Goal: Task Accomplishment & Management: Contribute content

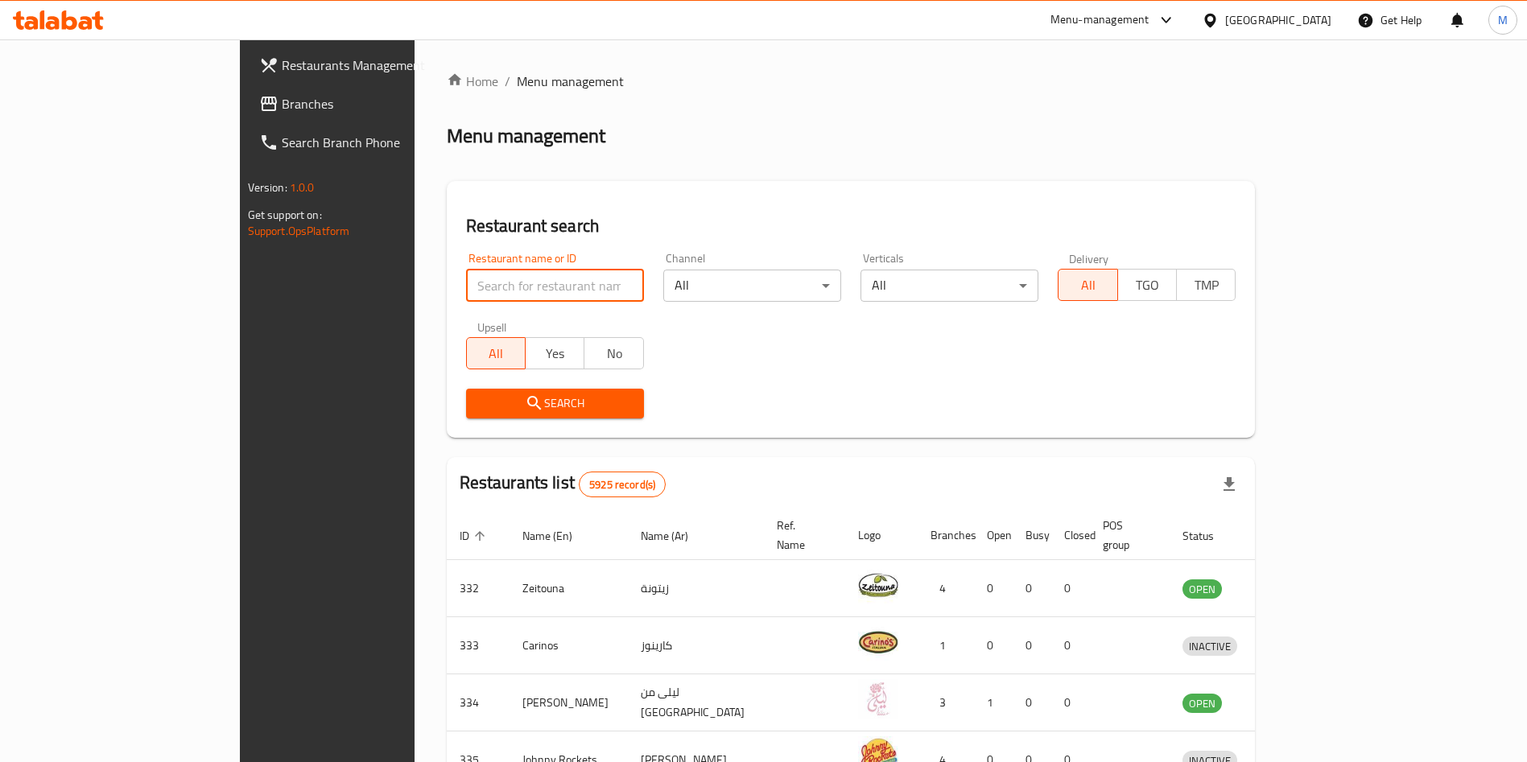
click at [466, 283] on input "search" at bounding box center [555, 286] width 178 height 32
paste input "Mini Bites / 773554"
type input "Mini Bites"
click button "Search" at bounding box center [555, 404] width 178 height 30
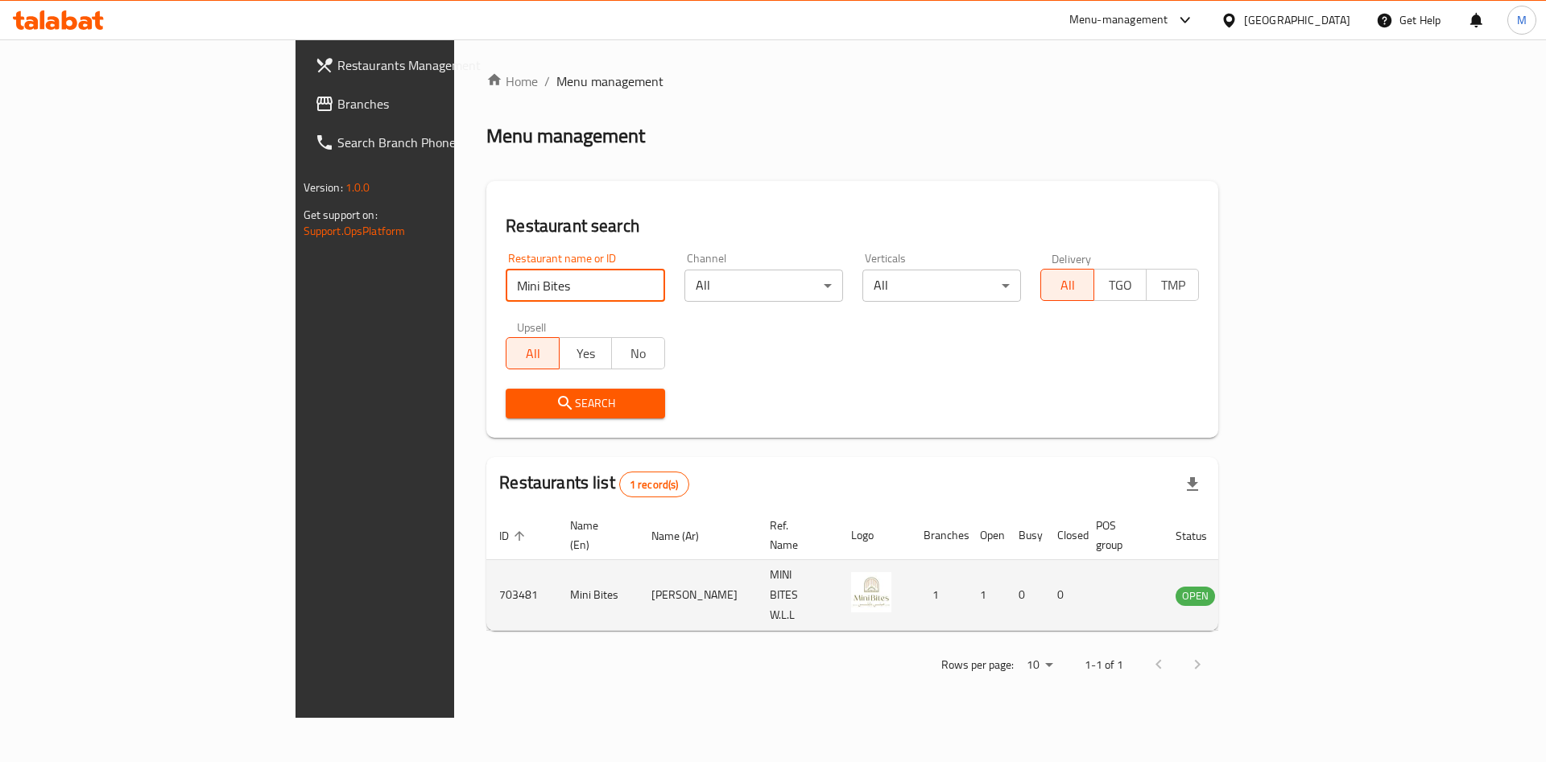
click at [1290, 586] on link "enhanced table" at bounding box center [1275, 595] width 30 height 19
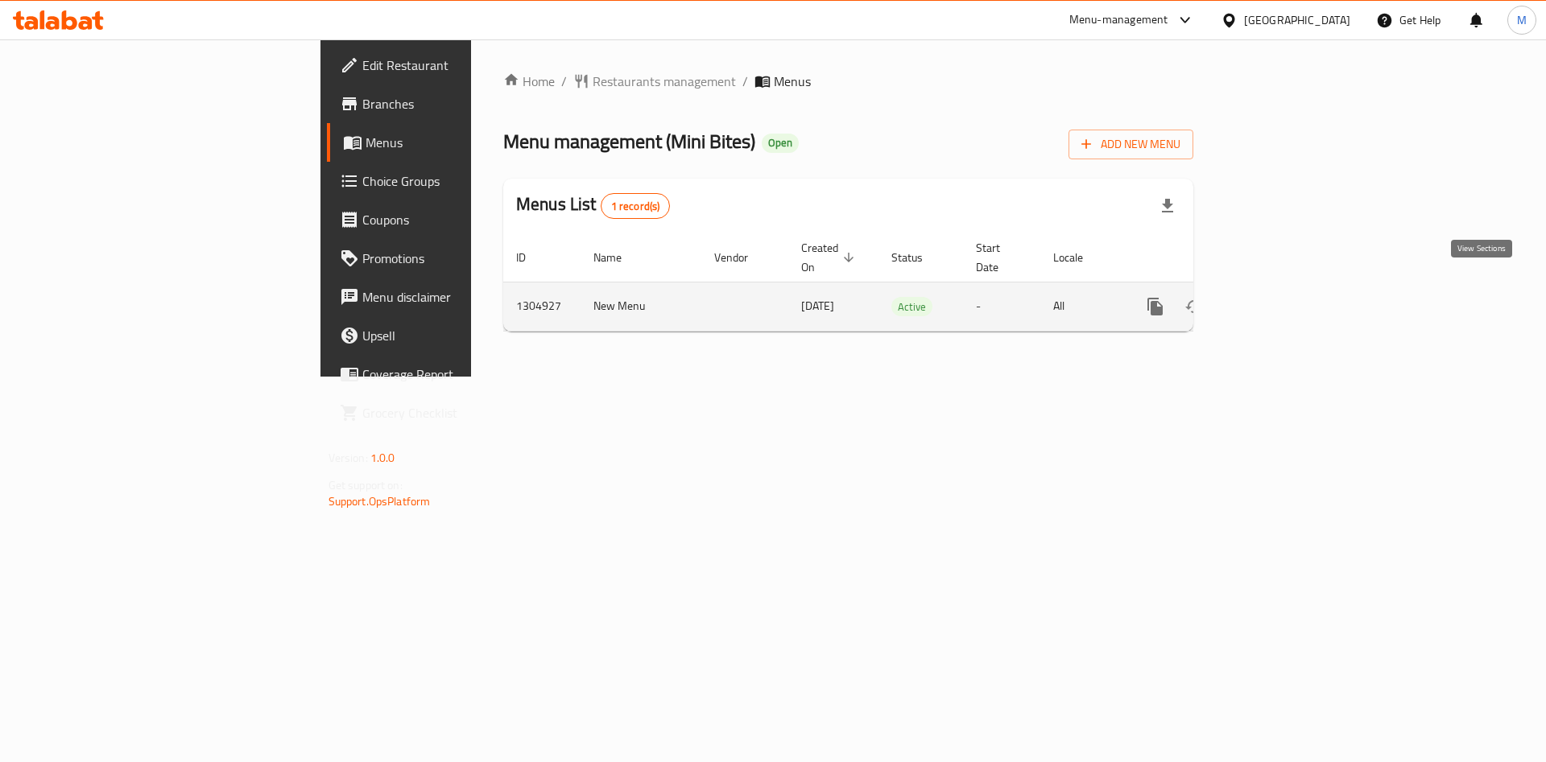
click at [1281, 297] on icon "enhanced table" at bounding box center [1270, 306] width 19 height 19
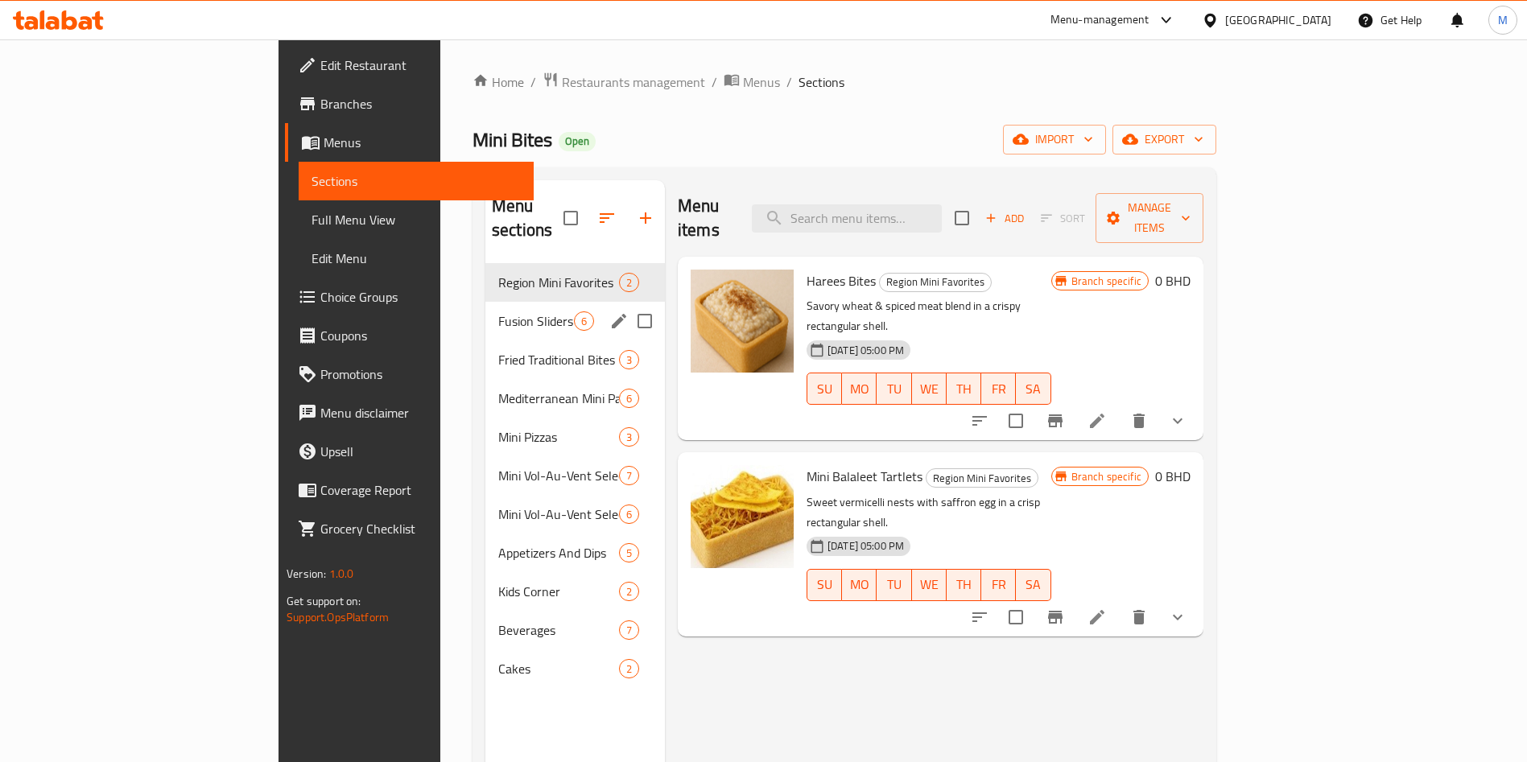
drag, startPoint x: 439, startPoint y: 310, endPoint x: 441, endPoint y: 347, distance: 37.1
click at [485, 310] on div "Fusion Sliders 6" at bounding box center [575, 321] width 180 height 39
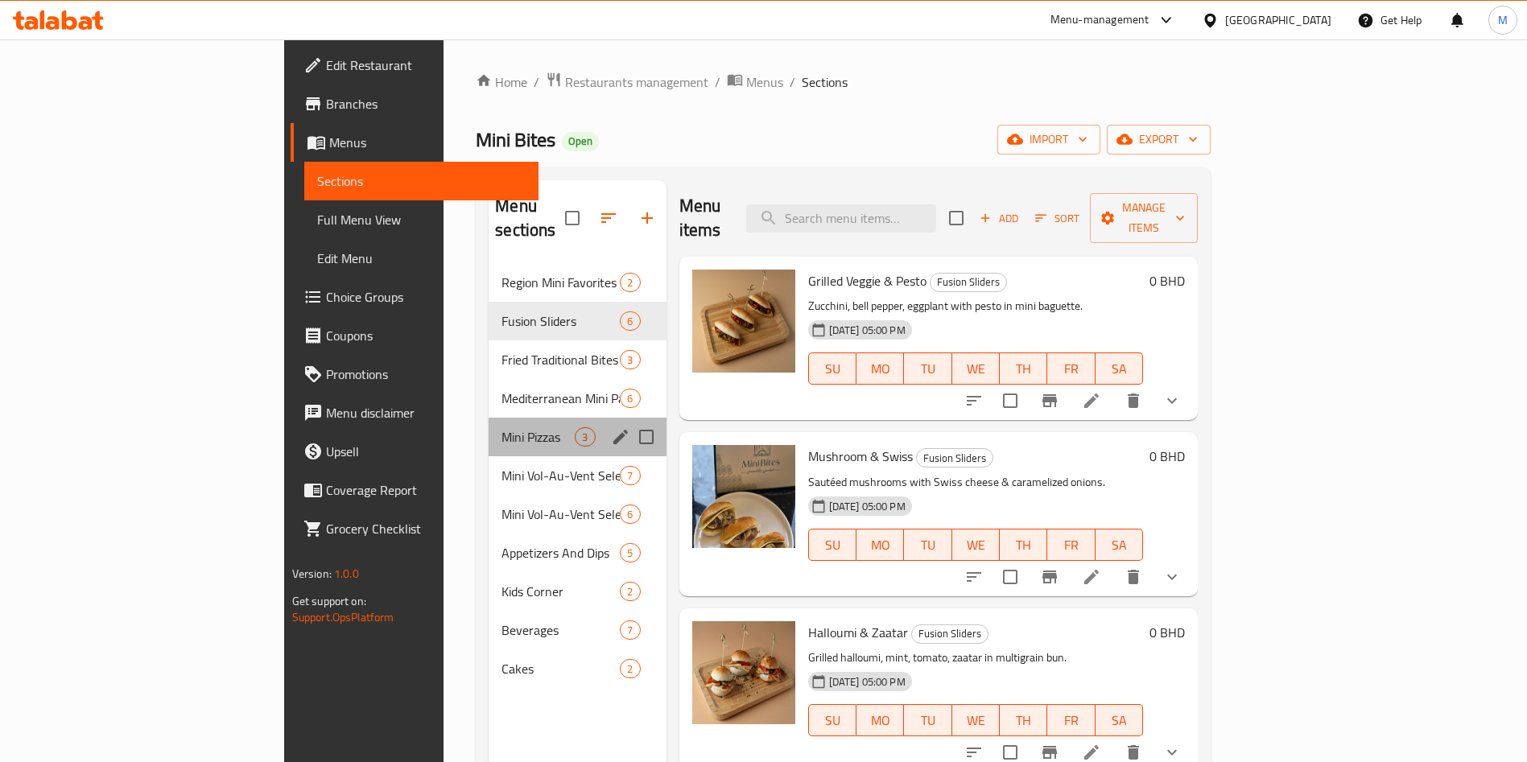
click at [489, 426] on div "Mini Pizzas 3" at bounding box center [577, 437] width 177 height 39
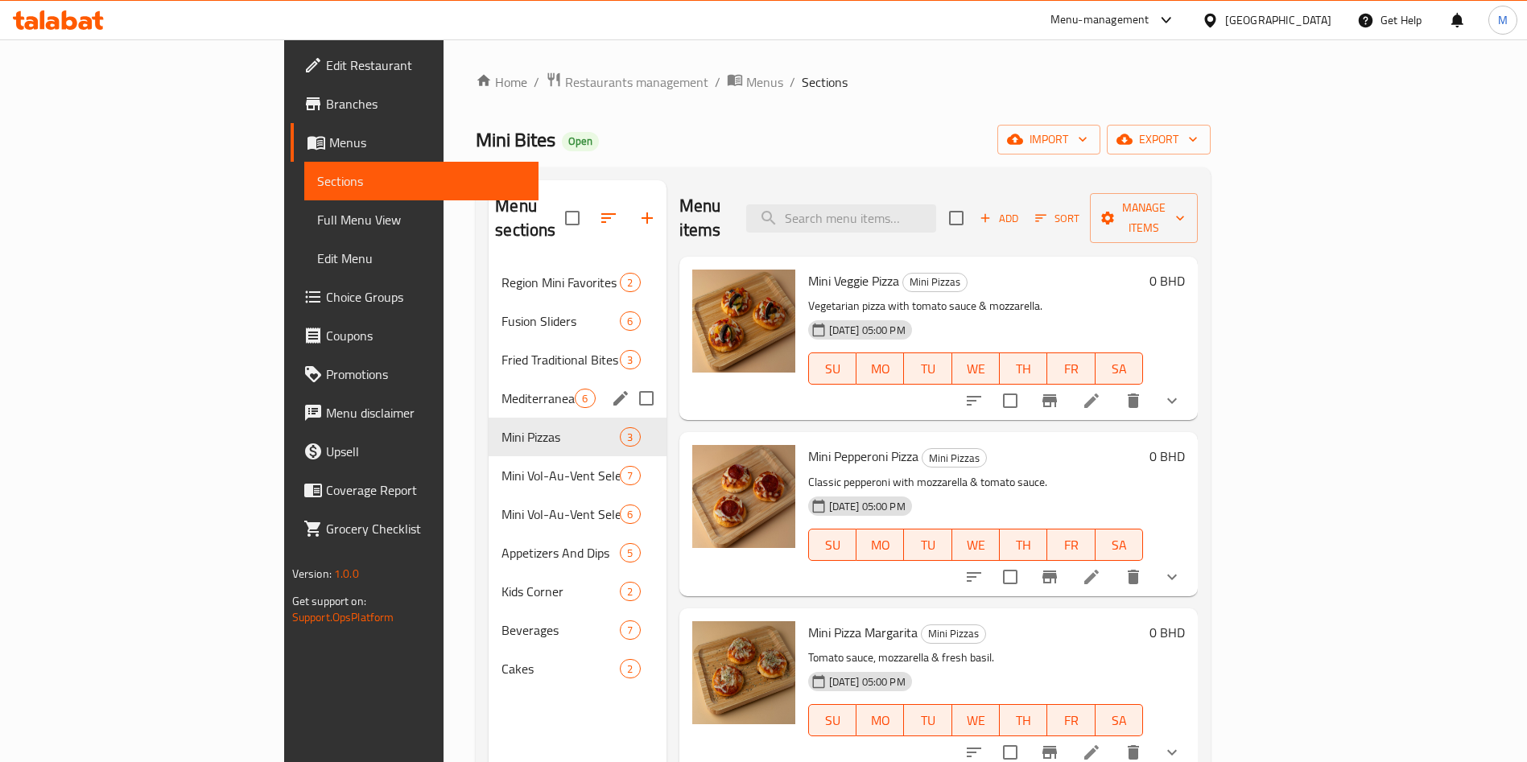
click at [501, 389] on span "Mediterranean Mini Pastries" at bounding box center [537, 398] width 73 height 19
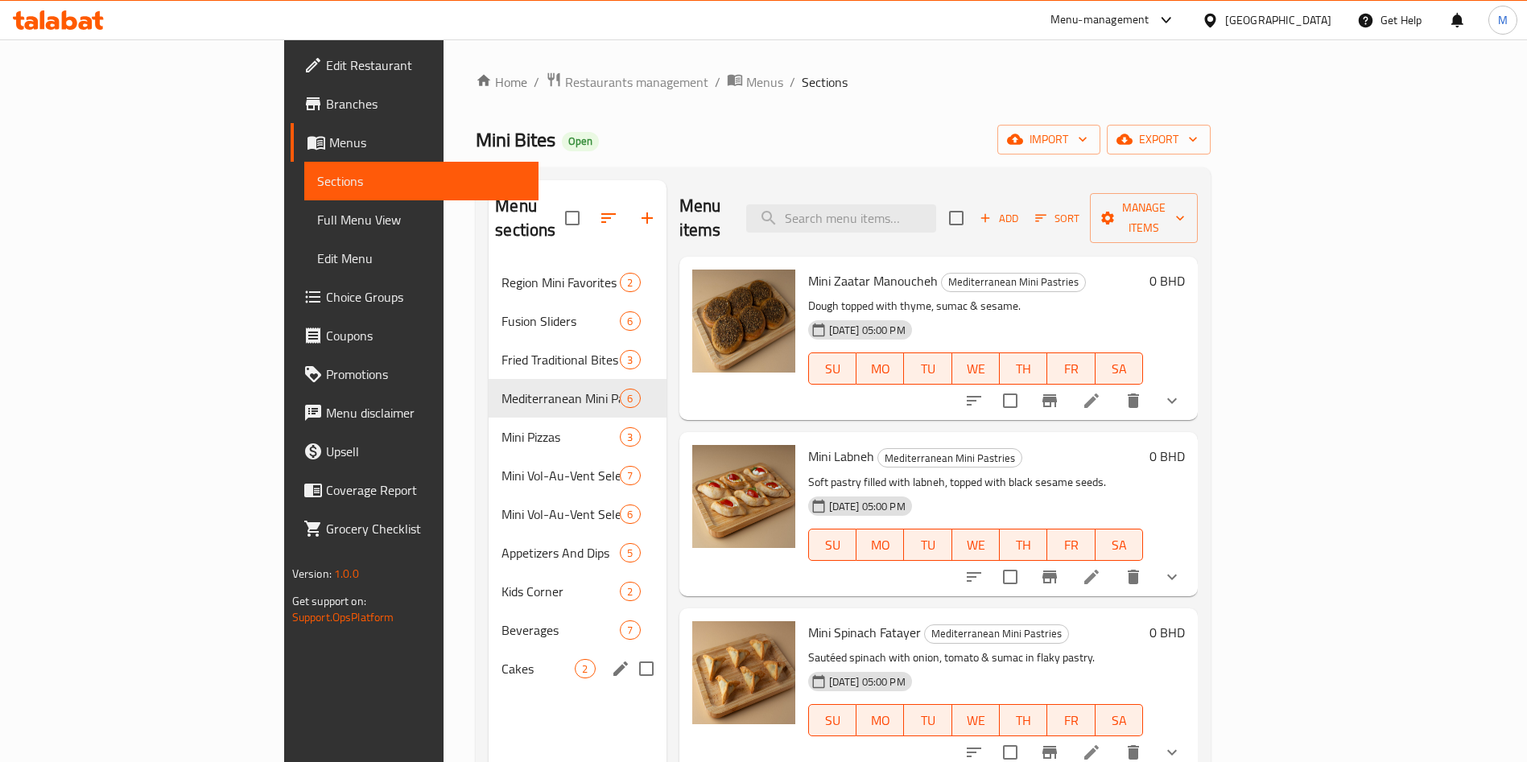
click at [489, 650] on div "Cakes 2" at bounding box center [577, 669] width 177 height 39
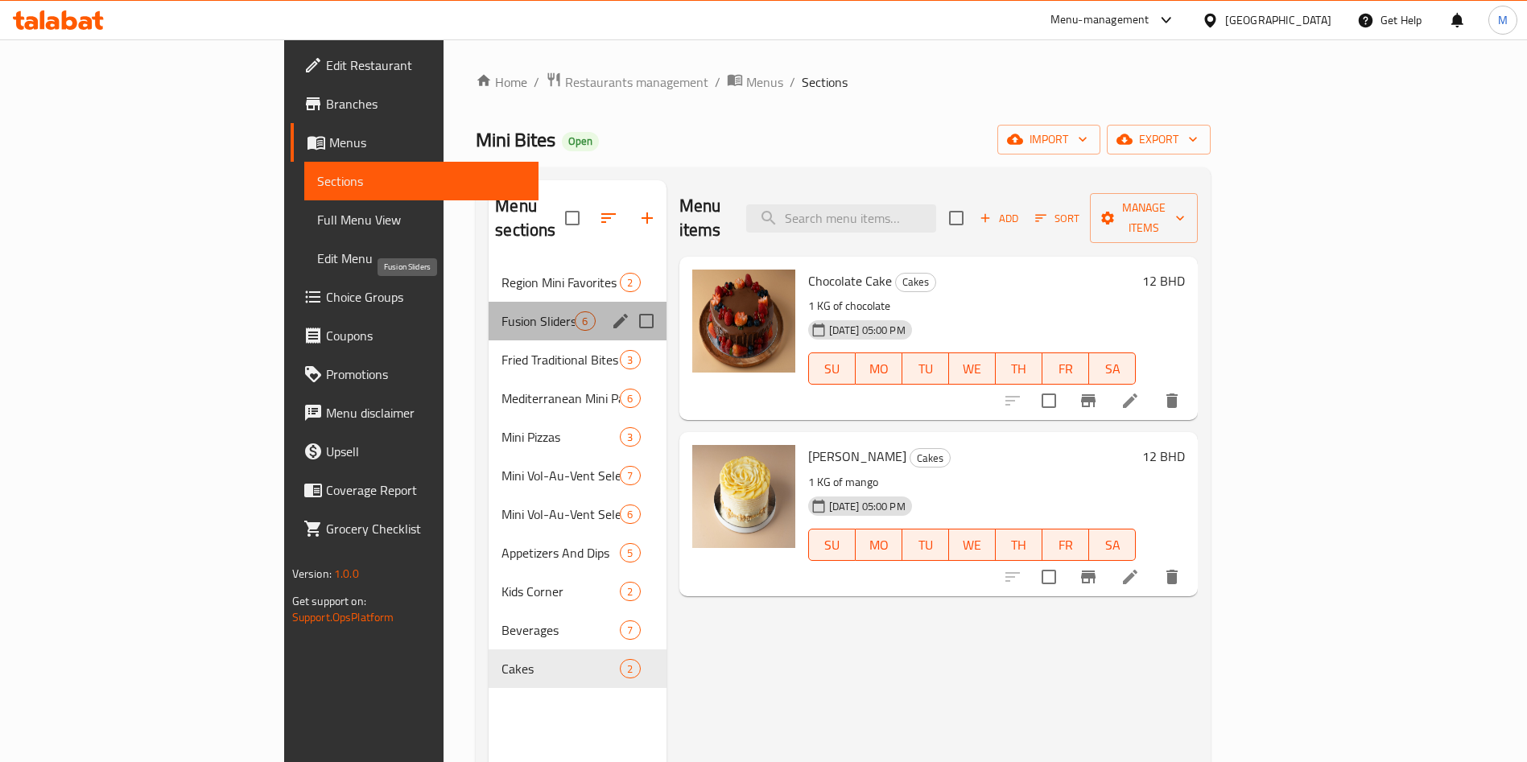
click at [501, 312] on span "Fusion Sliders" at bounding box center [537, 321] width 73 height 19
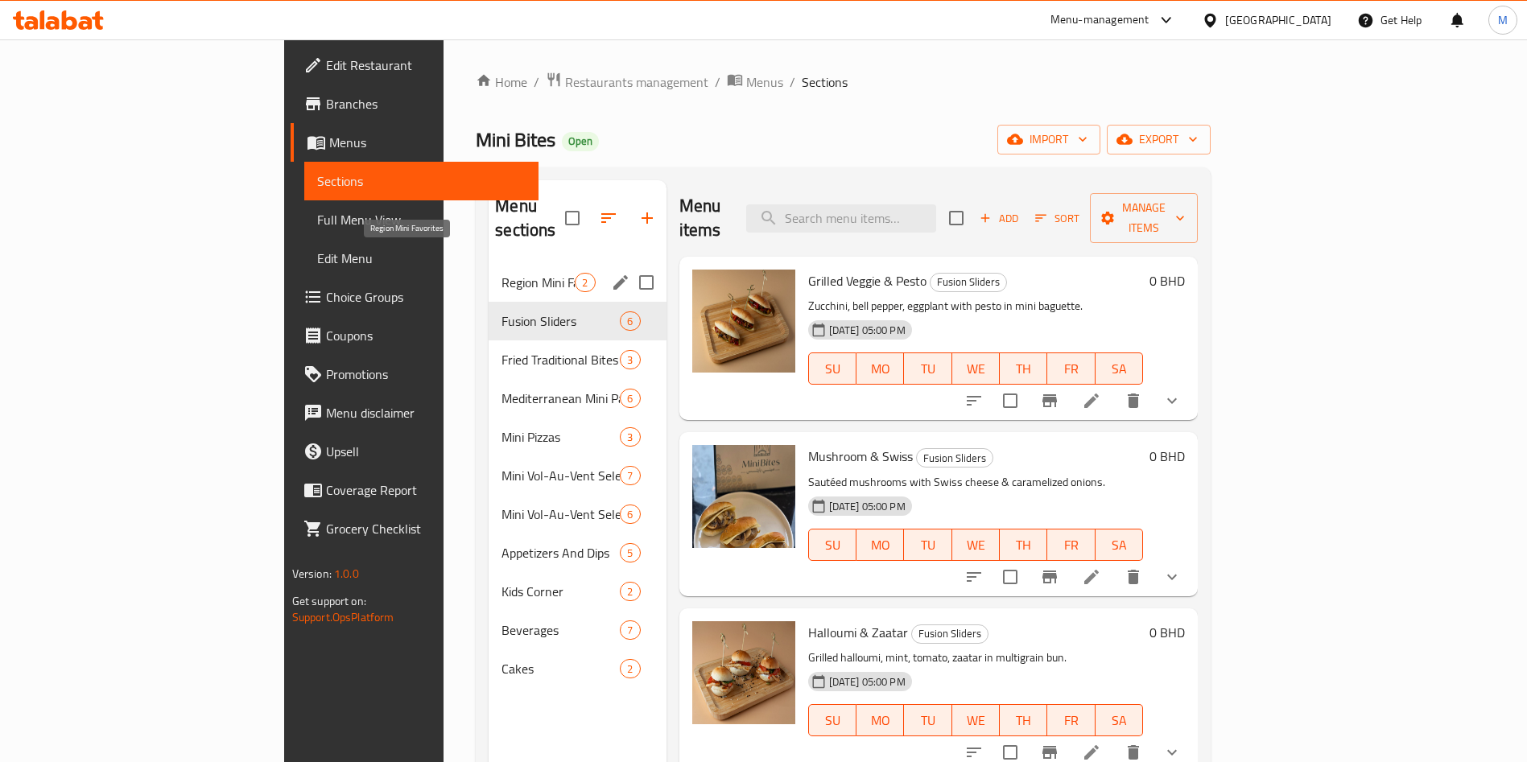
click at [501, 273] on span "Region Mini Favorites" at bounding box center [537, 282] width 73 height 19
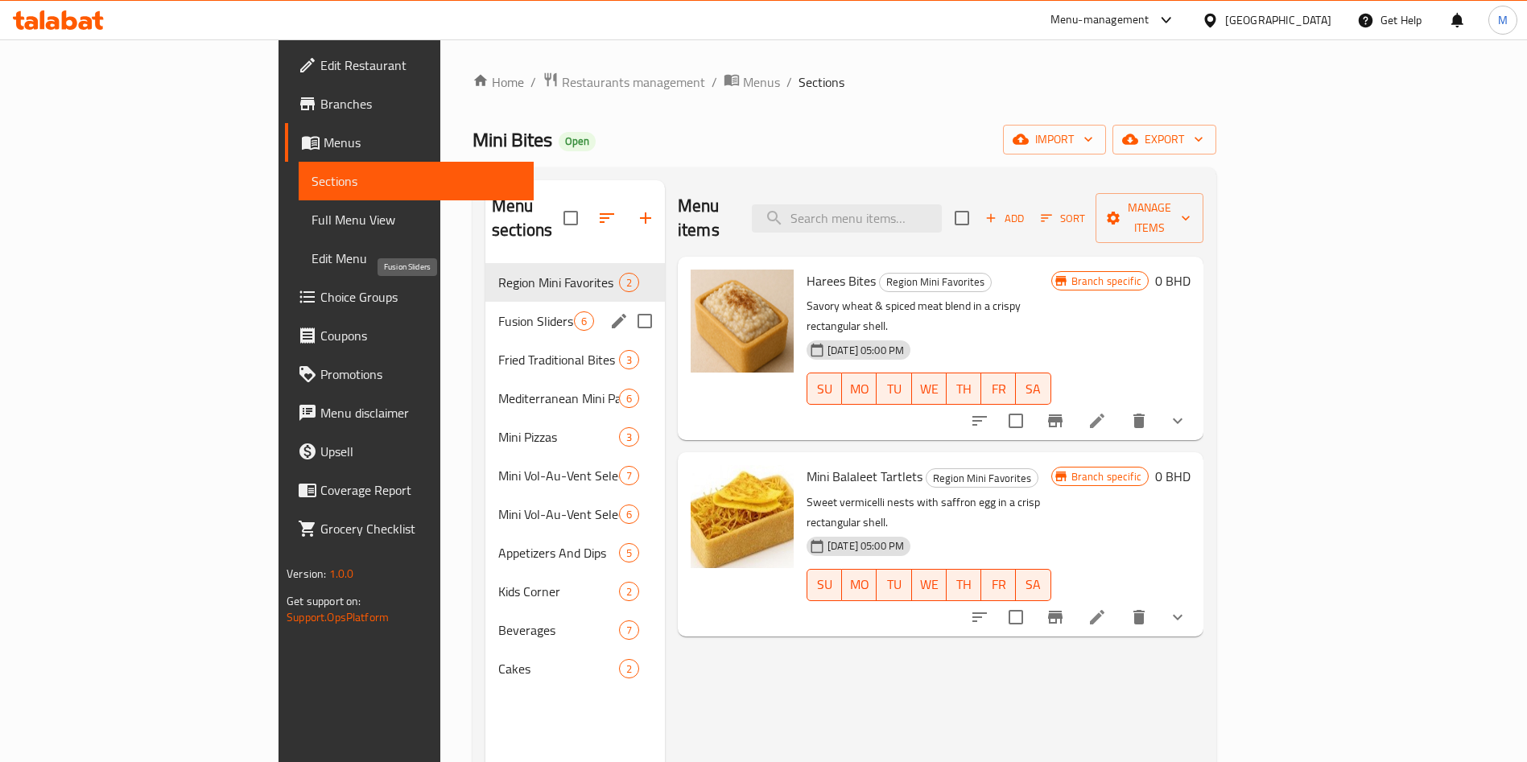
click at [498, 312] on span "Fusion Sliders" at bounding box center [536, 321] width 76 height 19
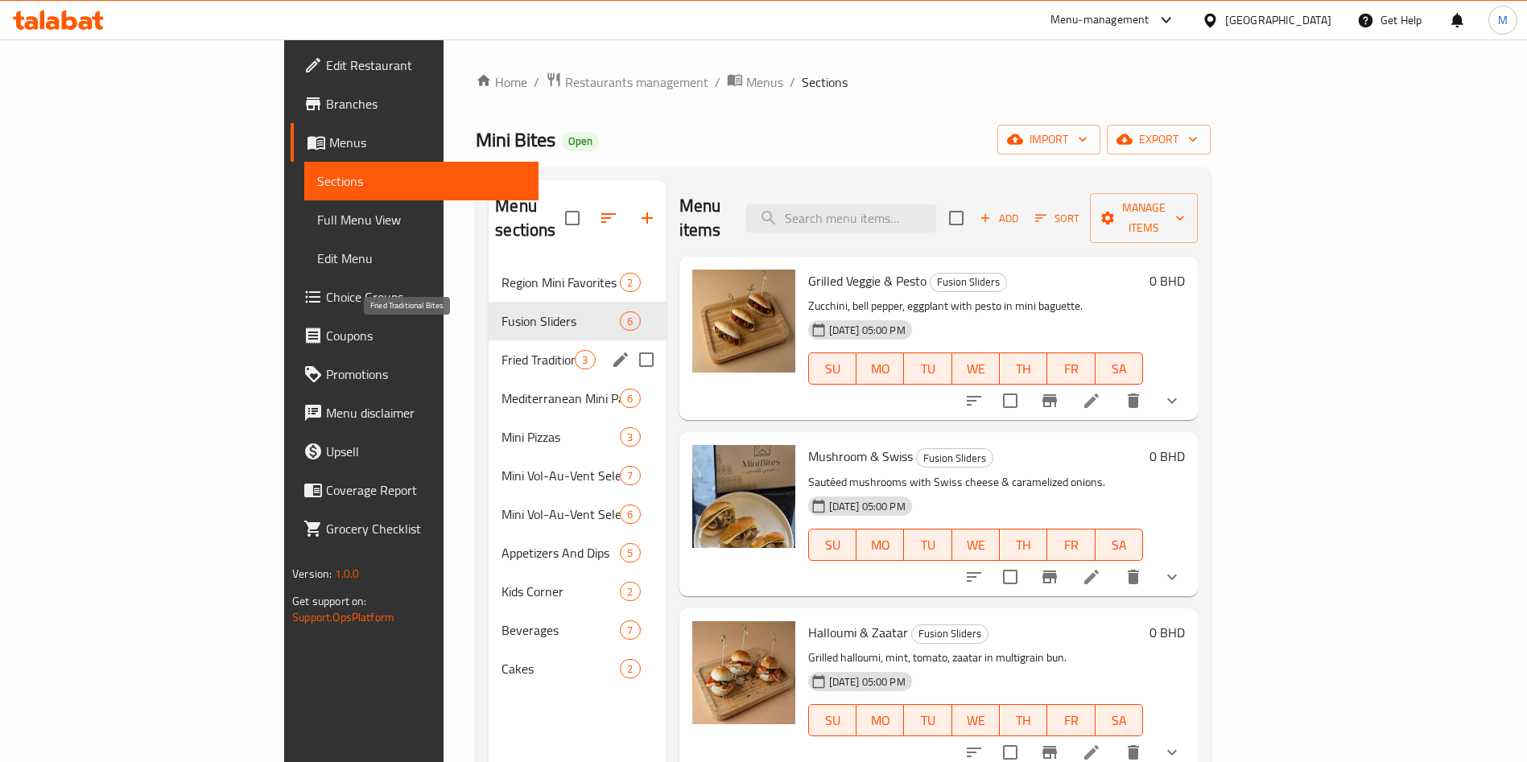
click at [501, 350] on span "Fried Traditional Bites" at bounding box center [537, 359] width 73 height 19
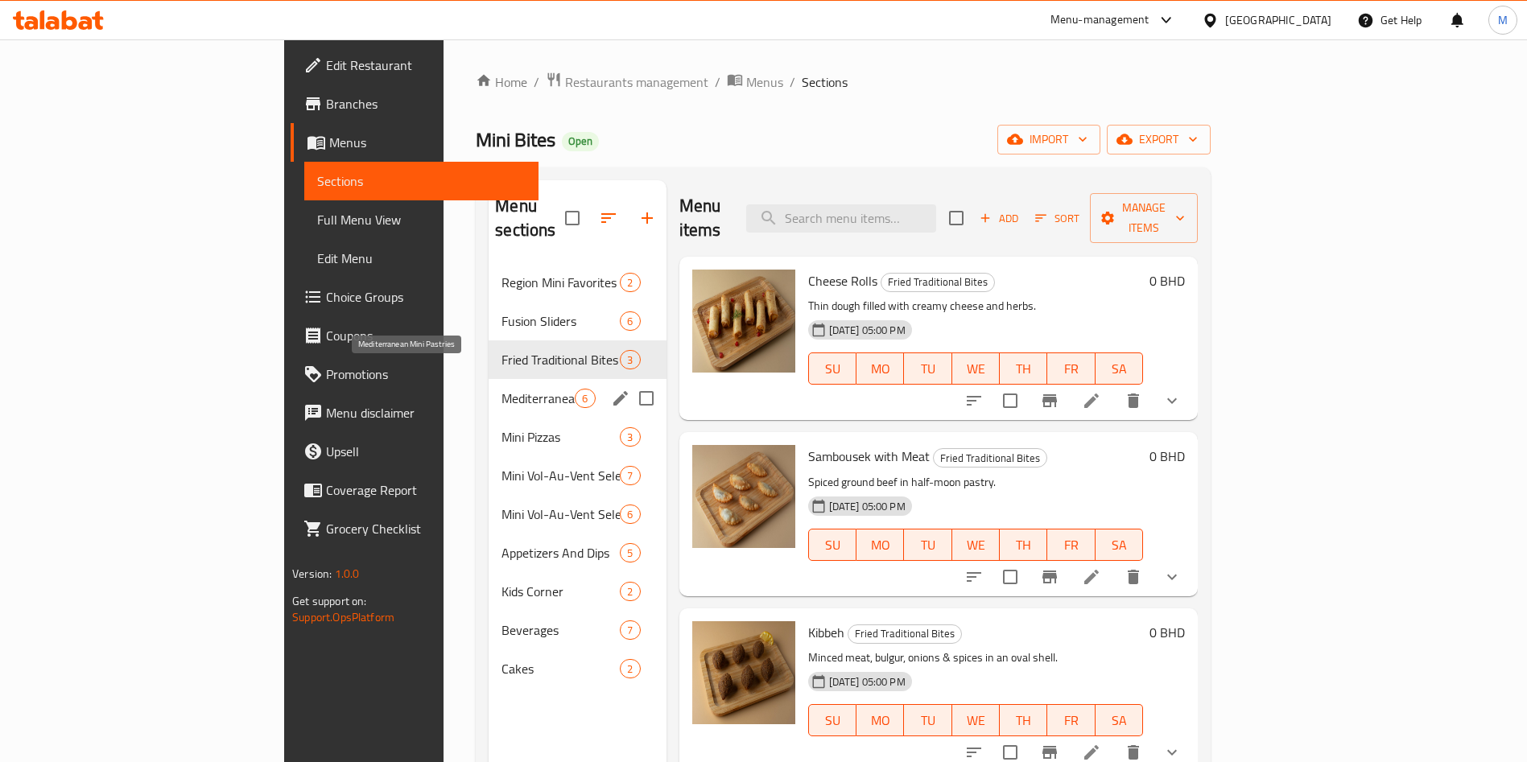
click at [501, 389] on span "Mediterranean Mini Pastries" at bounding box center [537, 398] width 73 height 19
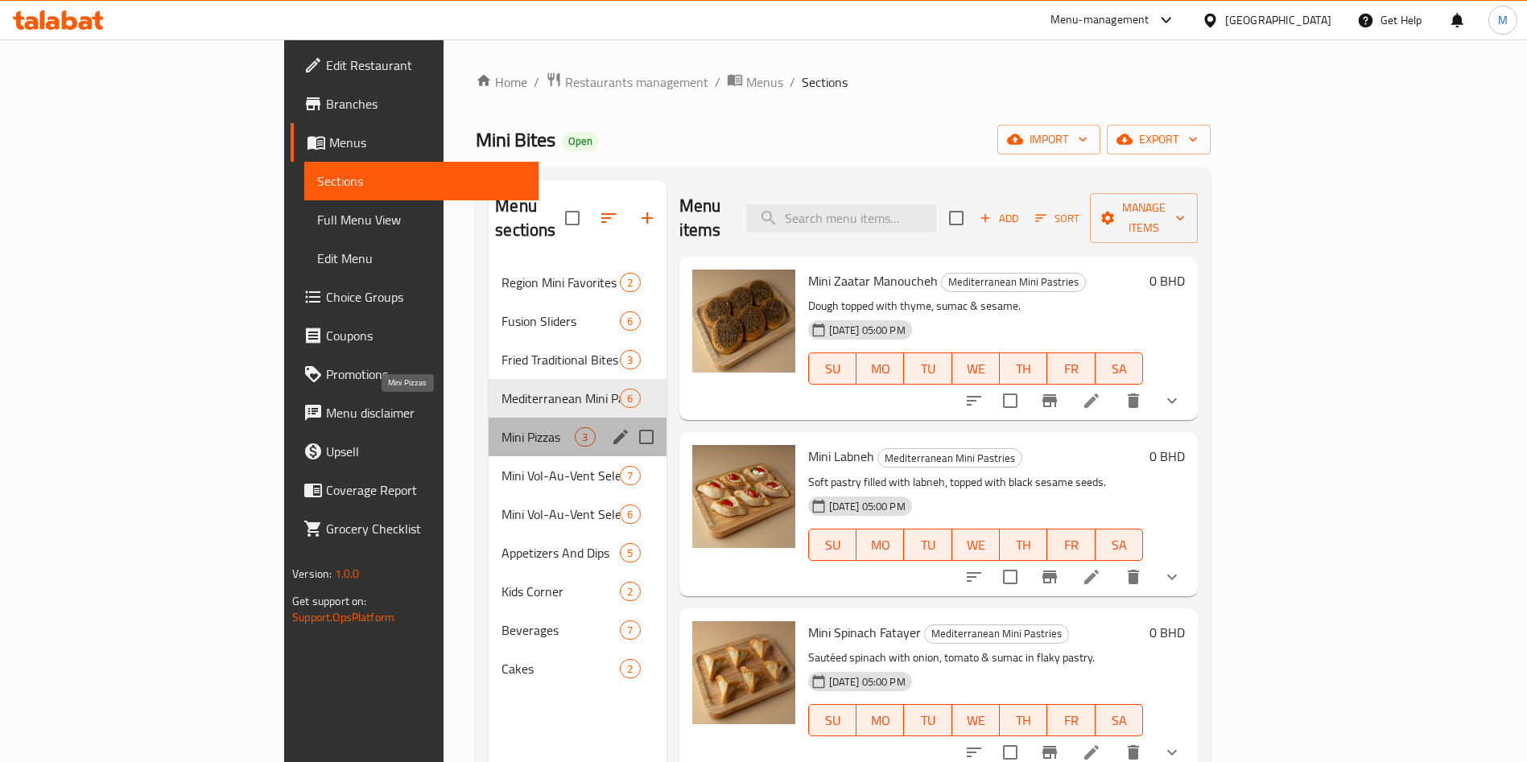
click at [501, 427] on span "Mini Pizzas" at bounding box center [537, 436] width 73 height 19
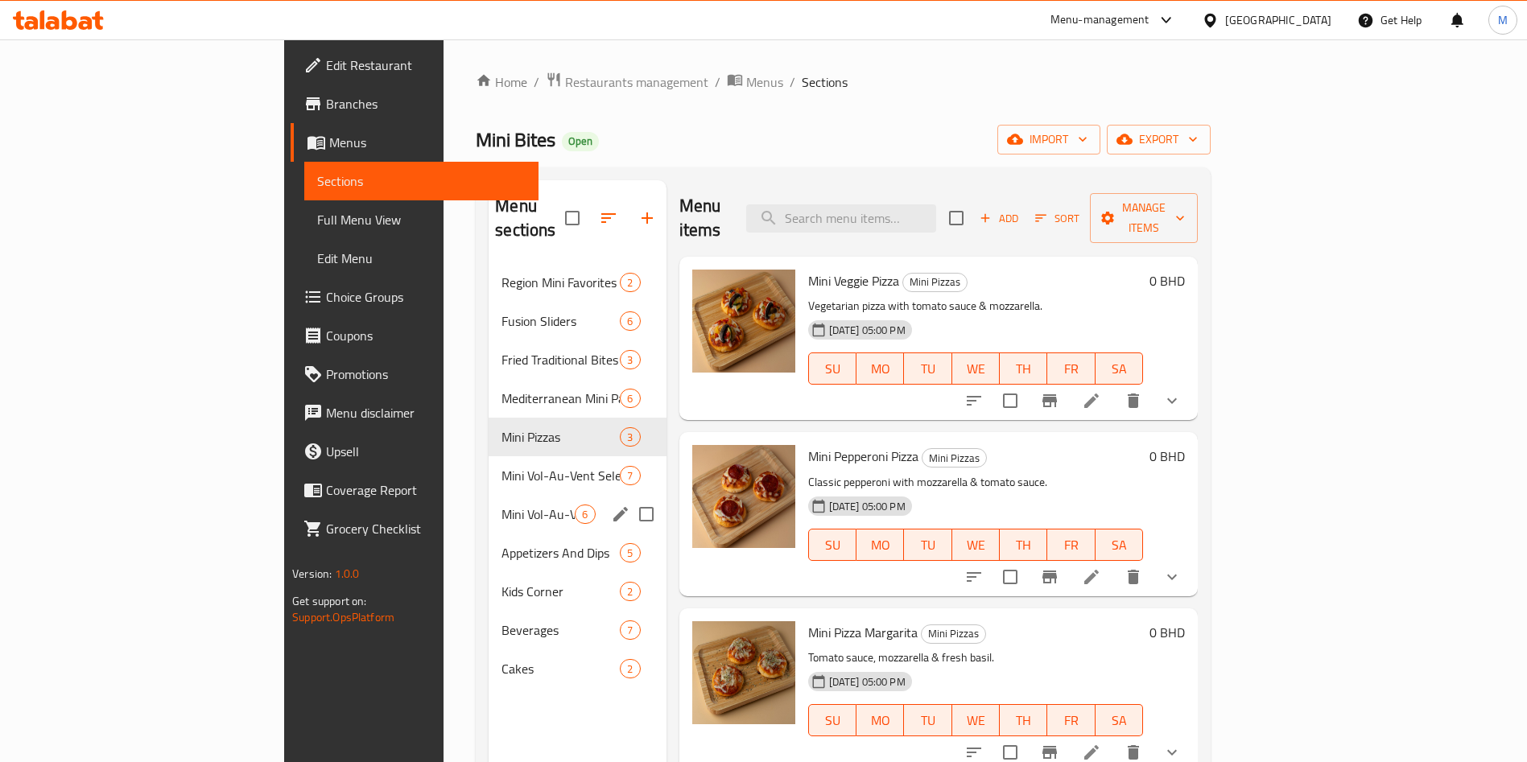
click at [489, 495] on div "Mini Vol-Au-Vent Selection 6" at bounding box center [577, 514] width 177 height 39
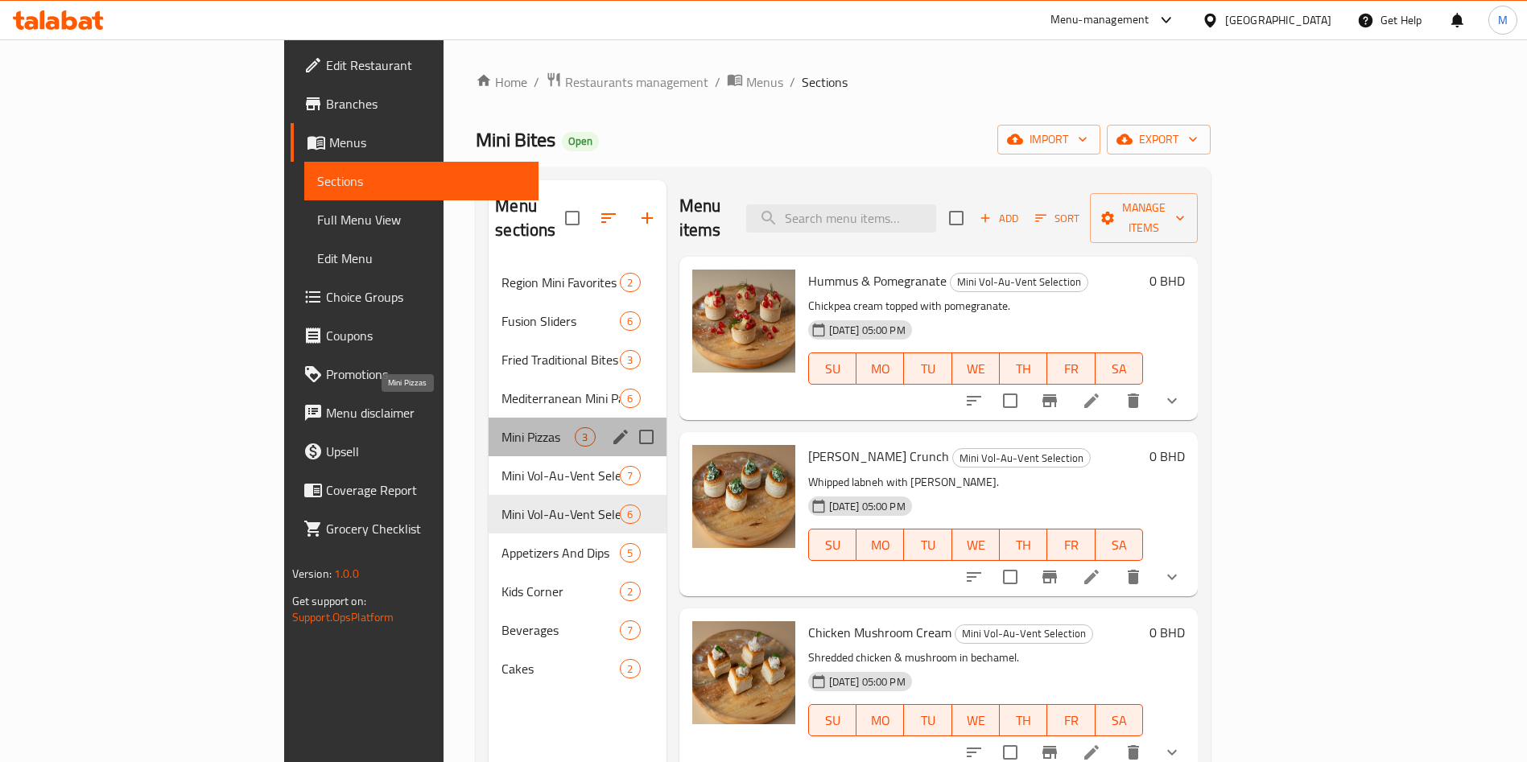
click at [501, 427] on span "Mini Pizzas" at bounding box center [537, 436] width 73 height 19
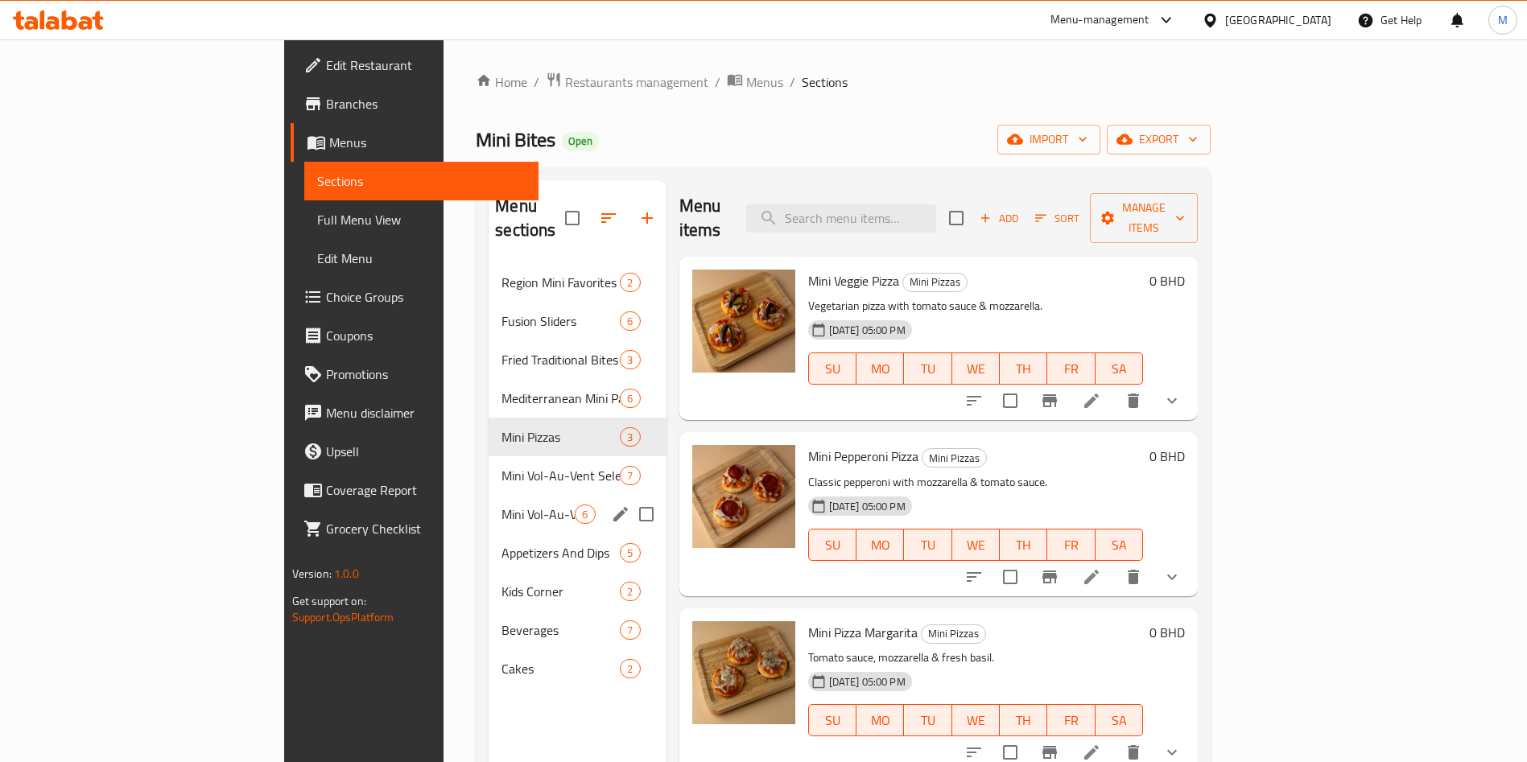
click at [489, 503] on div "Mini Vol-Au-Vent Selection 6" at bounding box center [577, 514] width 177 height 39
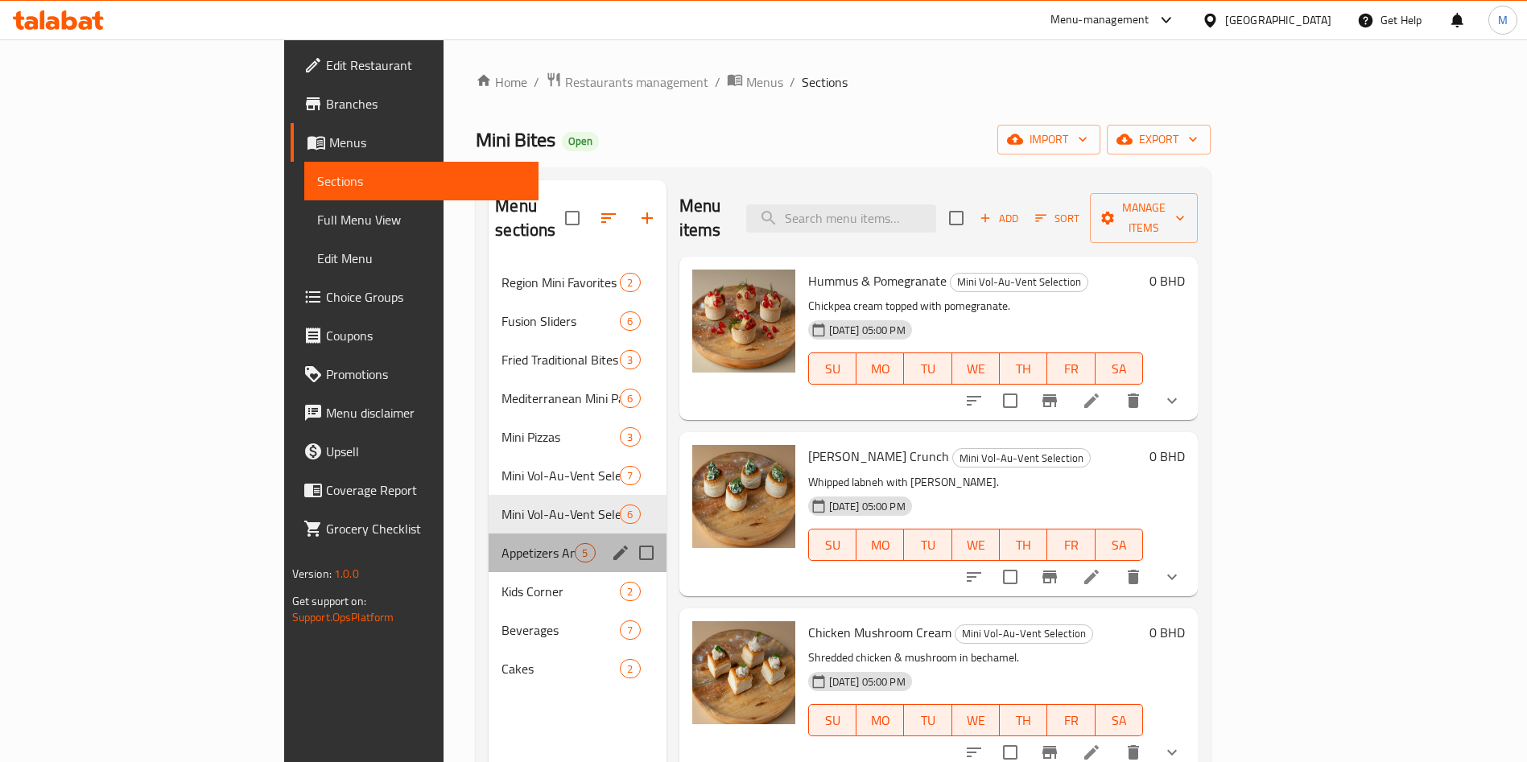
click at [489, 543] on div "Appetizers And Dips 5" at bounding box center [577, 553] width 177 height 39
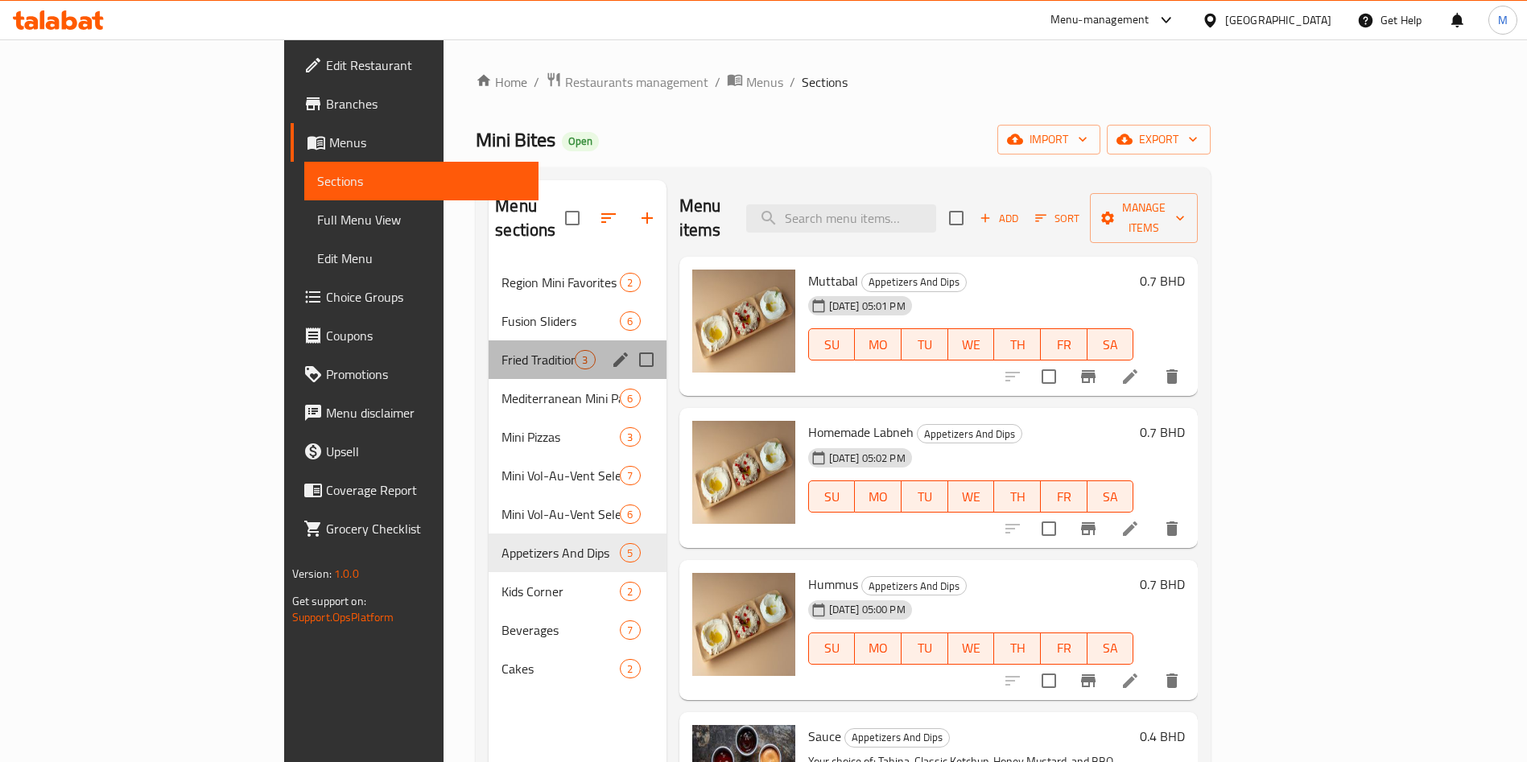
click at [489, 340] on div "Fried Traditional Bites 3" at bounding box center [577, 359] width 177 height 39
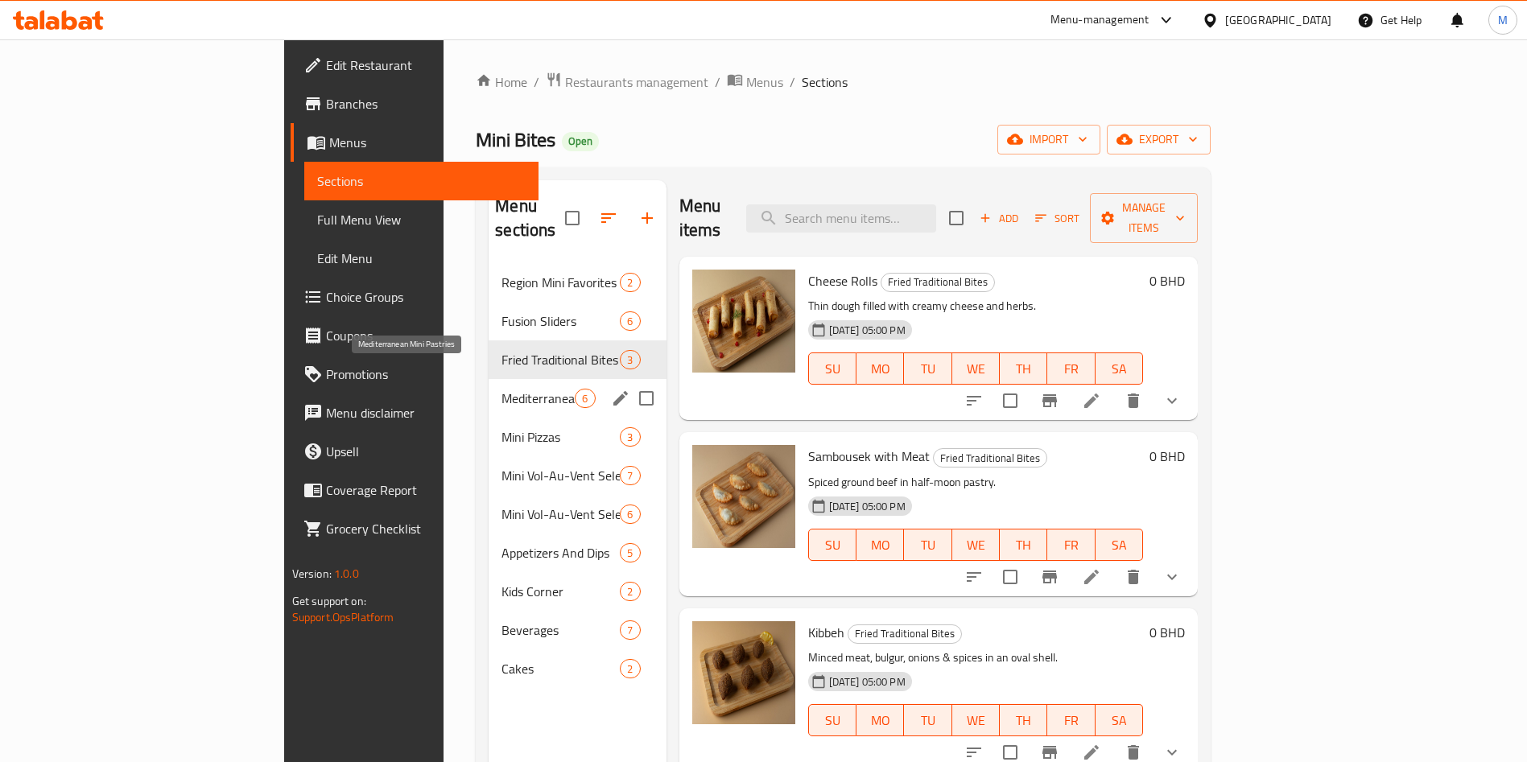
click at [501, 389] on span "Mediterranean Mini Pastries" at bounding box center [537, 398] width 73 height 19
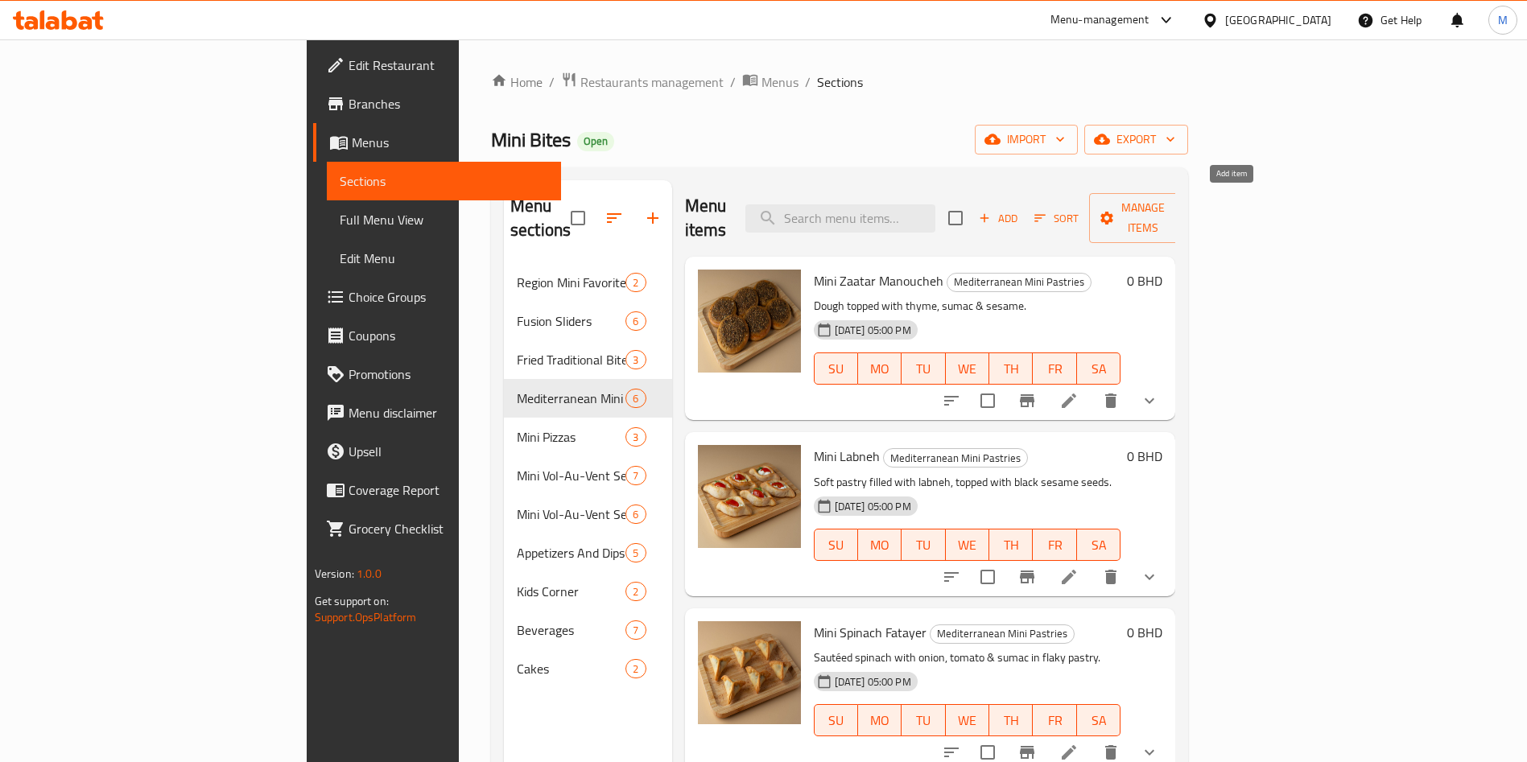
click at [1020, 209] on span "Add" at bounding box center [997, 218] width 43 height 19
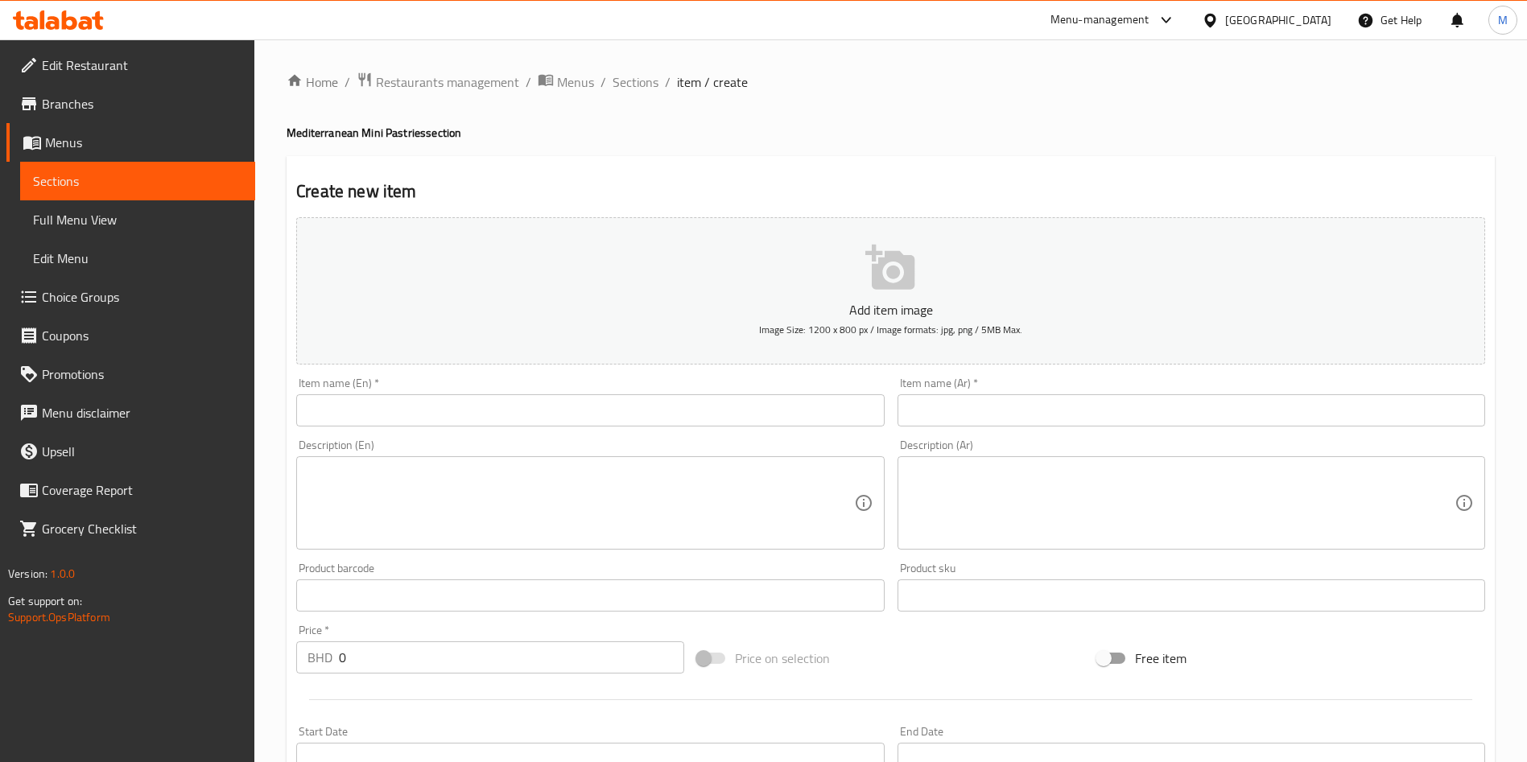
click at [403, 410] on input "text" at bounding box center [590, 410] width 588 height 32
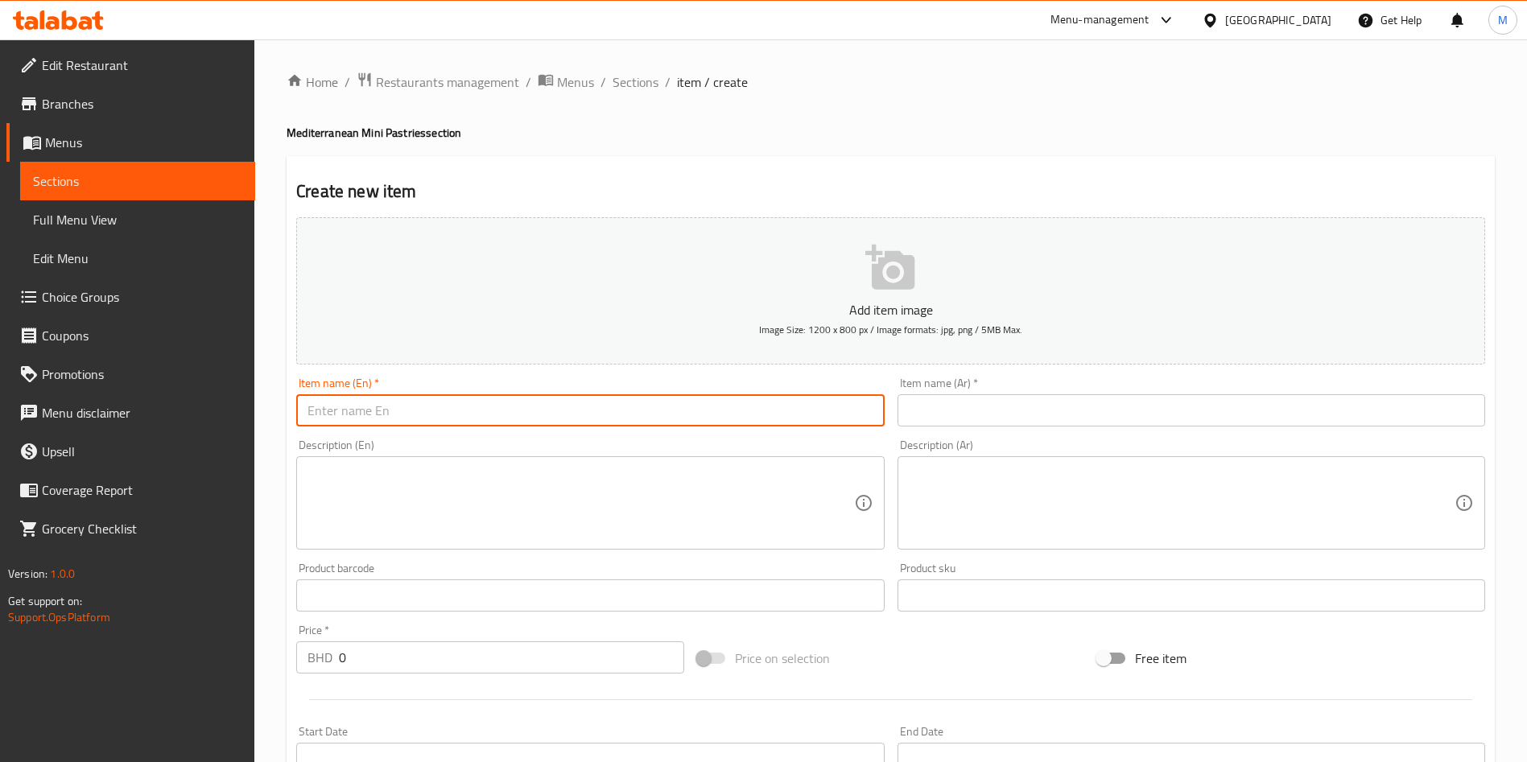
paste input "Mix pastries under Mediterranean Mini Pastries section"
type input "Mix pastries"
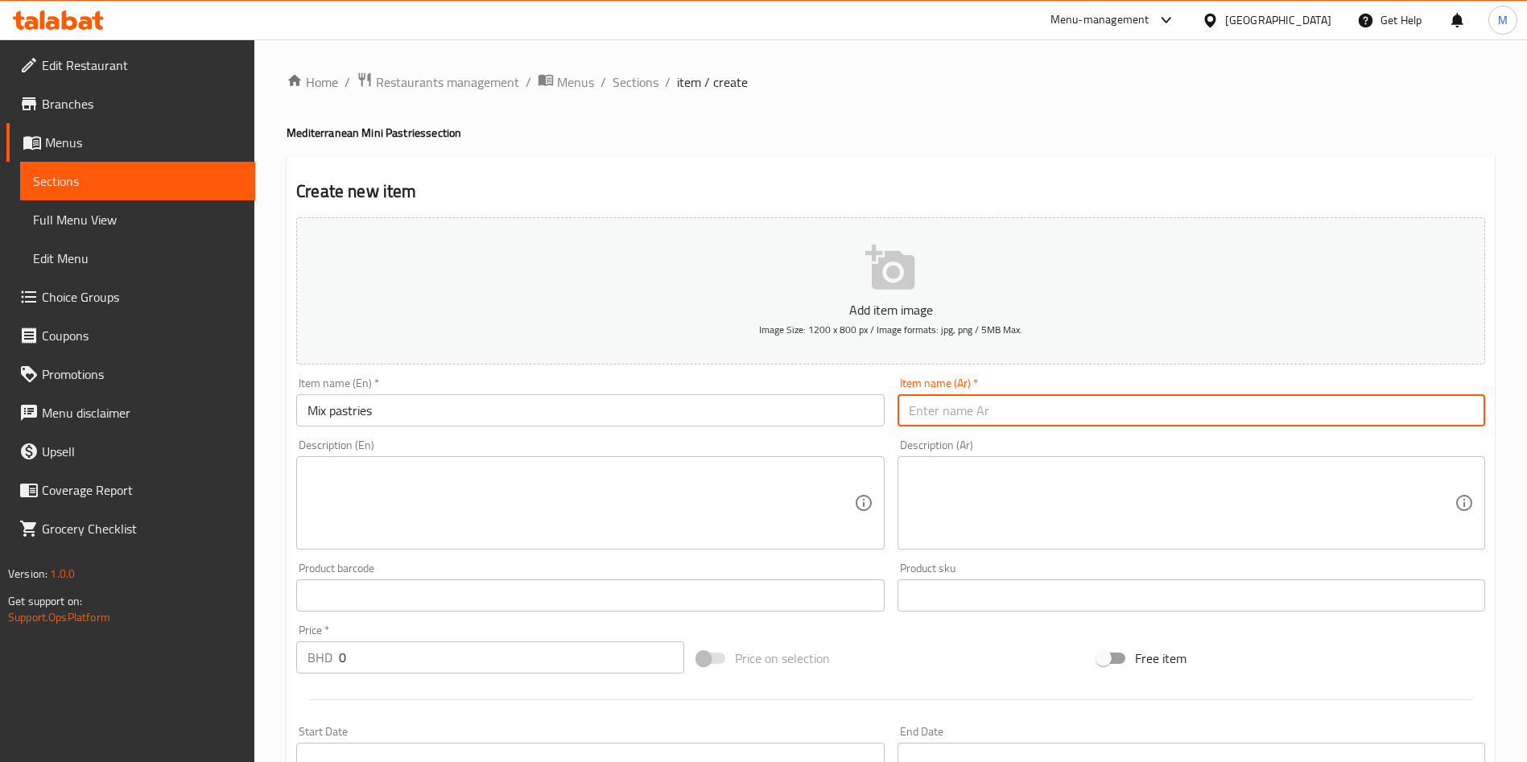
click at [993, 417] on input "text" at bounding box center [1192, 410] width 588 height 32
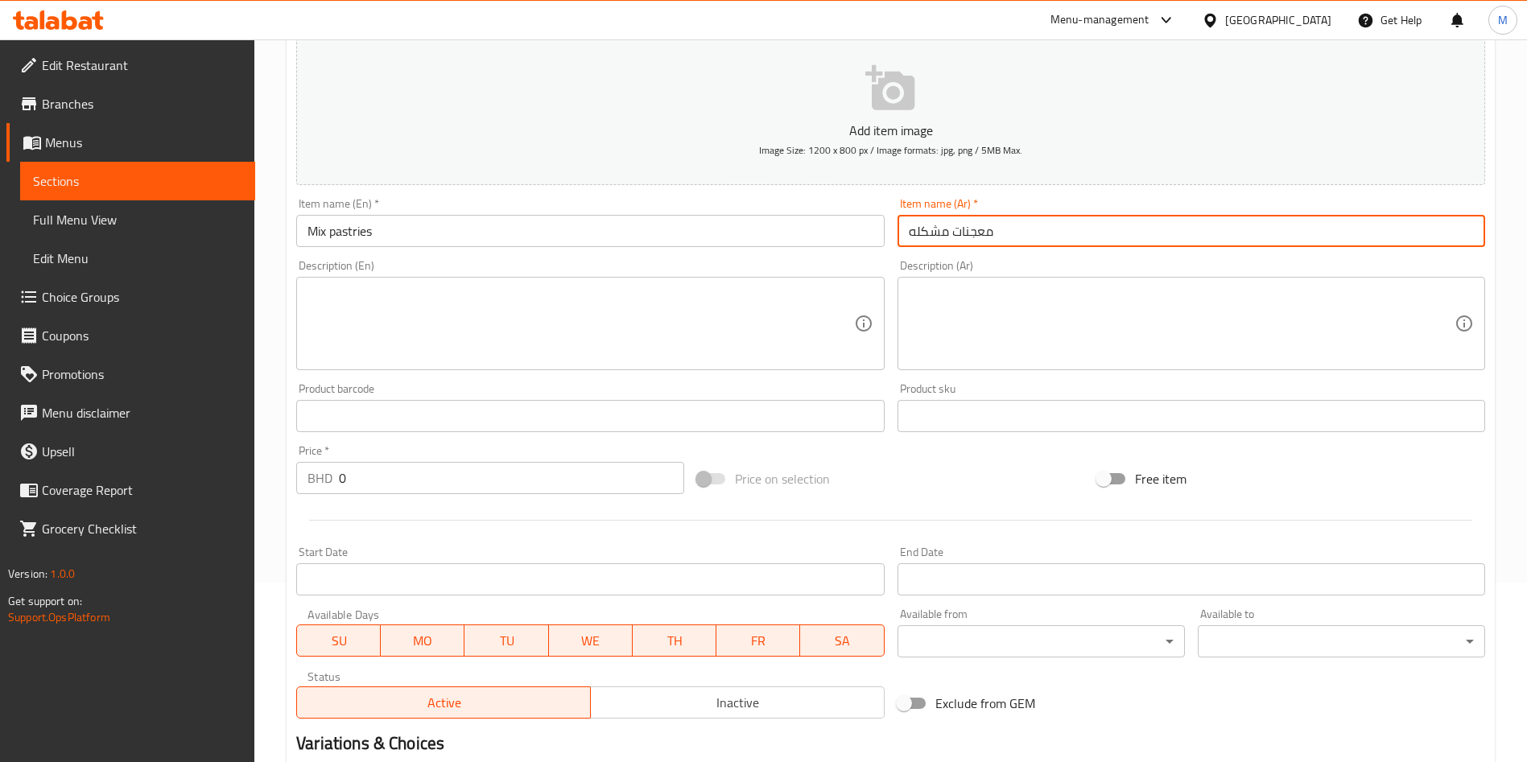
scroll to position [362, 0]
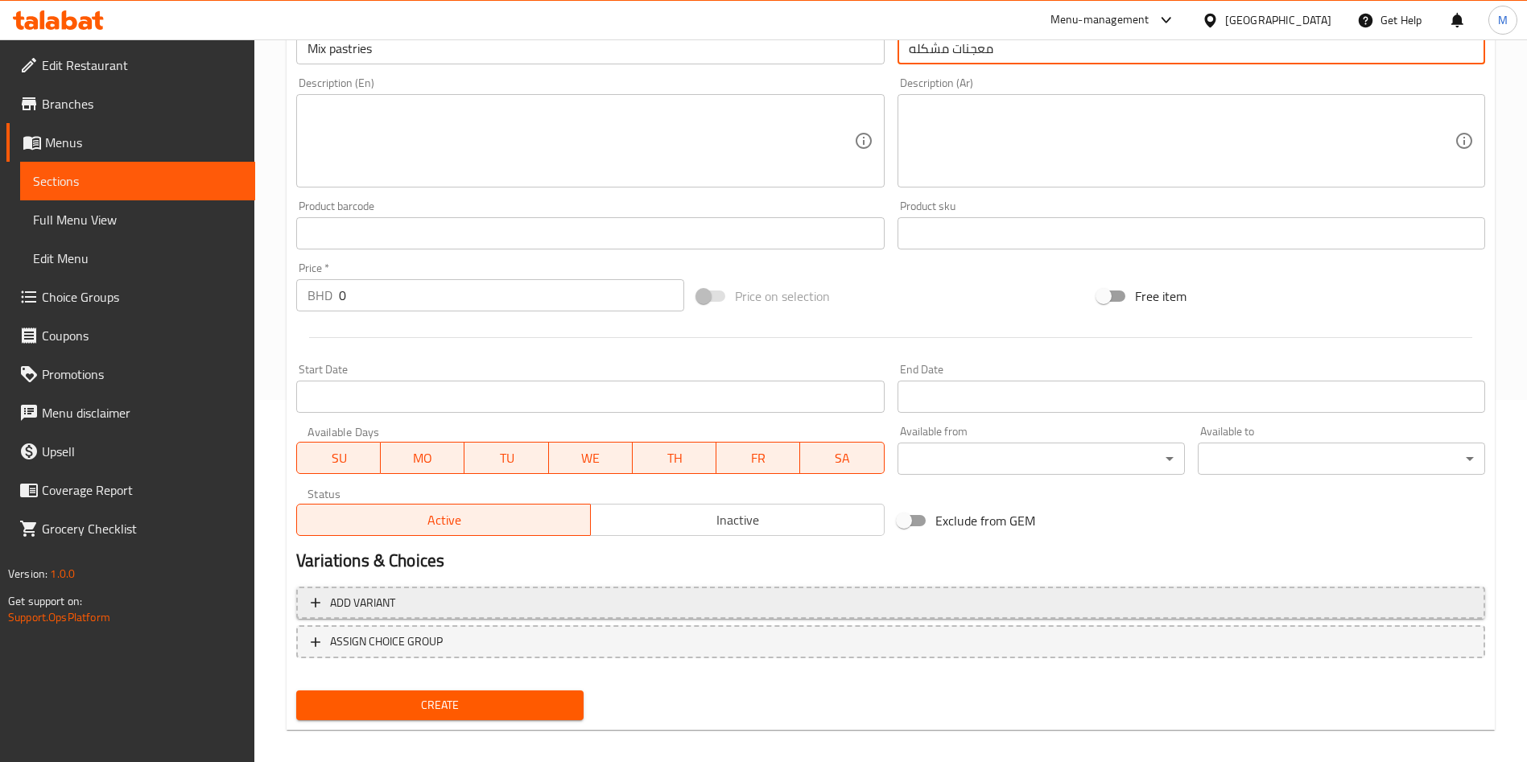
type input "معجنات مشكله"
click at [782, 614] on button "Add variant" at bounding box center [890, 603] width 1189 height 33
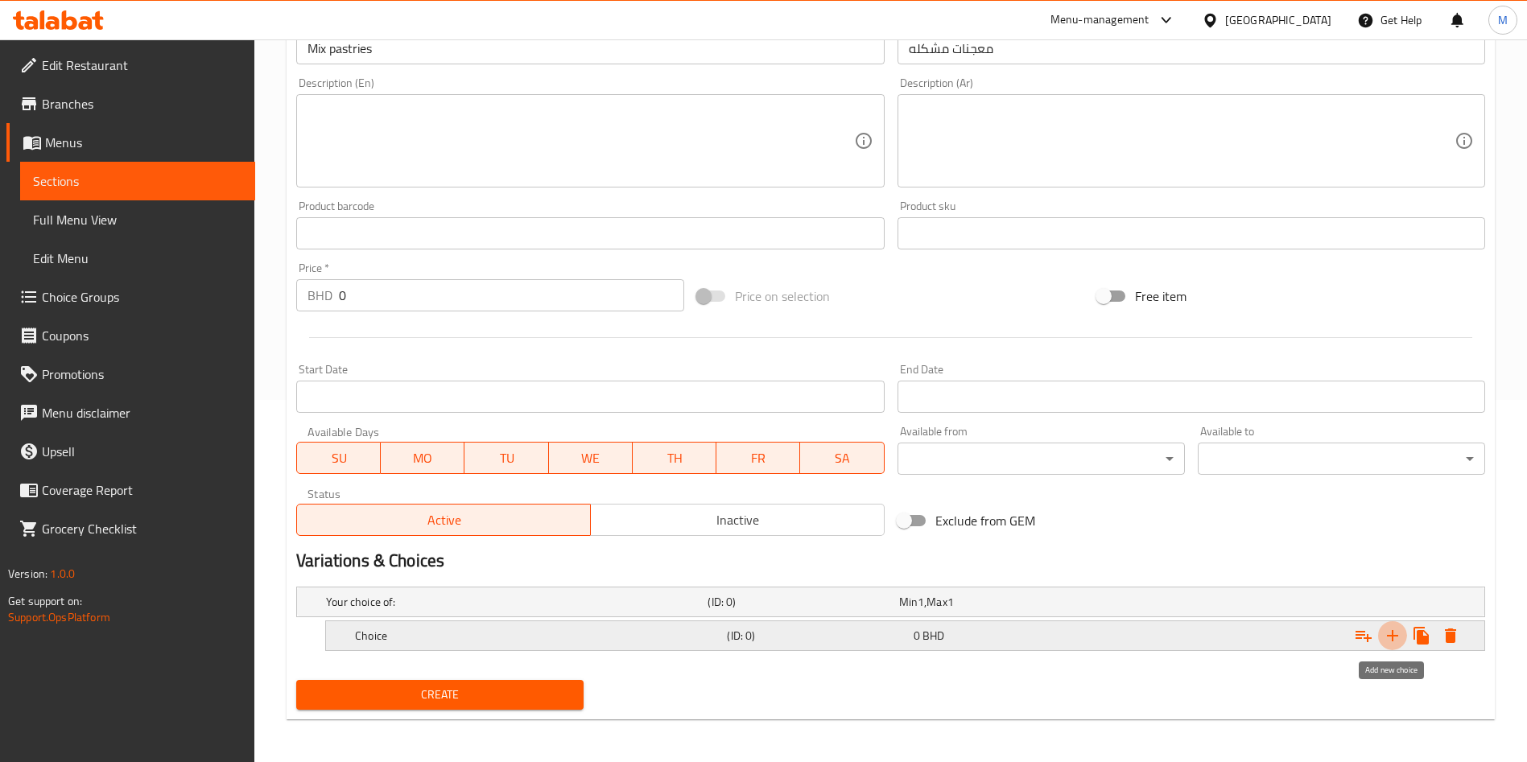
click at [1397, 635] on icon "Expand" at bounding box center [1392, 635] width 11 height 11
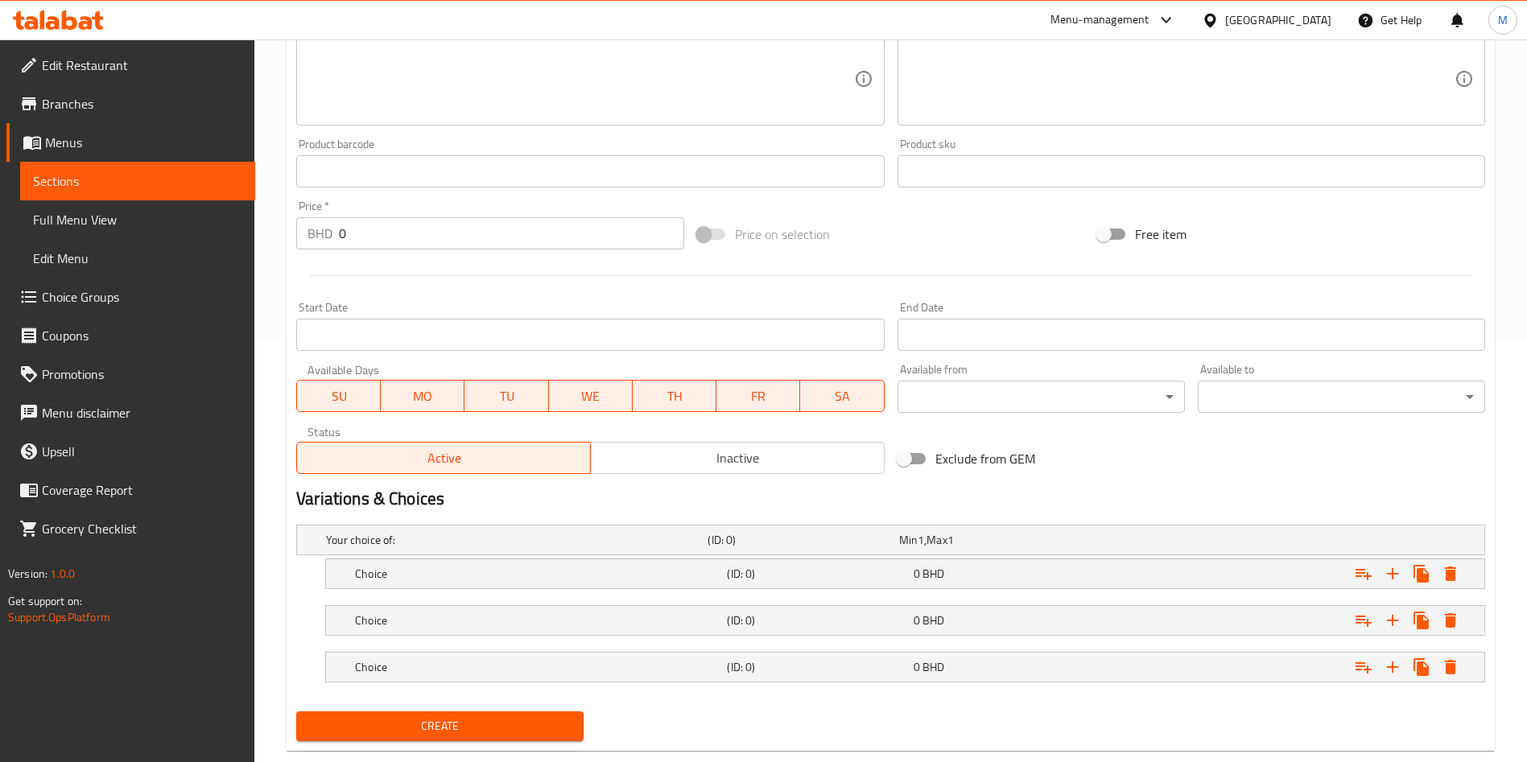
scroll to position [458, 0]
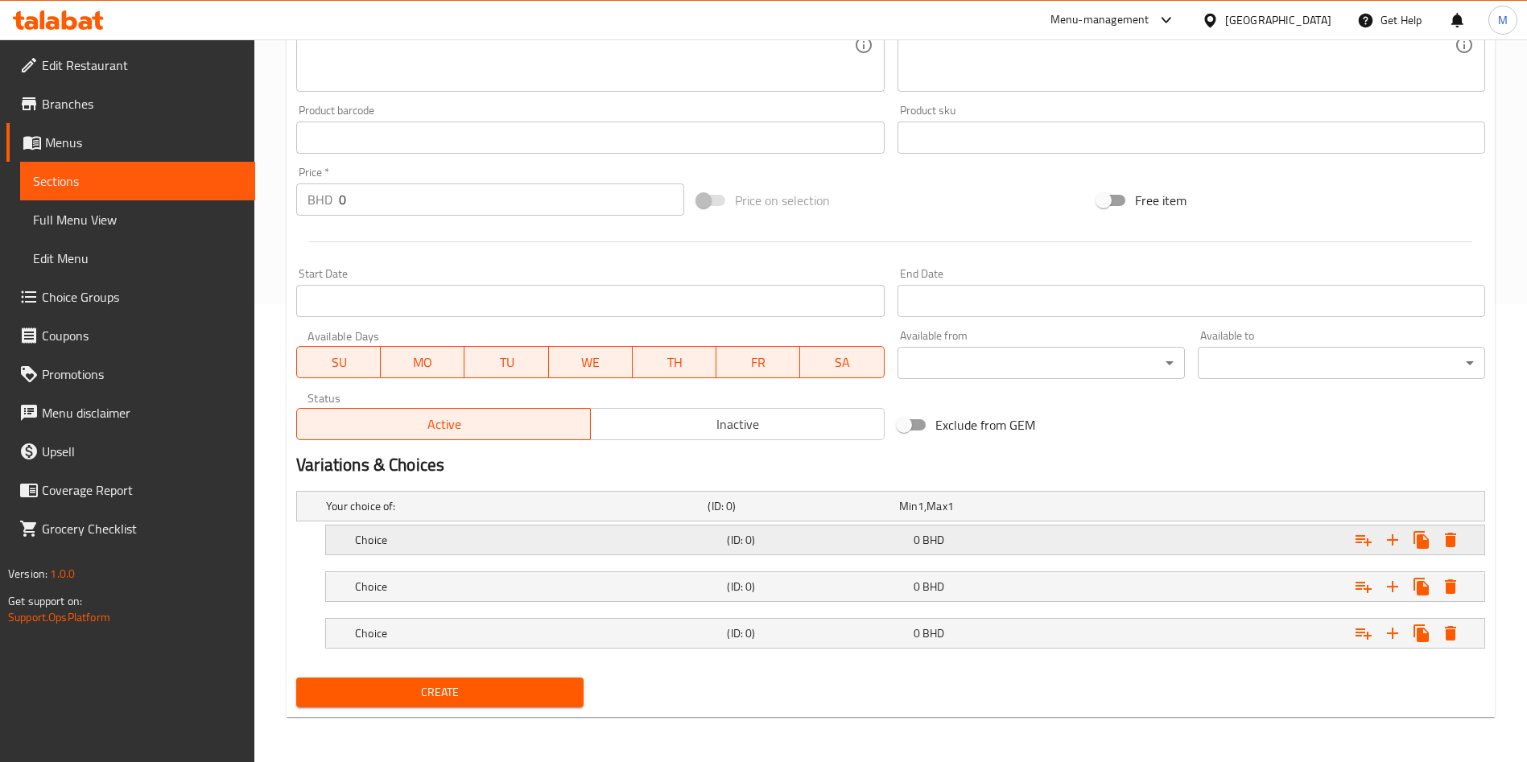
click at [478, 514] on h5 "Choice" at bounding box center [513, 506] width 375 height 16
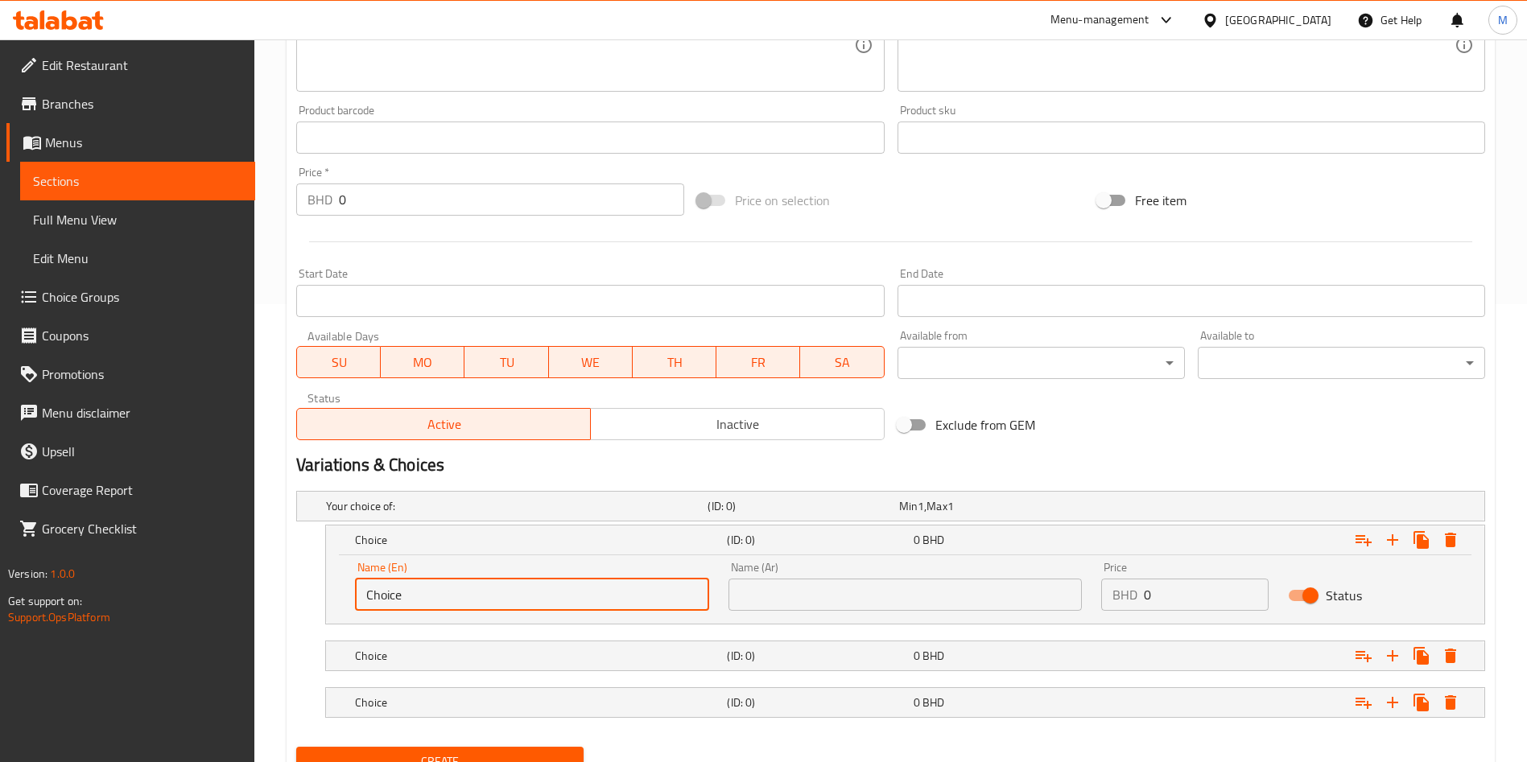
click at [478, 596] on input "Choice" at bounding box center [532, 595] width 354 height 32
type input "6PCS"
click at [786, 605] on input "text" at bounding box center [905, 595] width 354 height 32
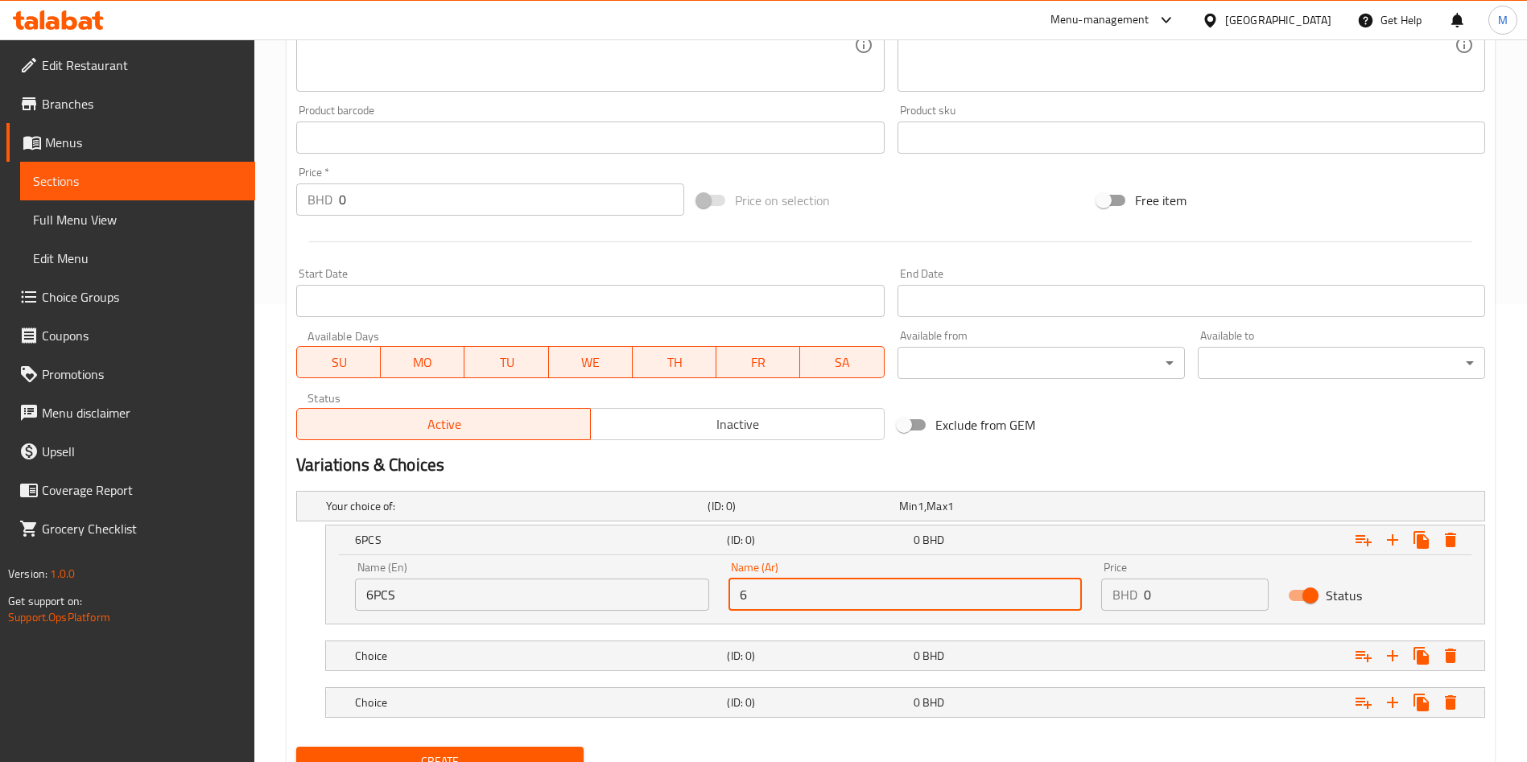
type input "6 قطع"
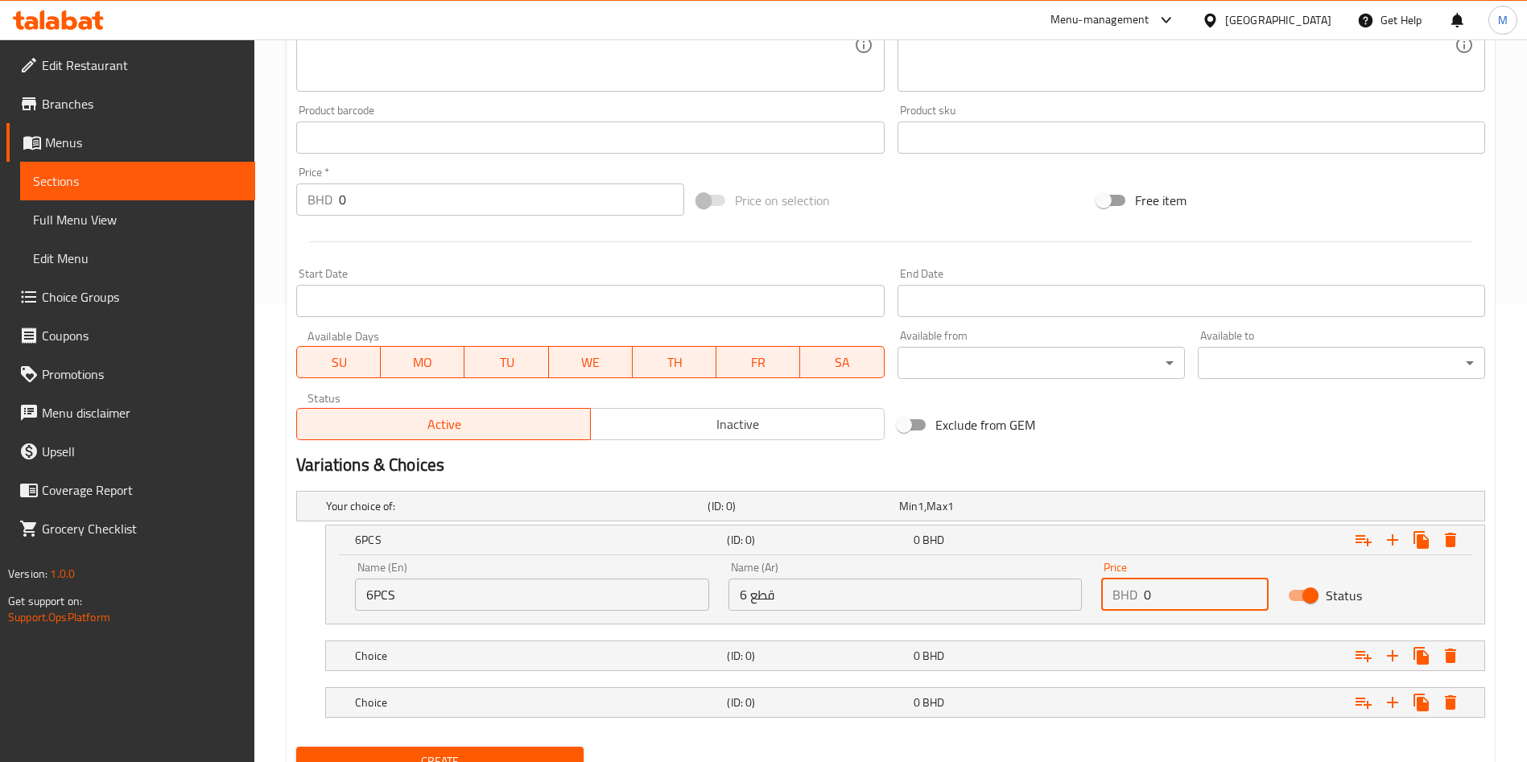
click at [1163, 598] on input "0" at bounding box center [1206, 595] width 125 height 32
type input "2"
click at [378, 514] on h5 "Choice" at bounding box center [513, 506] width 375 height 16
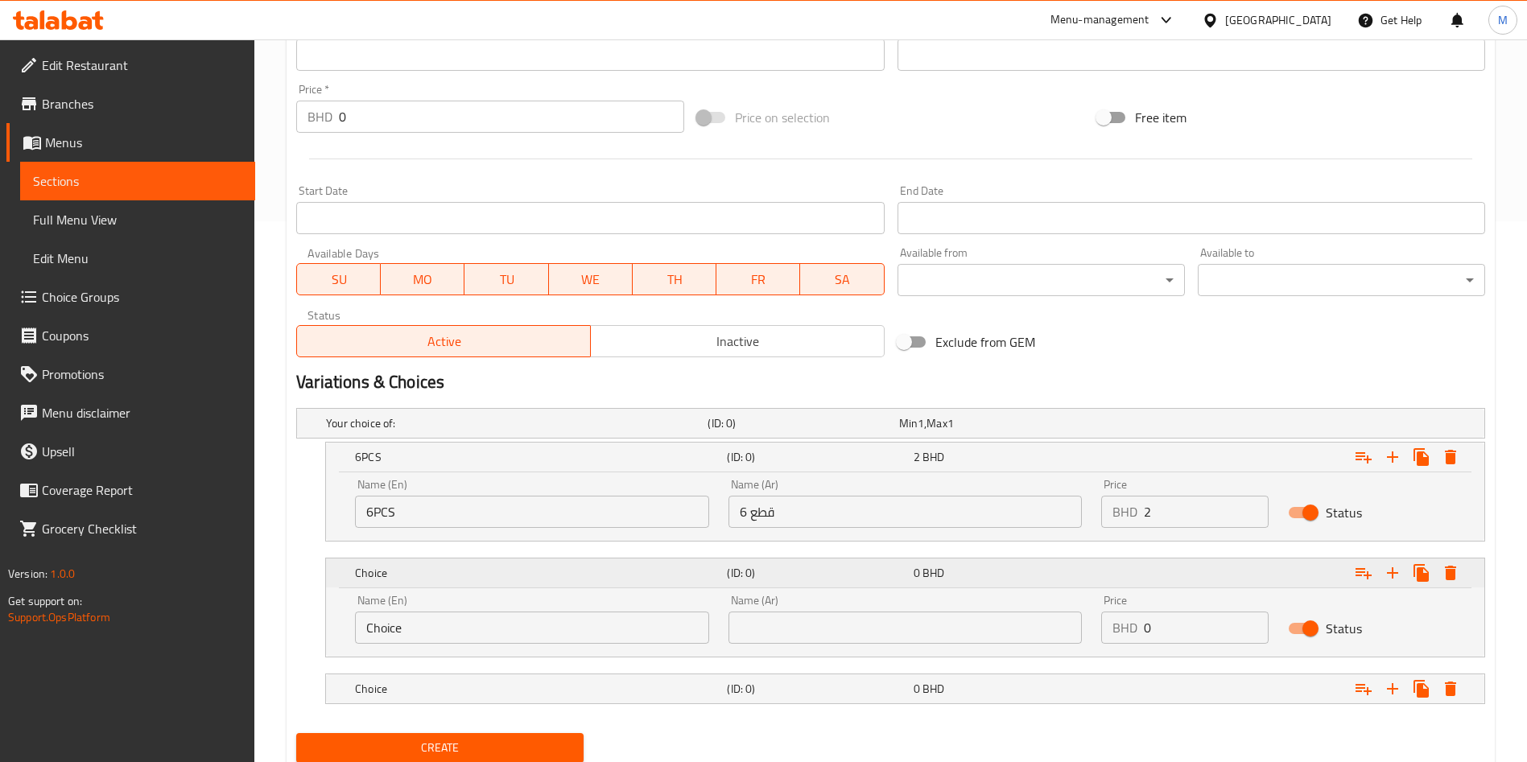
scroll to position [579, 0]
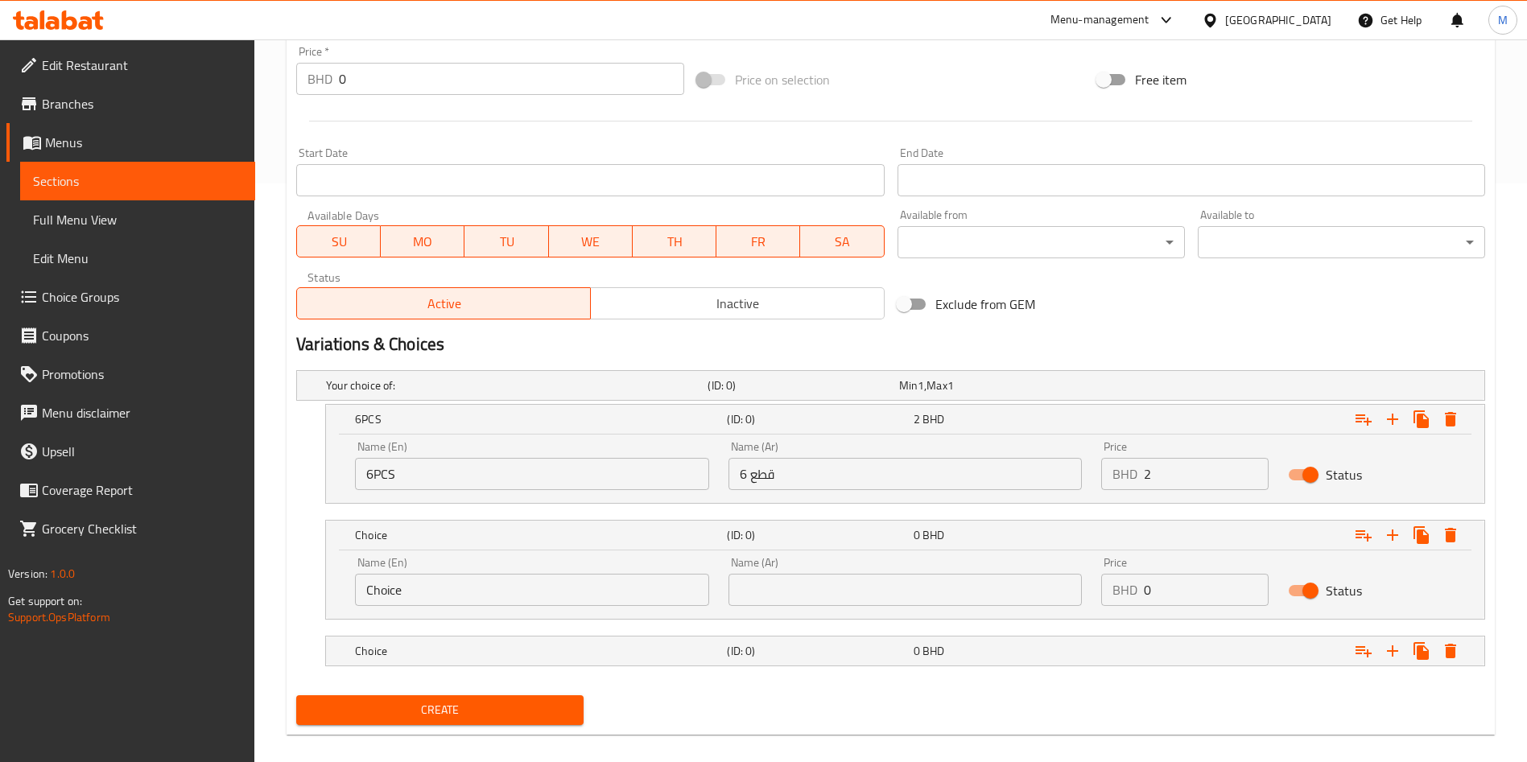
click at [1155, 596] on input "0" at bounding box center [1206, 590] width 125 height 32
type input "4"
click at [480, 592] on input "Choice" at bounding box center [532, 590] width 354 height 32
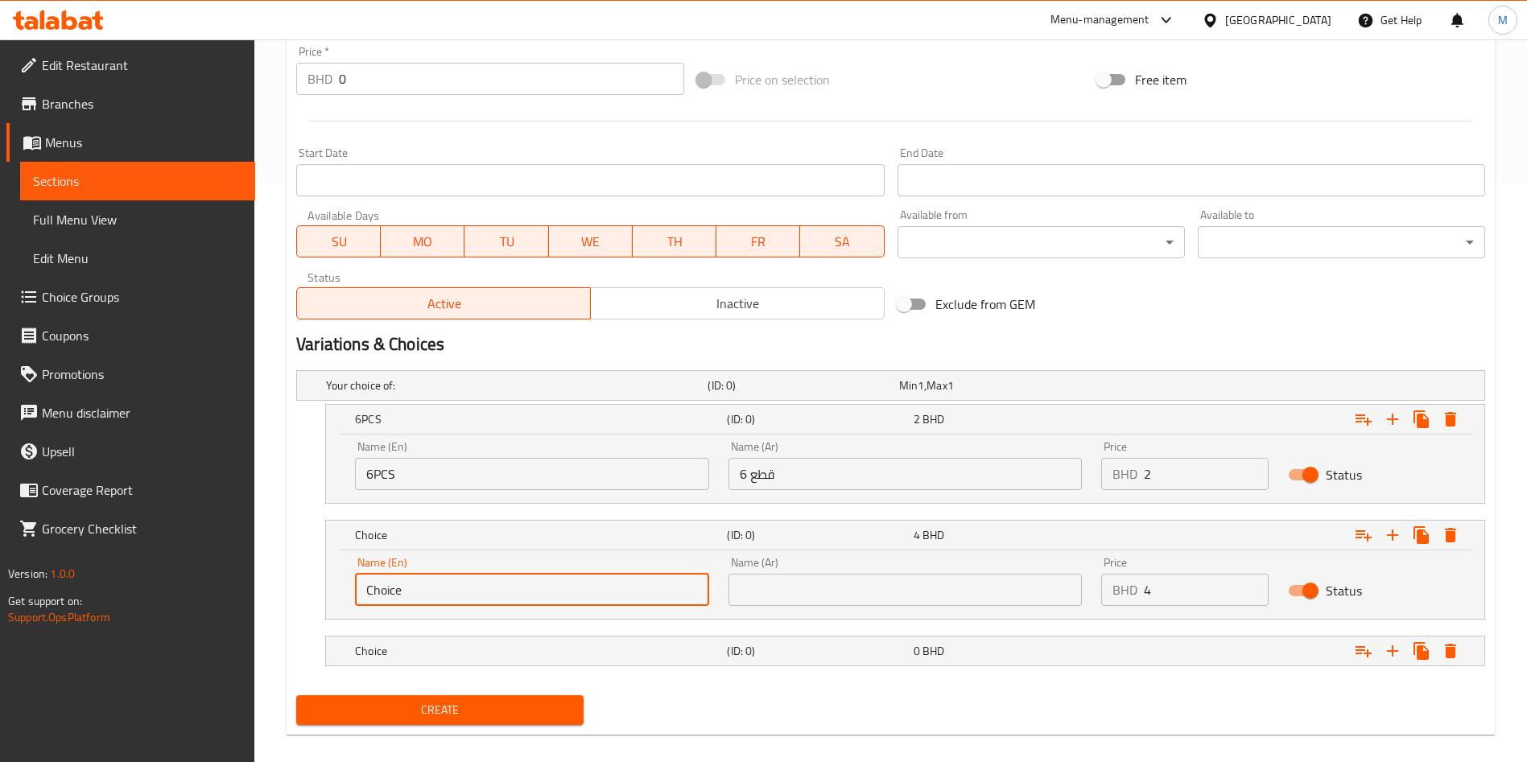
click at [480, 592] on input "Choice" at bounding box center [532, 590] width 354 height 32
type input "12PCS"
click at [785, 576] on input "text" at bounding box center [905, 590] width 354 height 32
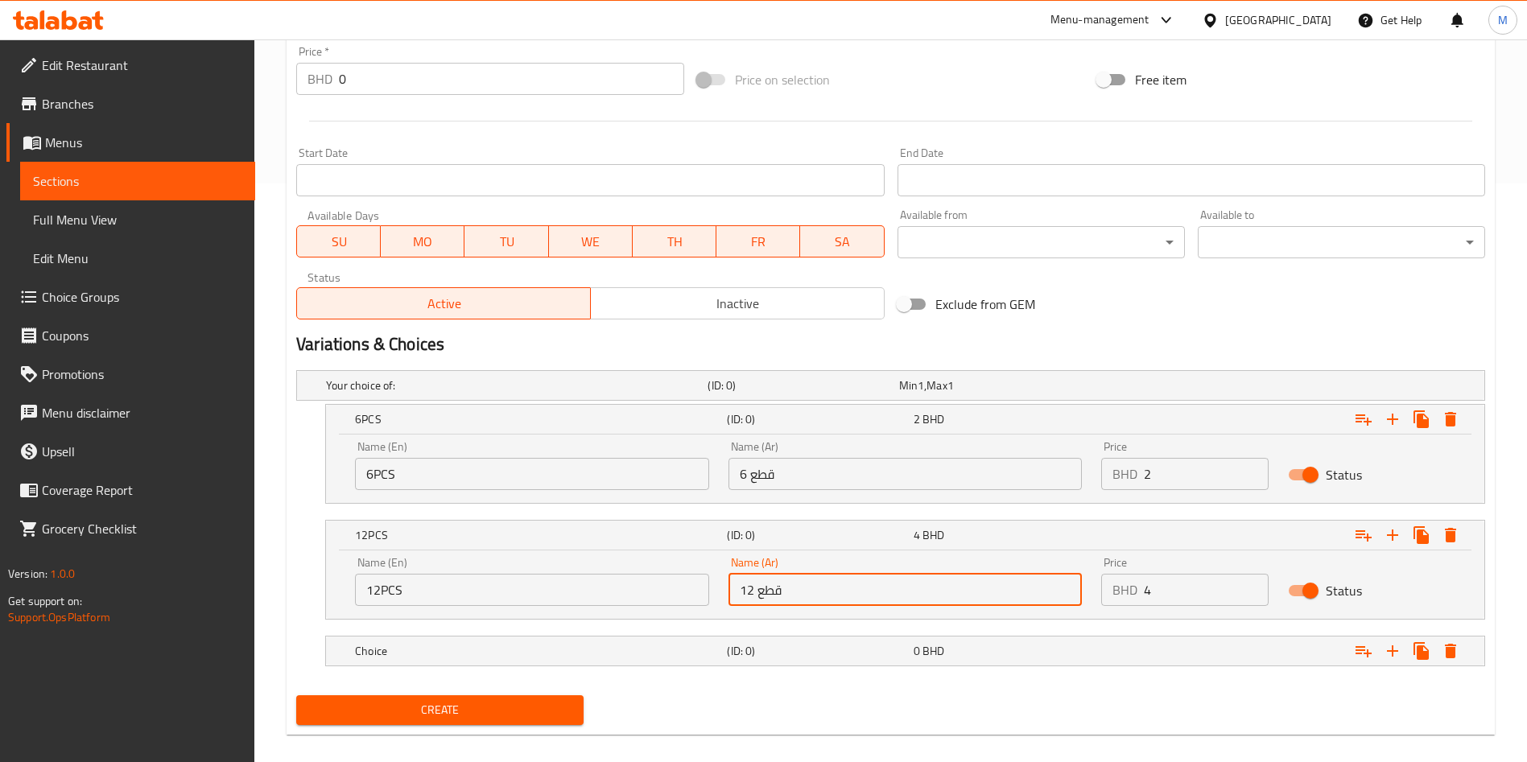
type input "12 قطع"
click at [1151, 684] on div "Your choice of: (ID: 0) Min 1 , Max 1 Name (En) Your choice of: Name (En) Name …" at bounding box center [891, 526] width 1202 height 325
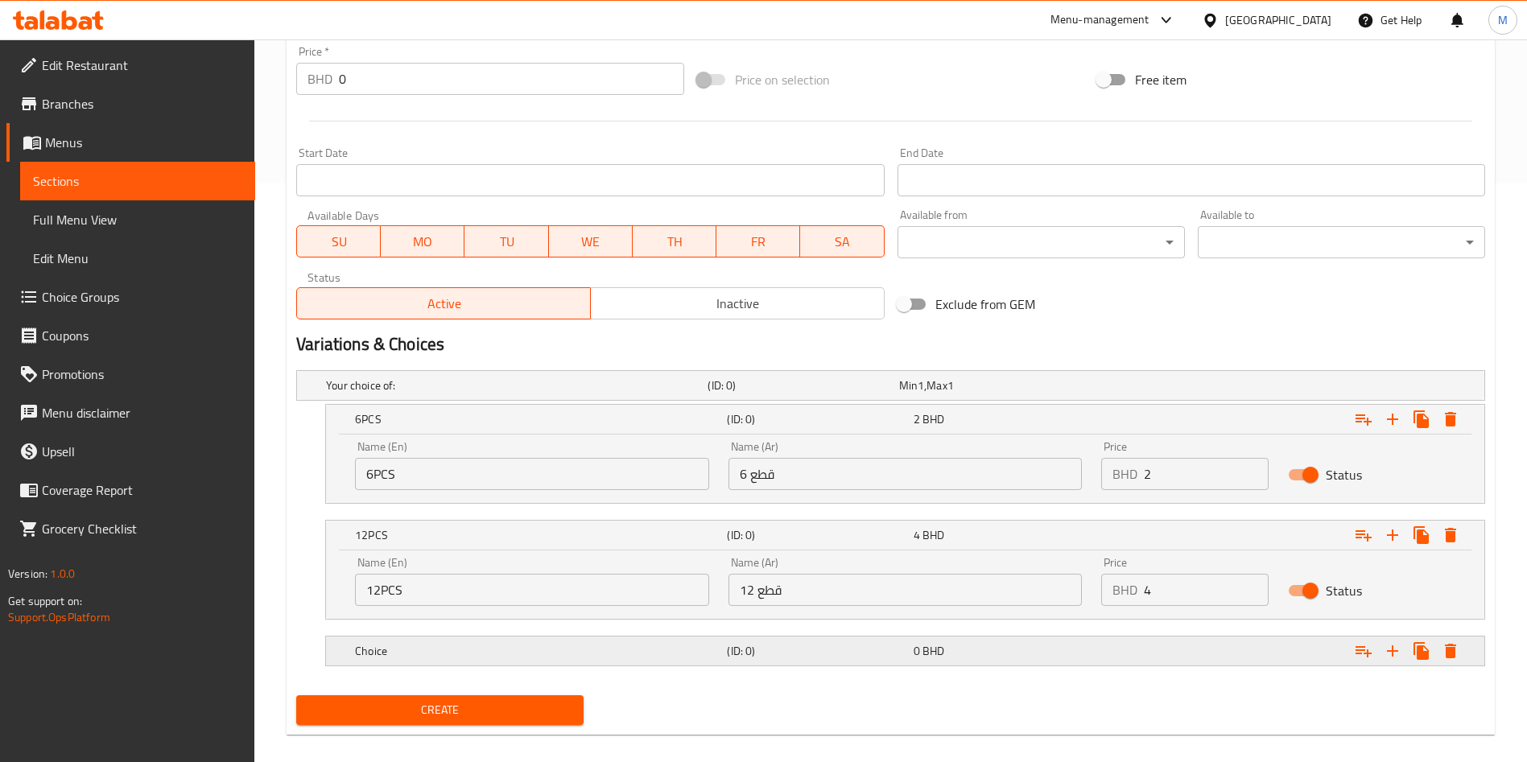
click at [682, 397] on div "Choice" at bounding box center [514, 385] width 382 height 23
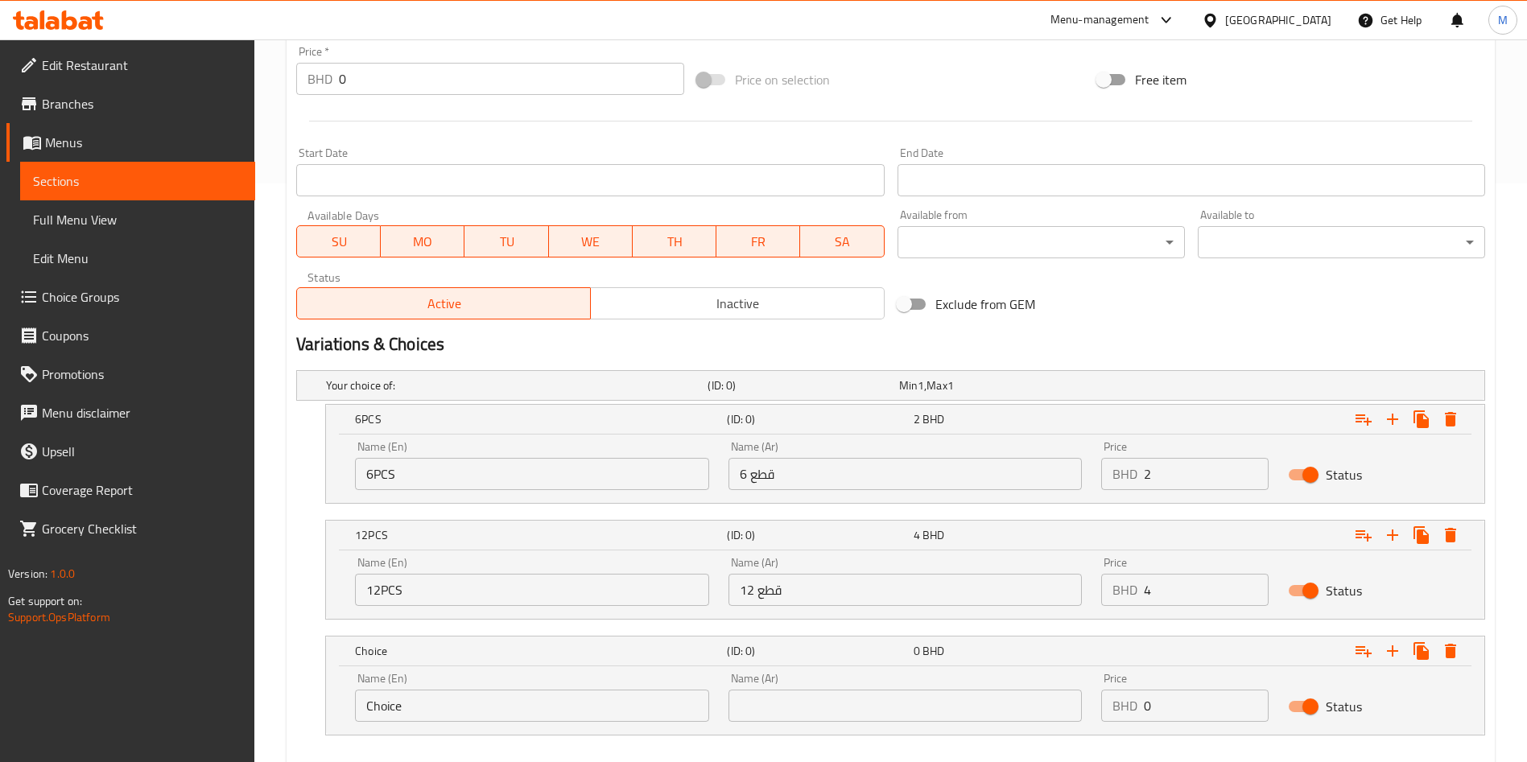
click at [437, 726] on div "Name (En) Choice Name (En)" at bounding box center [532, 697] width 374 height 68
click at [437, 721] on input "Choice" at bounding box center [532, 706] width 354 height 32
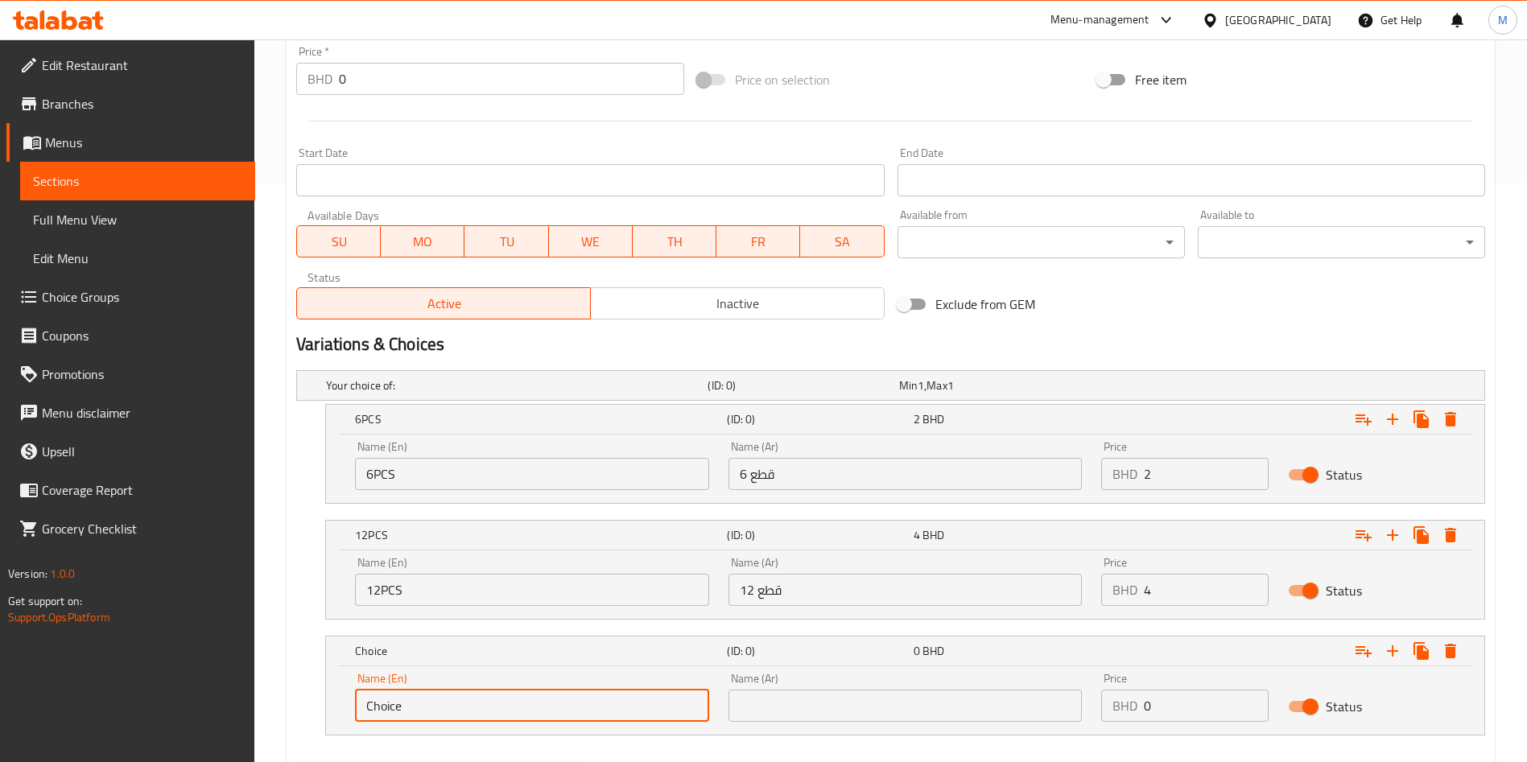
click at [437, 721] on input "Choice" at bounding box center [532, 706] width 354 height 32
type input "24PCS"
click at [812, 687] on div "Name (Ar) Name (Ar)" at bounding box center [905, 697] width 354 height 49
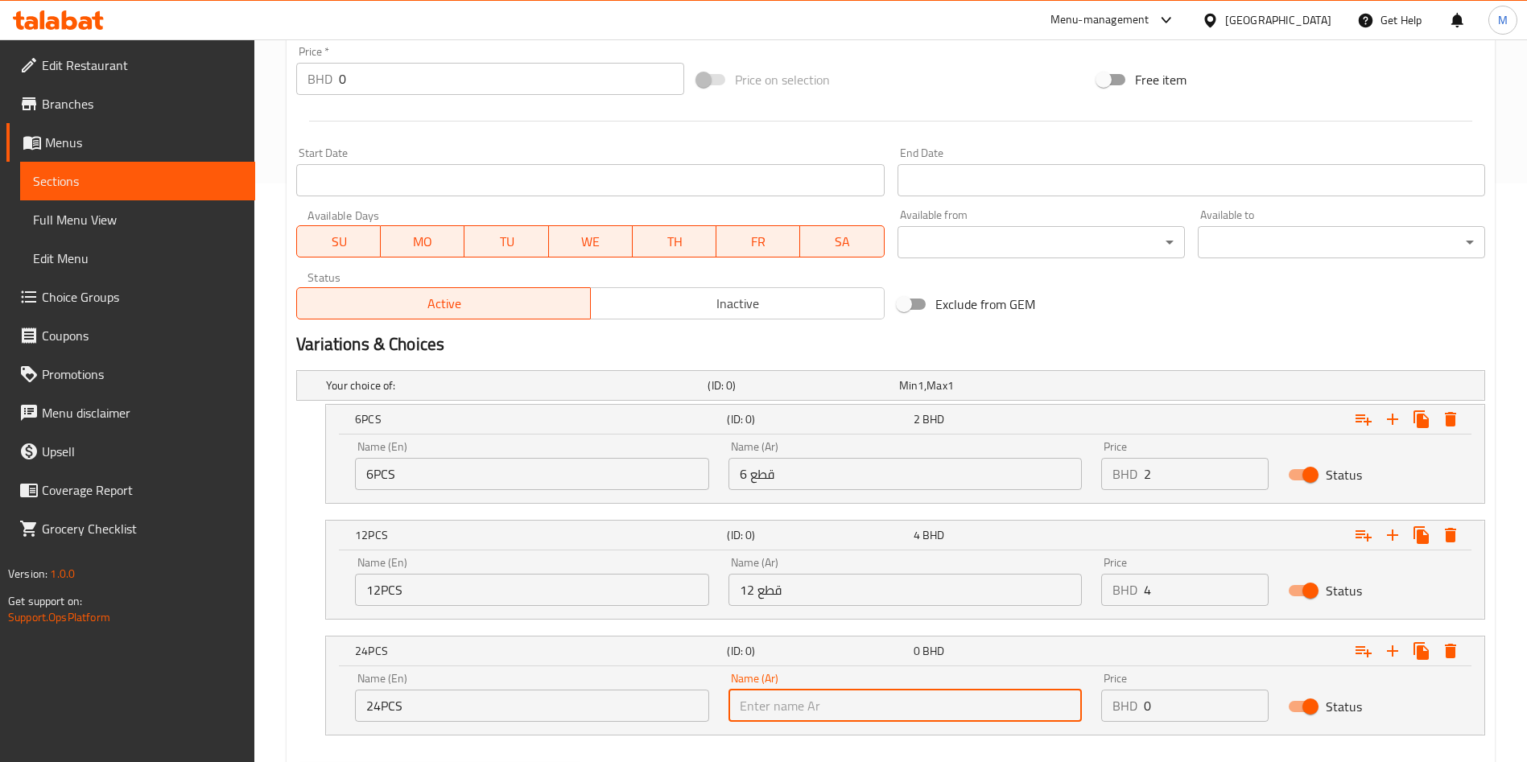
click at [815, 699] on input "text" at bounding box center [905, 706] width 354 height 32
type input "24 قطع"
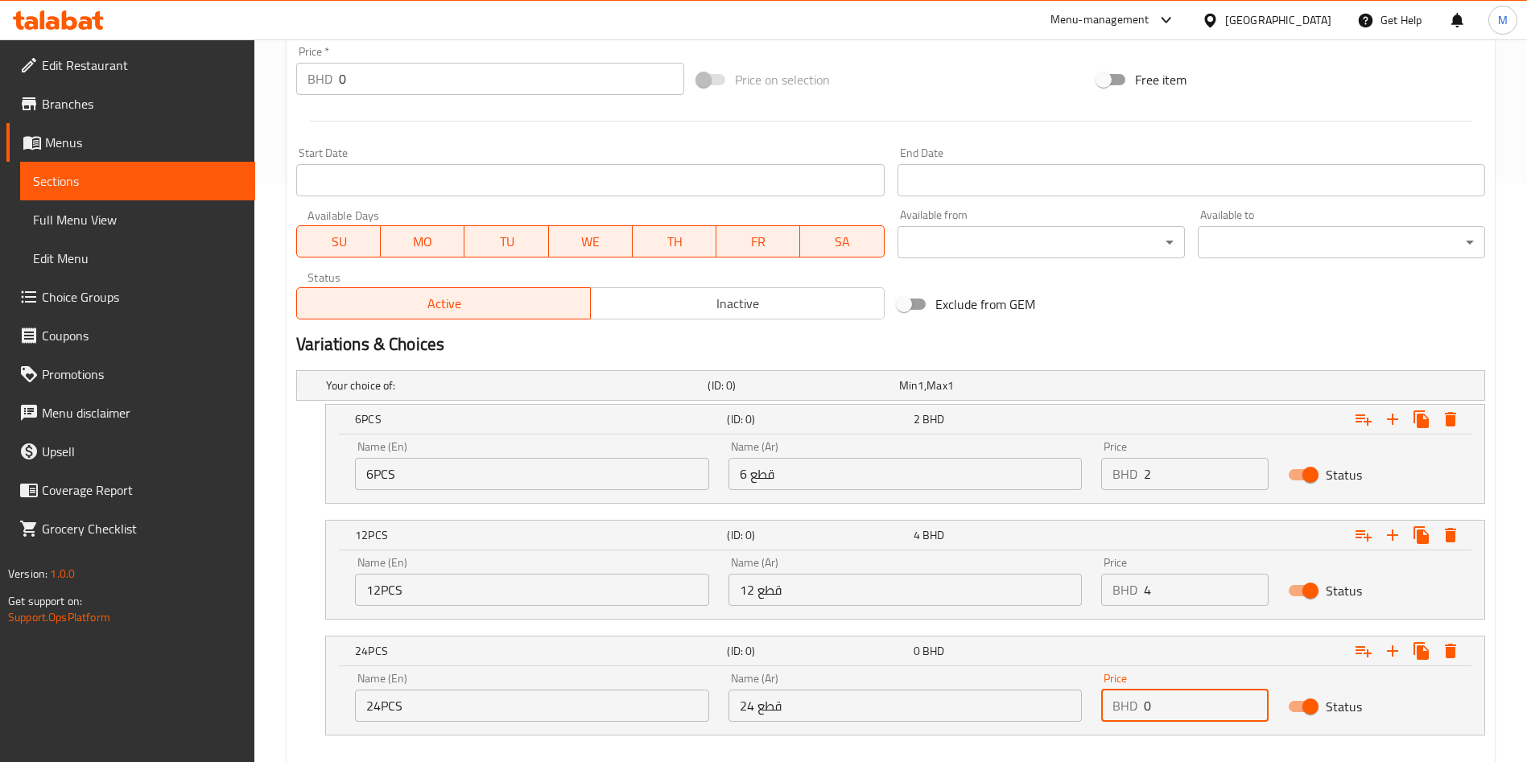
click at [1195, 687] on div "Price BHD 0 Price" at bounding box center [1184, 697] width 167 height 49
click at [1177, 712] on input "0" at bounding box center [1206, 706] width 125 height 32
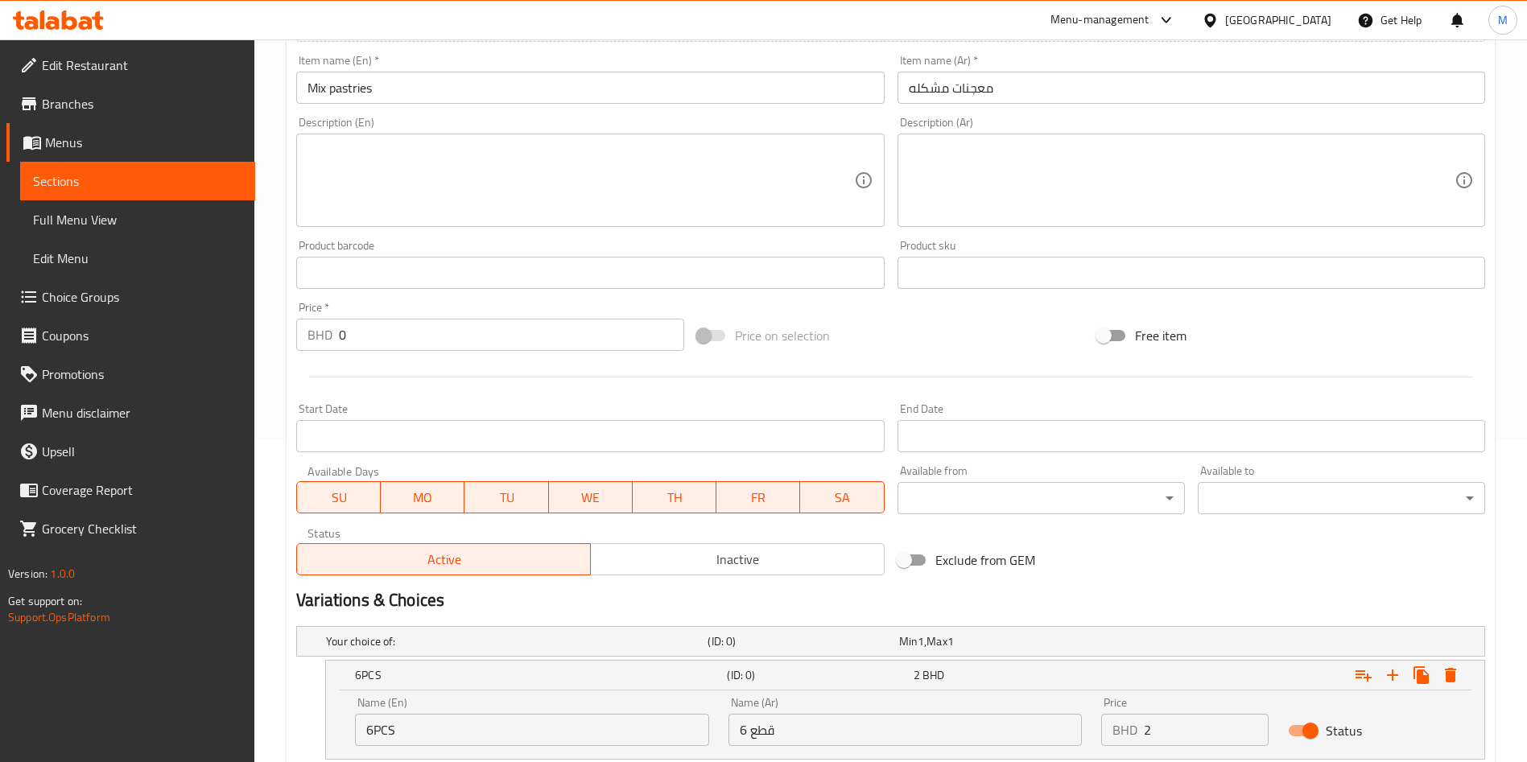
scroll to position [666, 0]
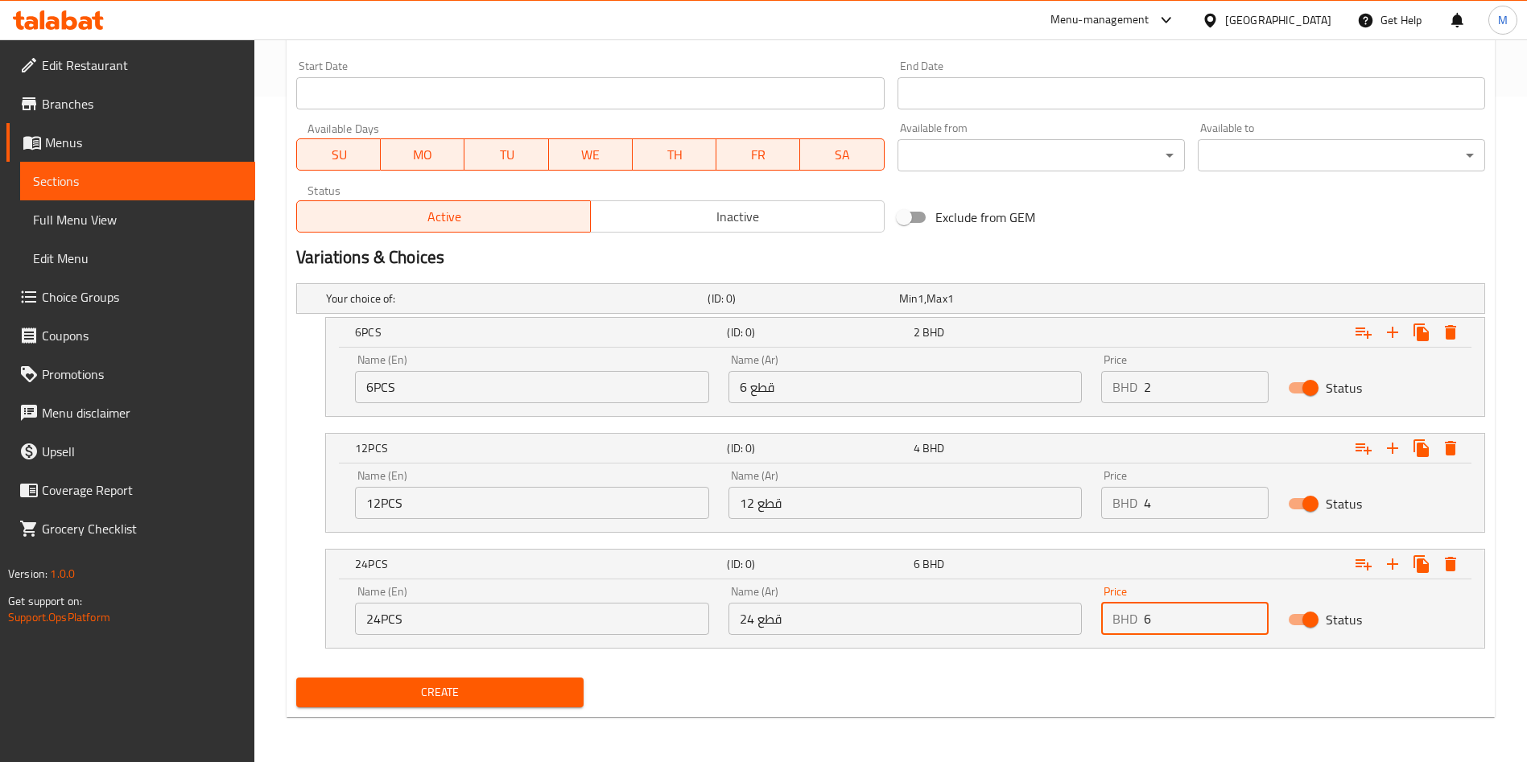
type input "6"
click at [490, 695] on span "Create" at bounding box center [440, 693] width 262 height 20
click at [490, 695] on div at bounding box center [763, 381] width 1527 height 762
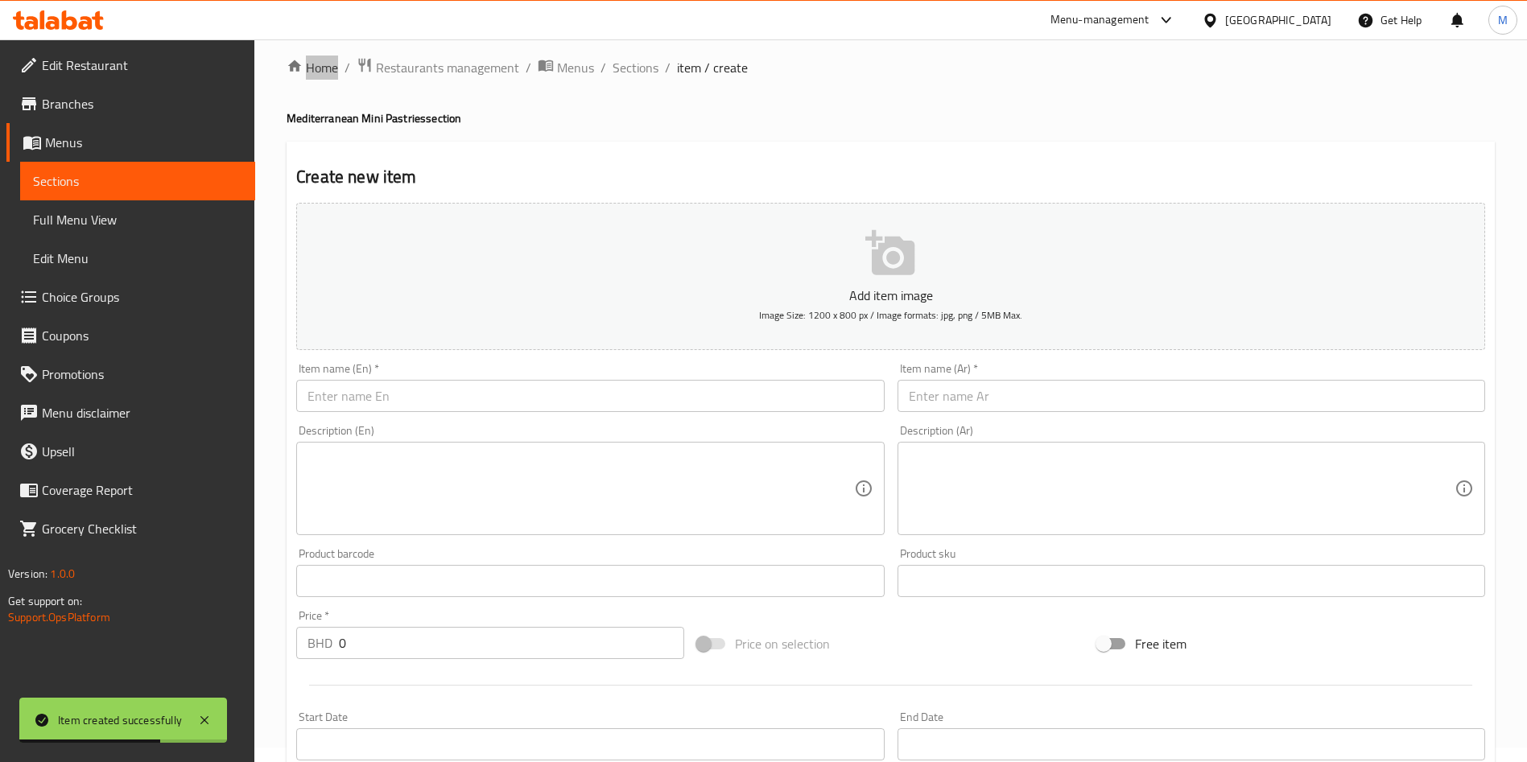
scroll to position [0, 0]
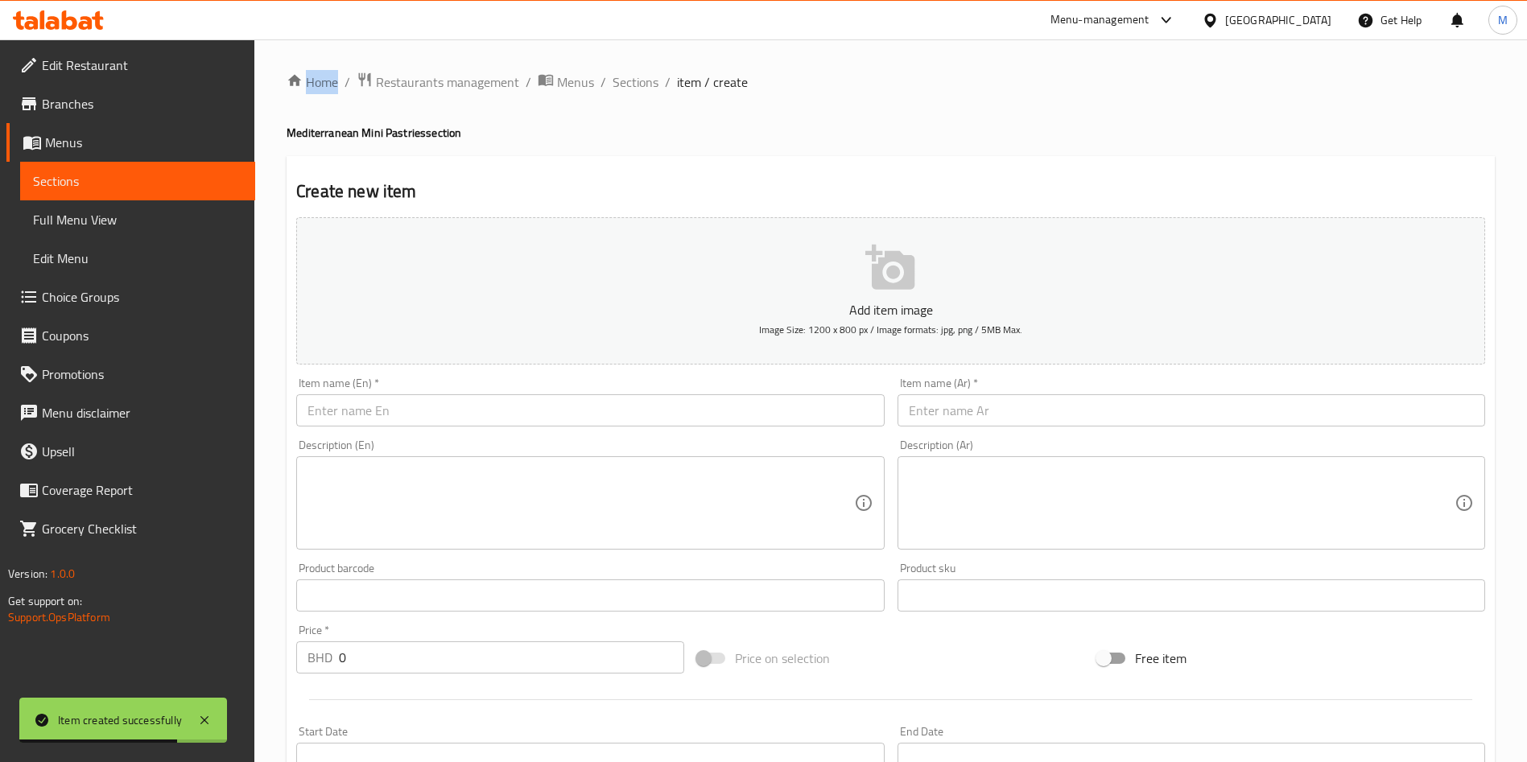
drag, startPoint x: 644, startPoint y: 86, endPoint x: 641, endPoint y: 98, distance: 12.5
click at [644, 85] on span "Sections" at bounding box center [636, 81] width 46 height 19
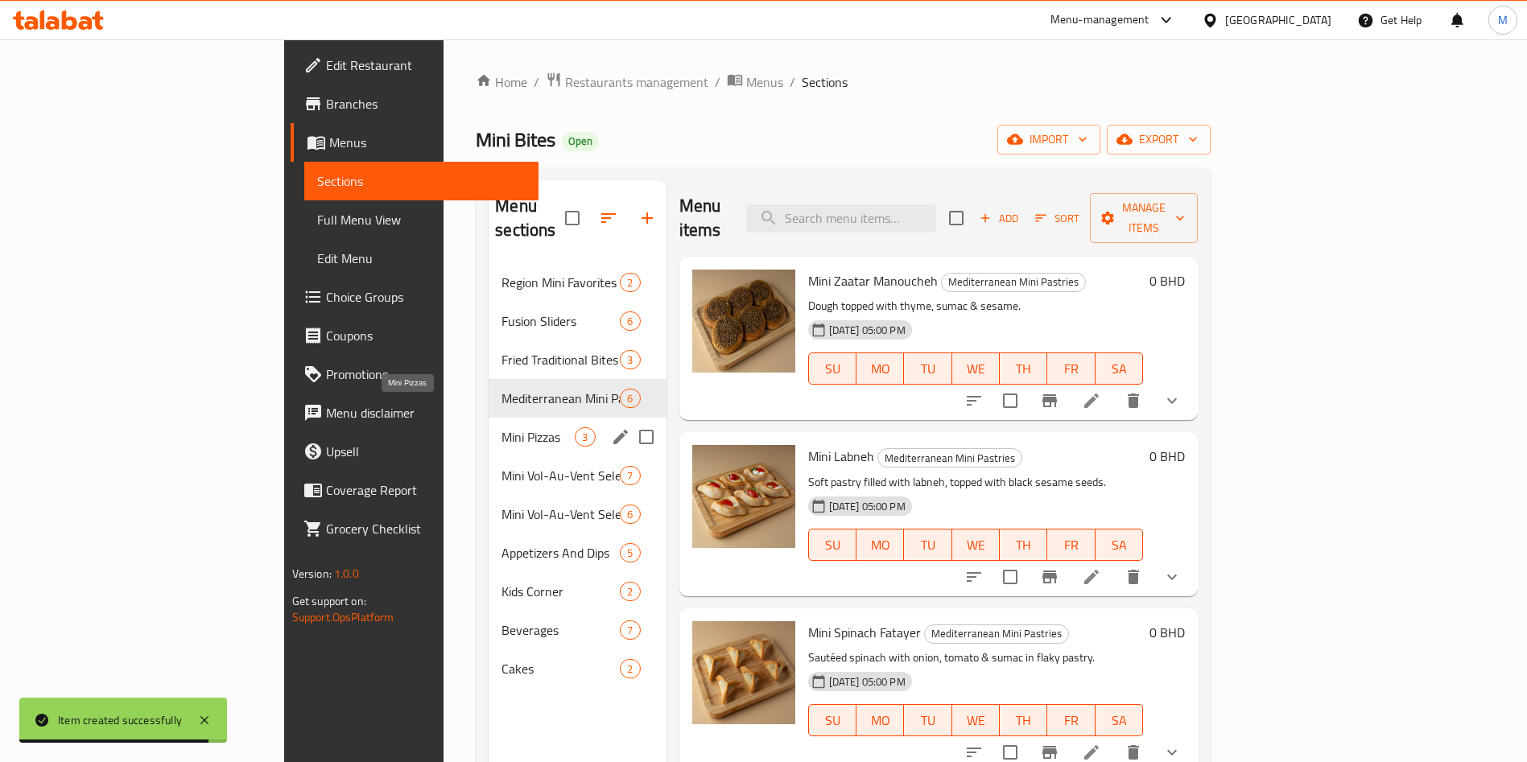
click at [501, 427] on span "Mini Pizzas" at bounding box center [537, 436] width 73 height 19
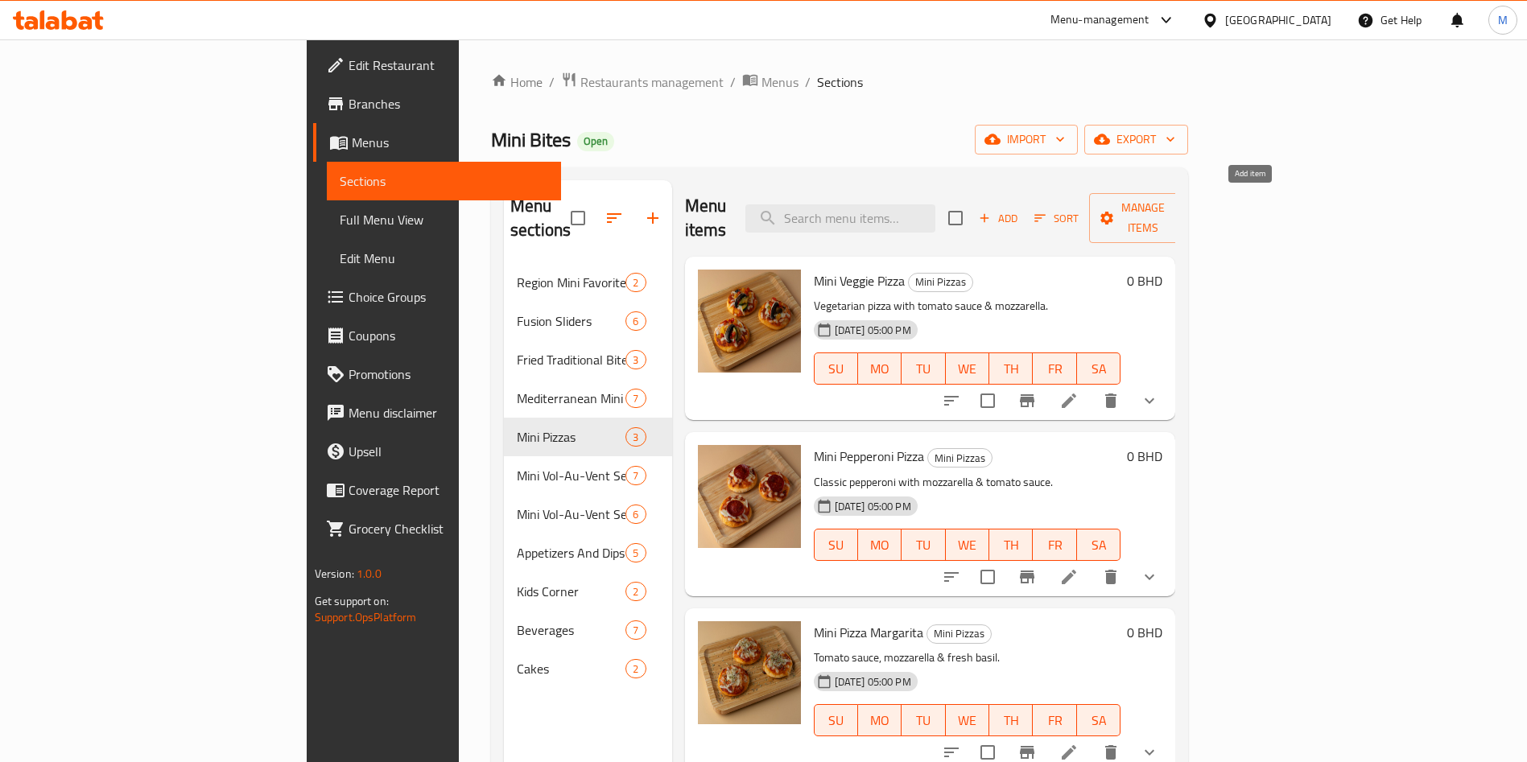
click at [989, 214] on icon "button" at bounding box center [984, 218] width 9 height 9
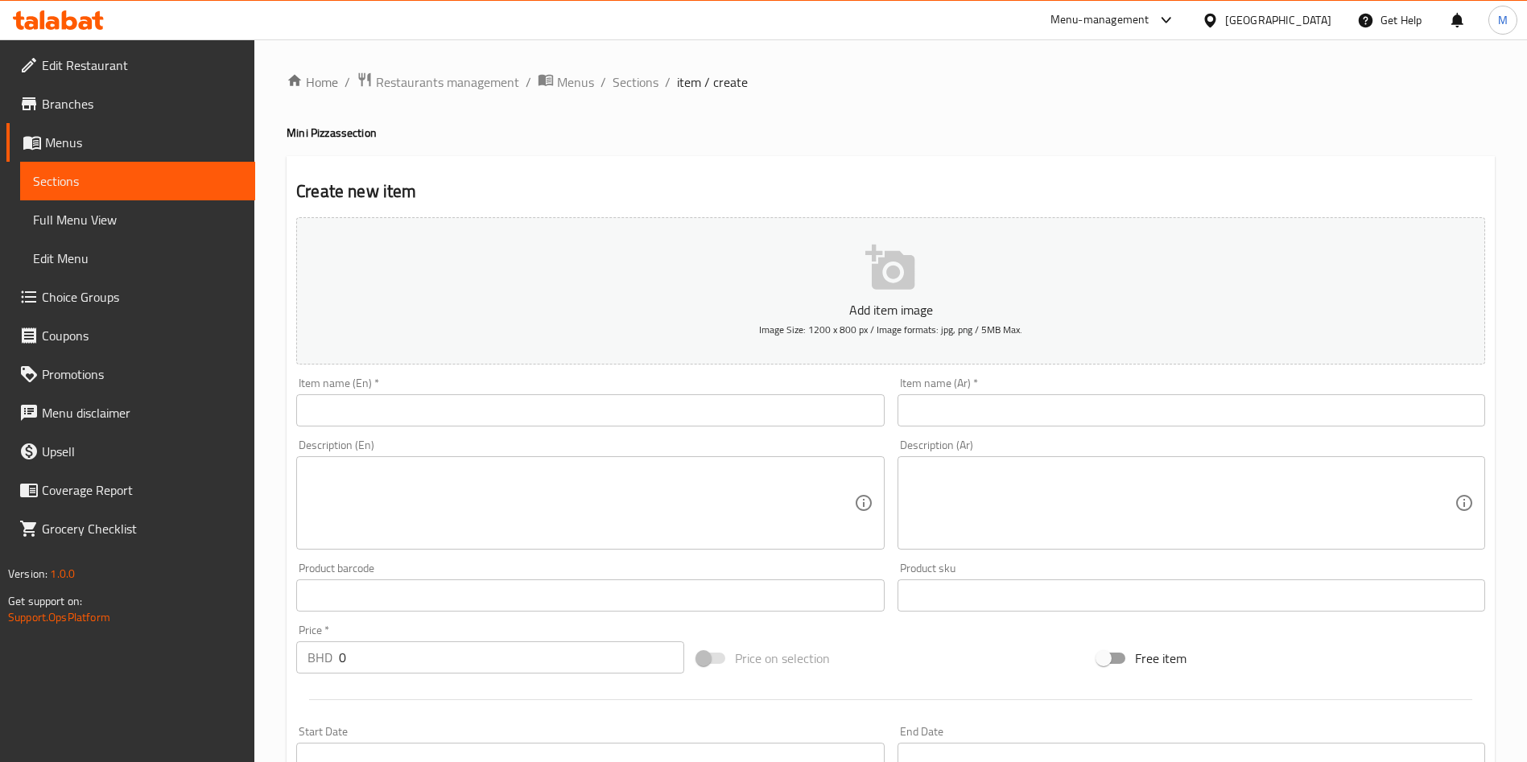
click at [367, 407] on input "text" at bounding box center [590, 410] width 588 height 32
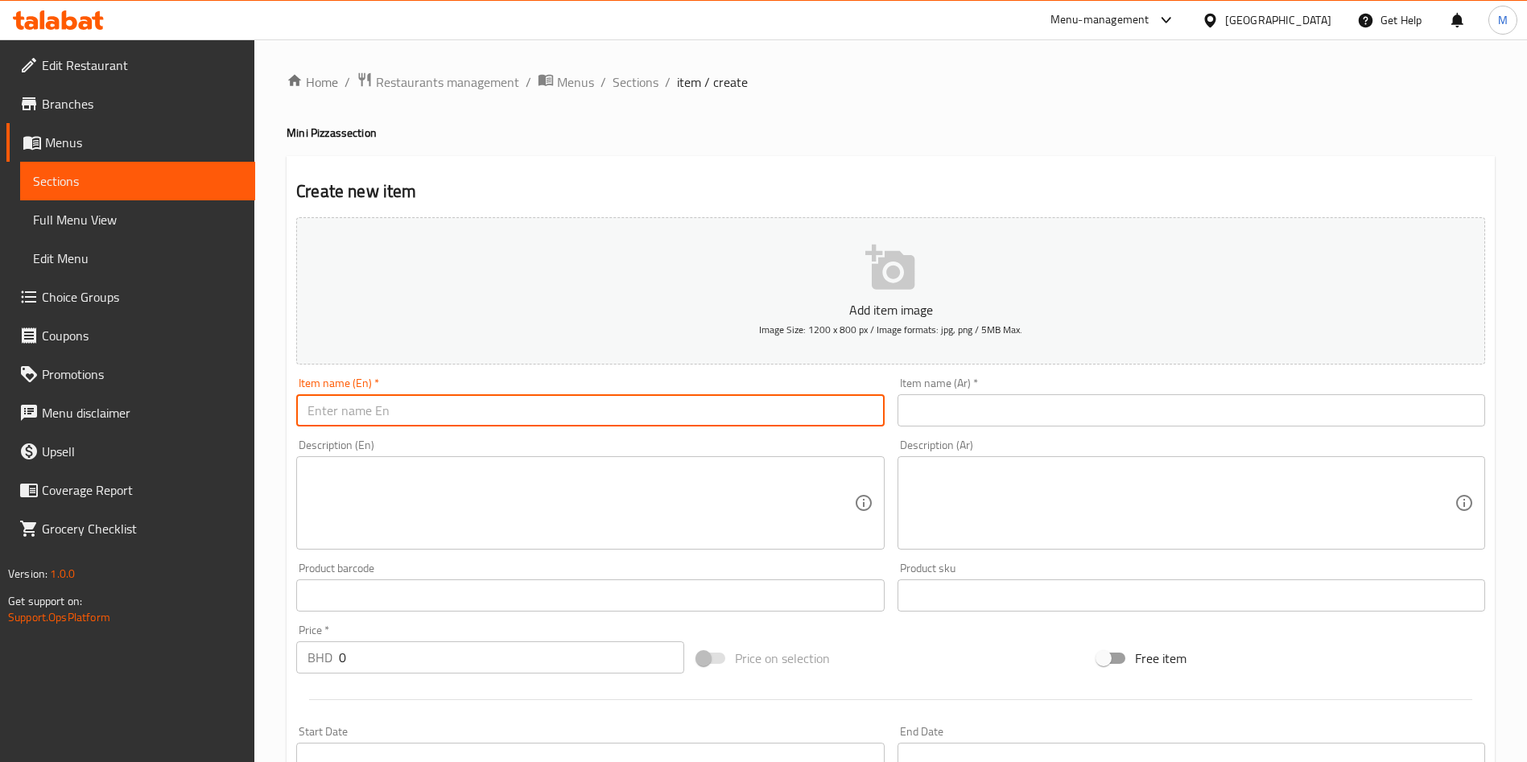
paste input "Mix pizza"
type input "Mix pizza"
click at [1043, 419] on input "text" at bounding box center [1192, 410] width 588 height 32
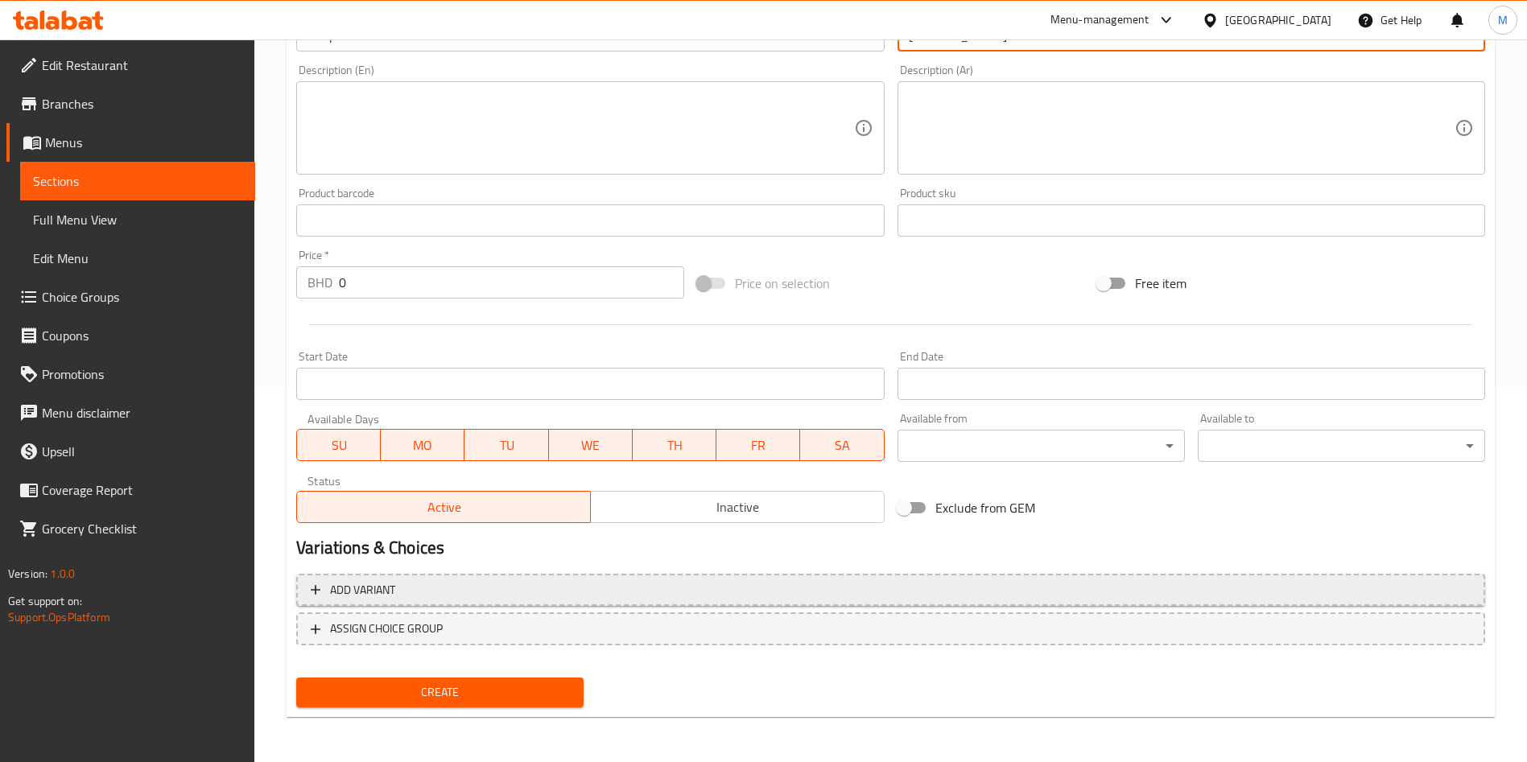
type input "[PERSON_NAME]"
click at [398, 592] on span "Add variant" at bounding box center [891, 590] width 1160 height 20
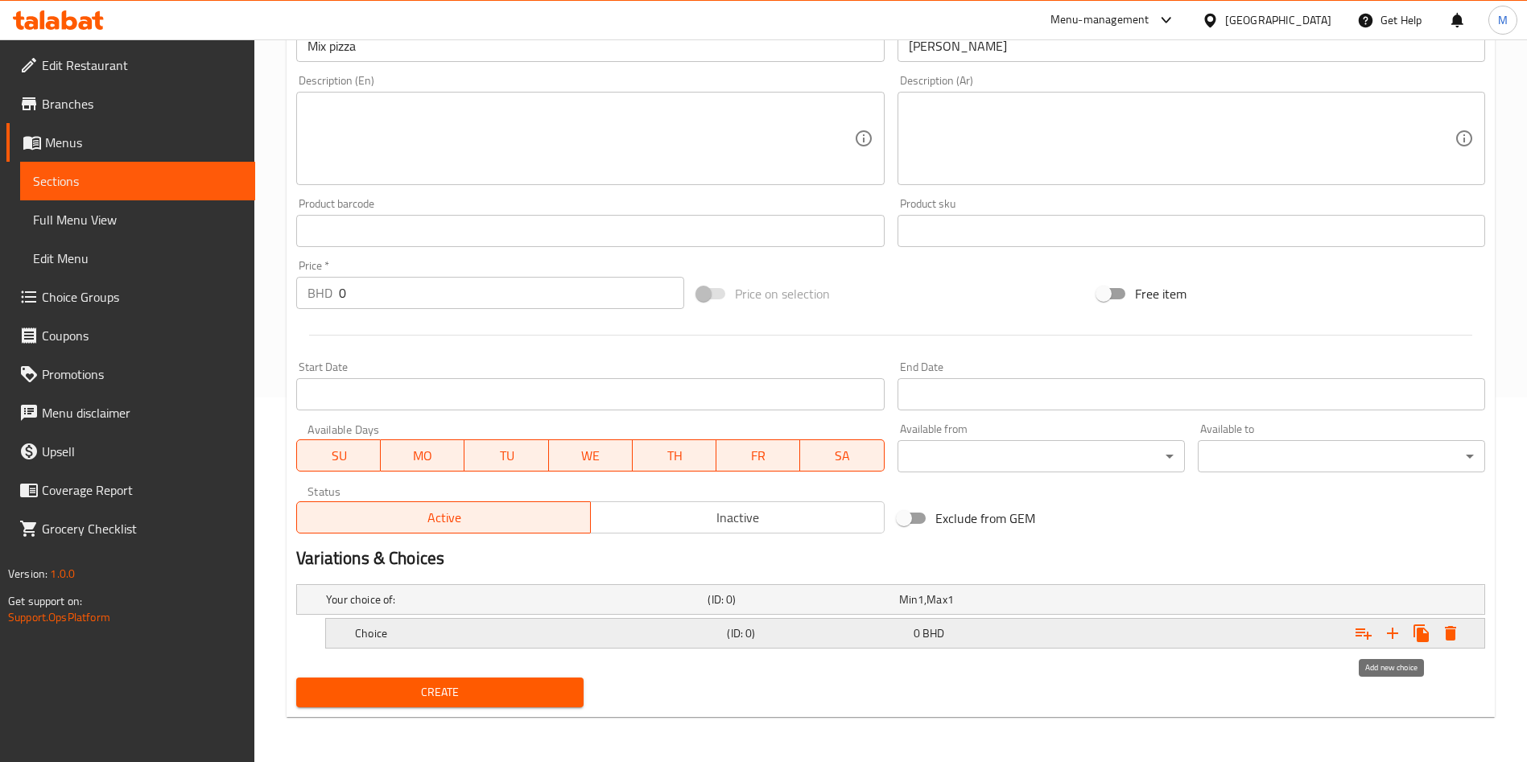
click at [1388, 633] on icon "Expand" at bounding box center [1392, 633] width 11 height 11
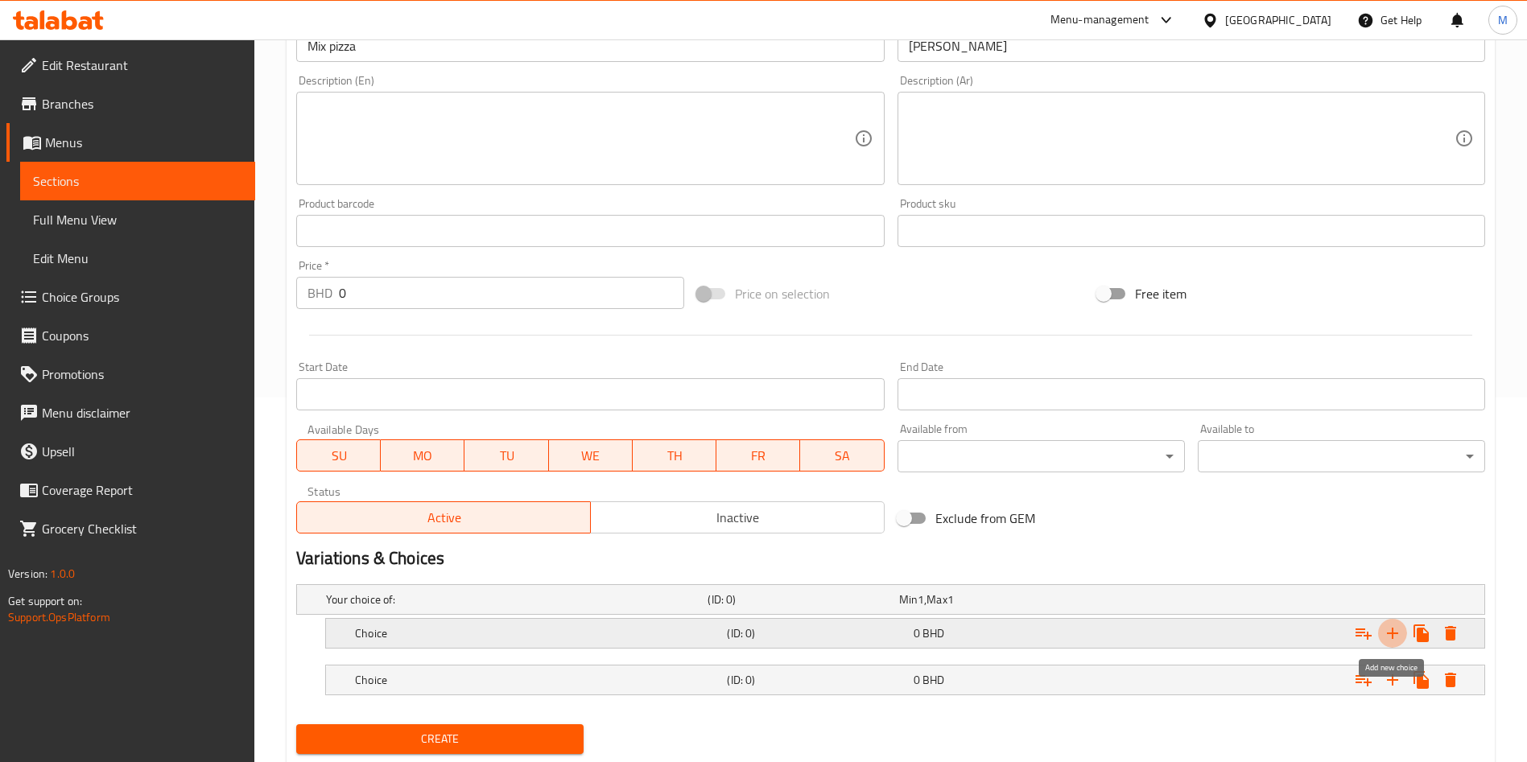
click at [1388, 633] on icon "Expand" at bounding box center [1392, 633] width 11 height 11
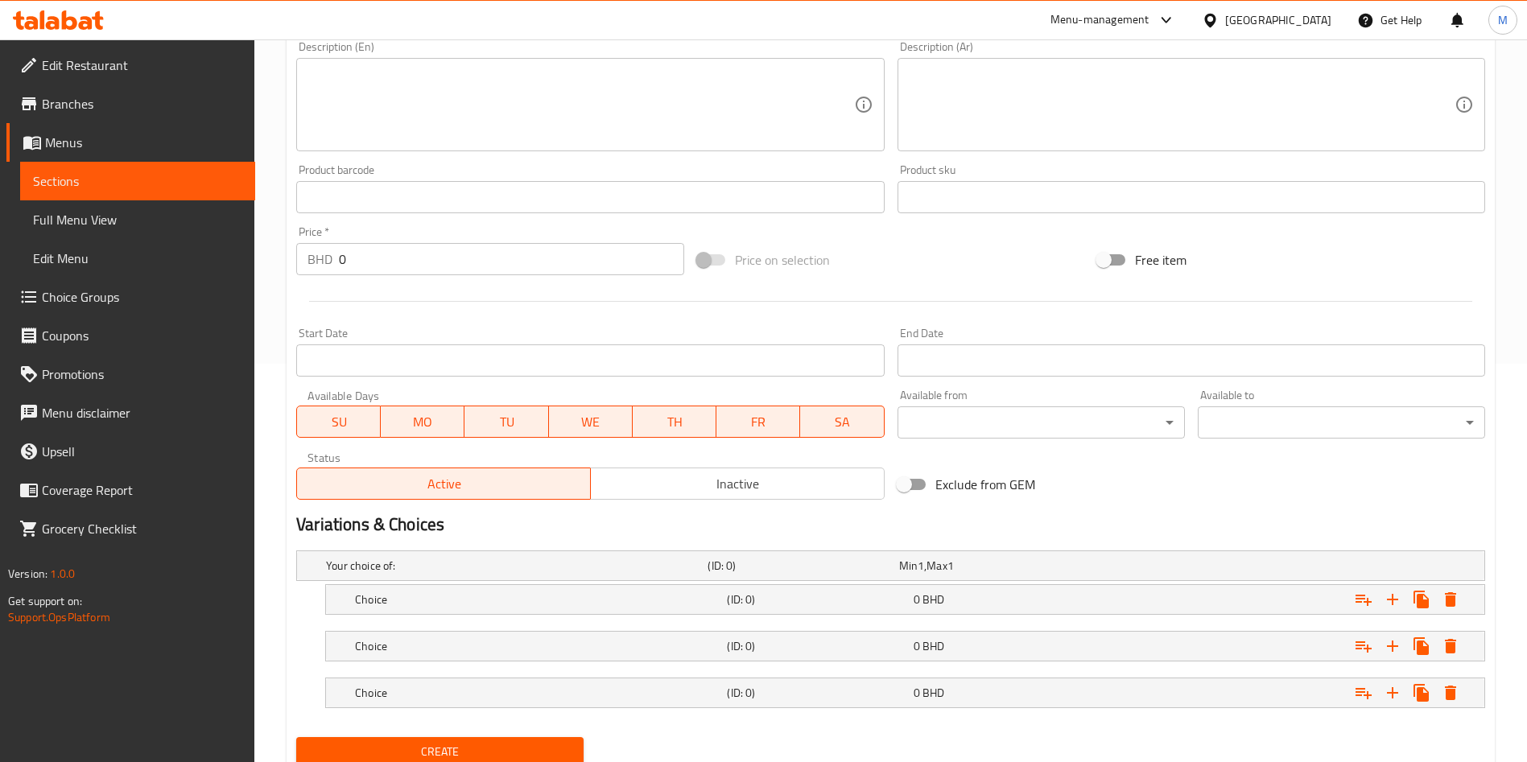
scroll to position [458, 0]
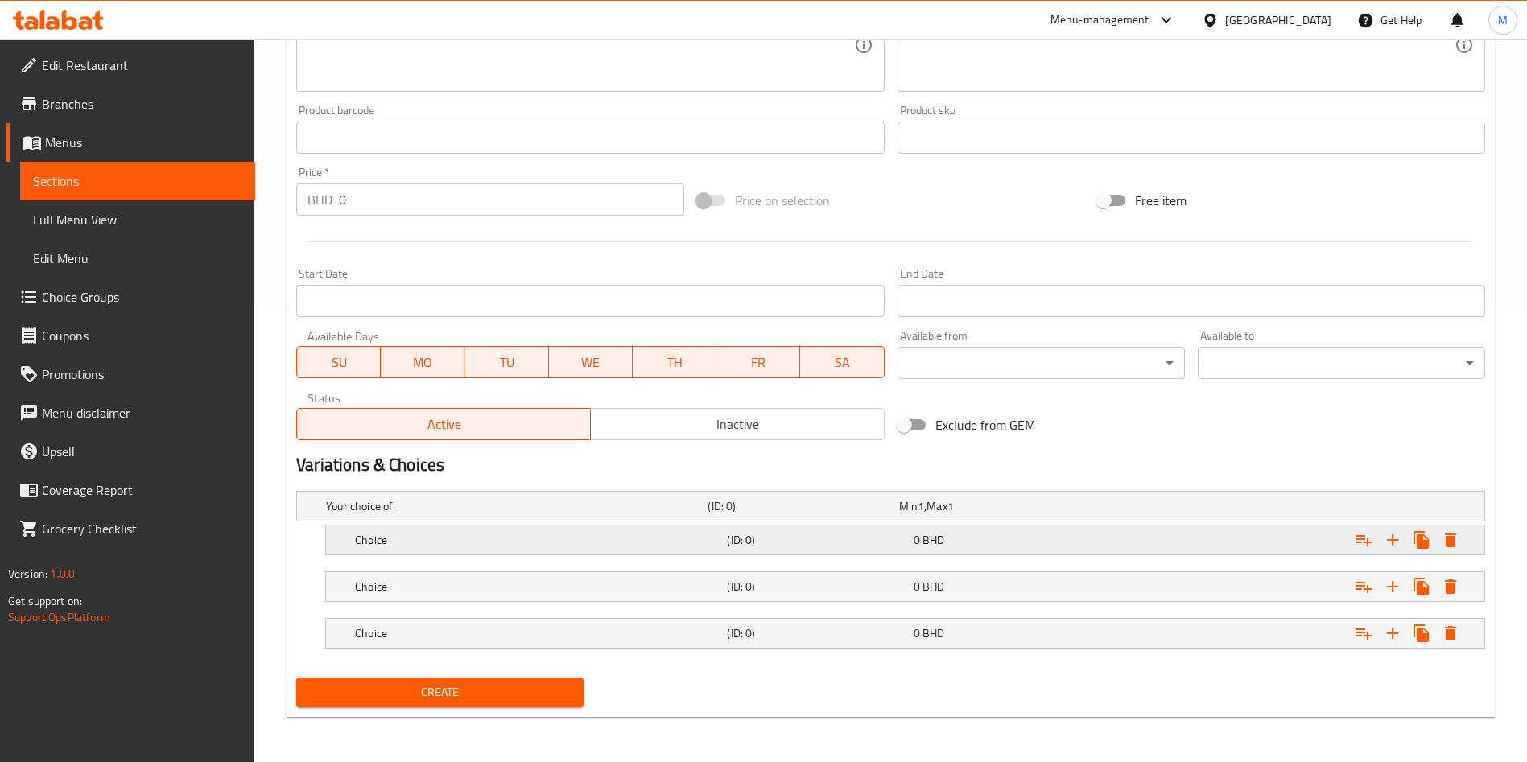
click at [395, 524] on div "Choice (ID: 0) 0 BHD" at bounding box center [895, 506] width 1145 height 35
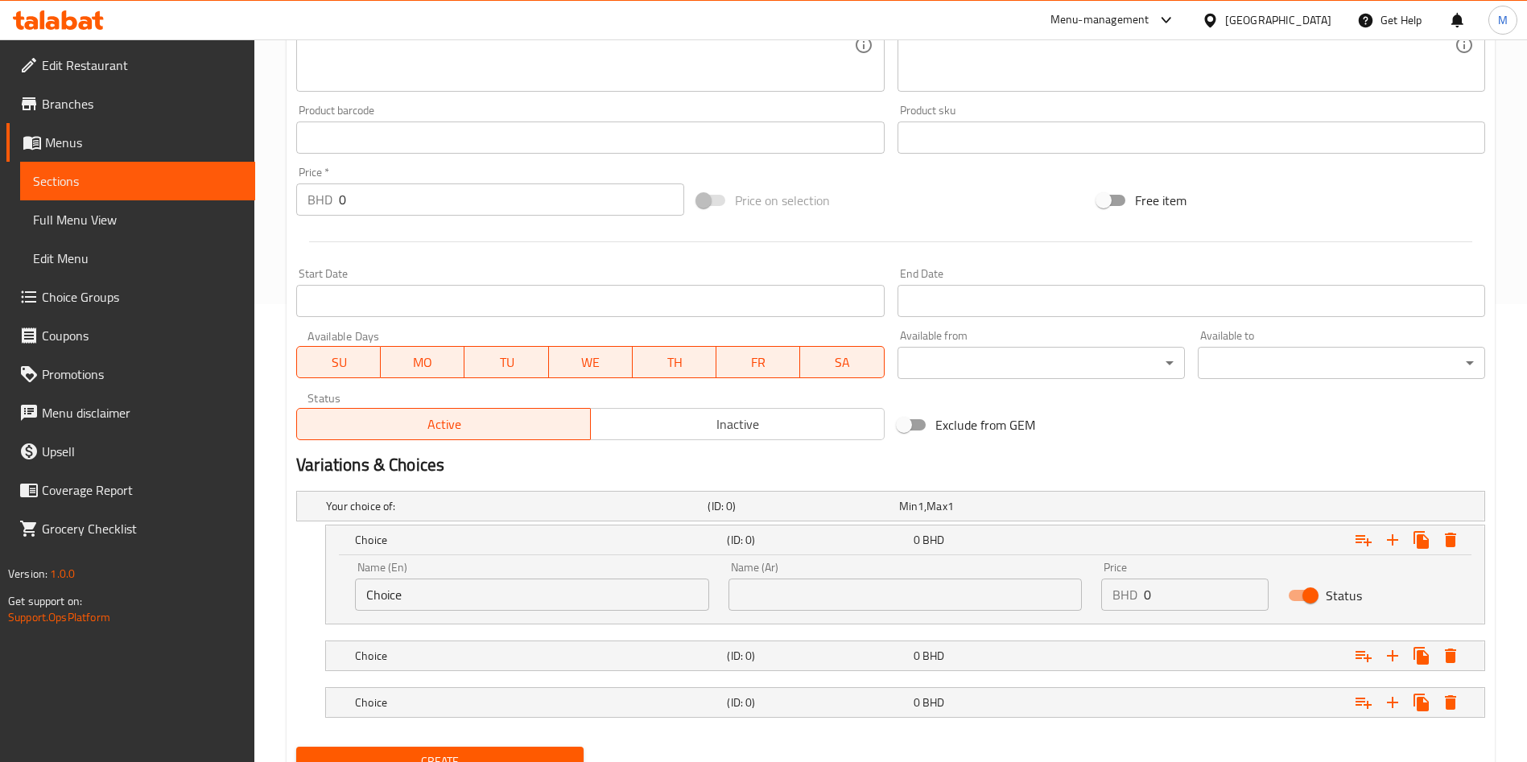
click at [487, 586] on input "Choice" at bounding box center [532, 595] width 354 height 32
type input "6PCS"
click at [840, 600] on input "text" at bounding box center [905, 595] width 354 height 32
type input "6 قطع"
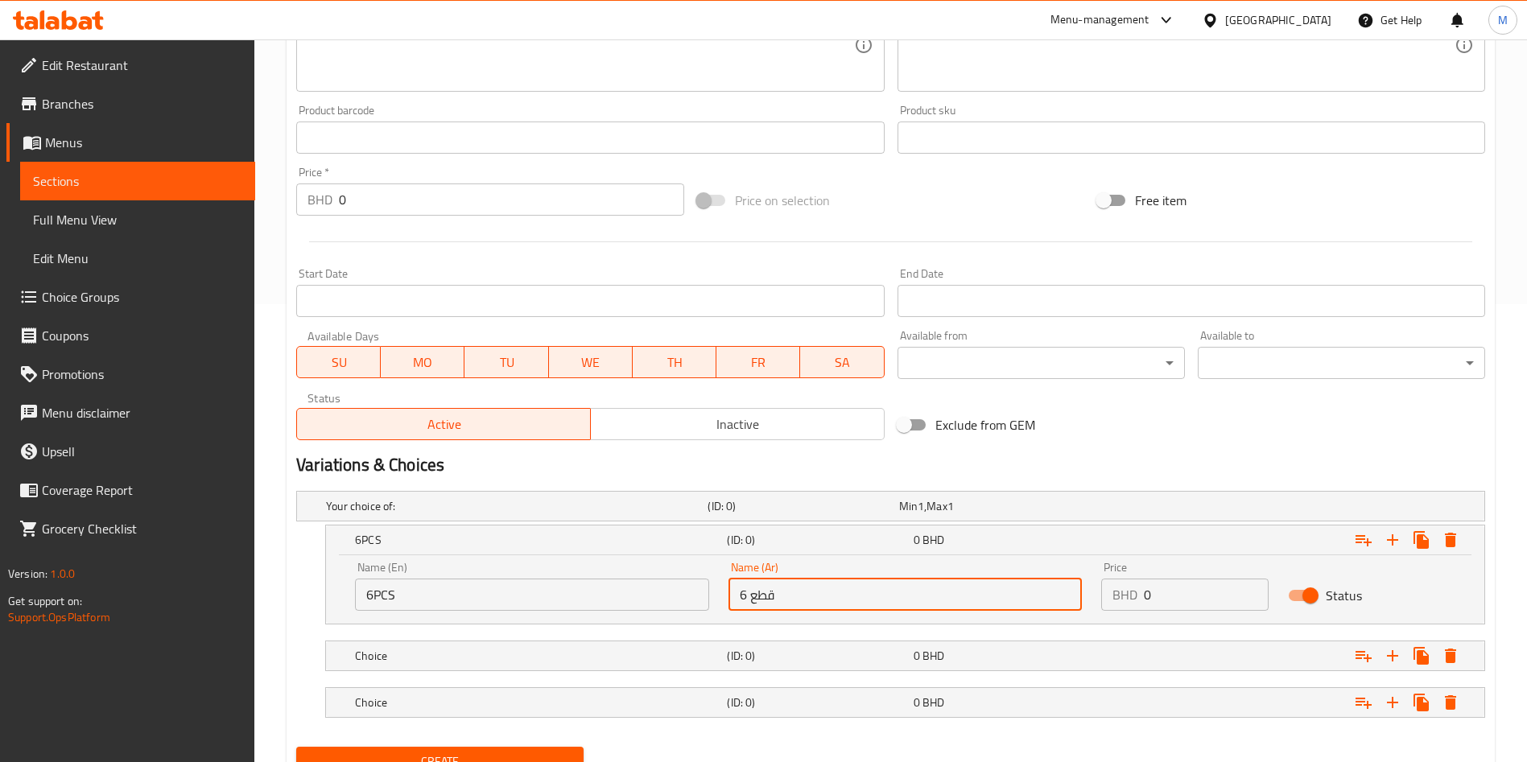
click at [1199, 603] on input "0" at bounding box center [1206, 595] width 125 height 32
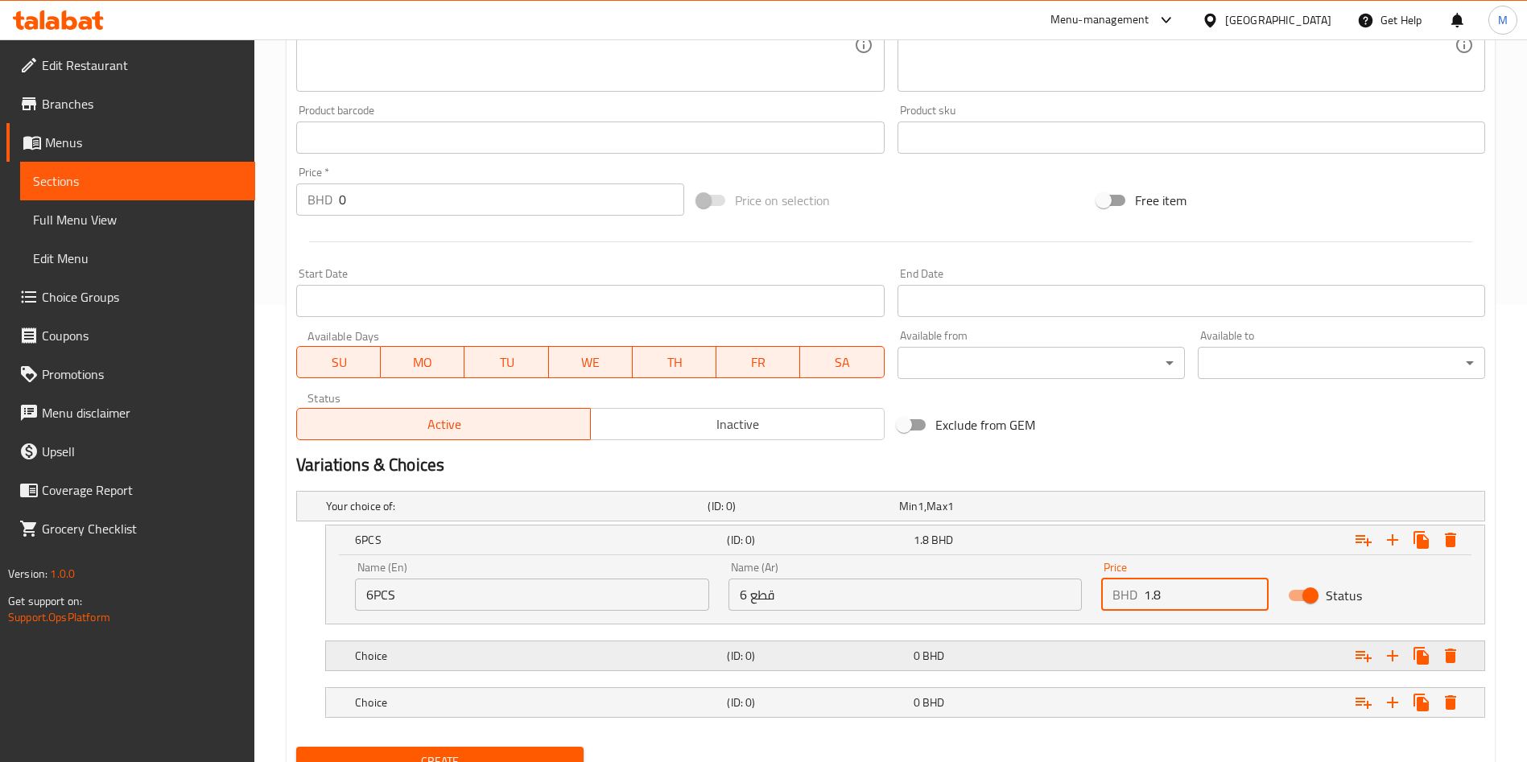
type input "1.8"
click at [393, 514] on h5 "Choice" at bounding box center [513, 506] width 375 height 16
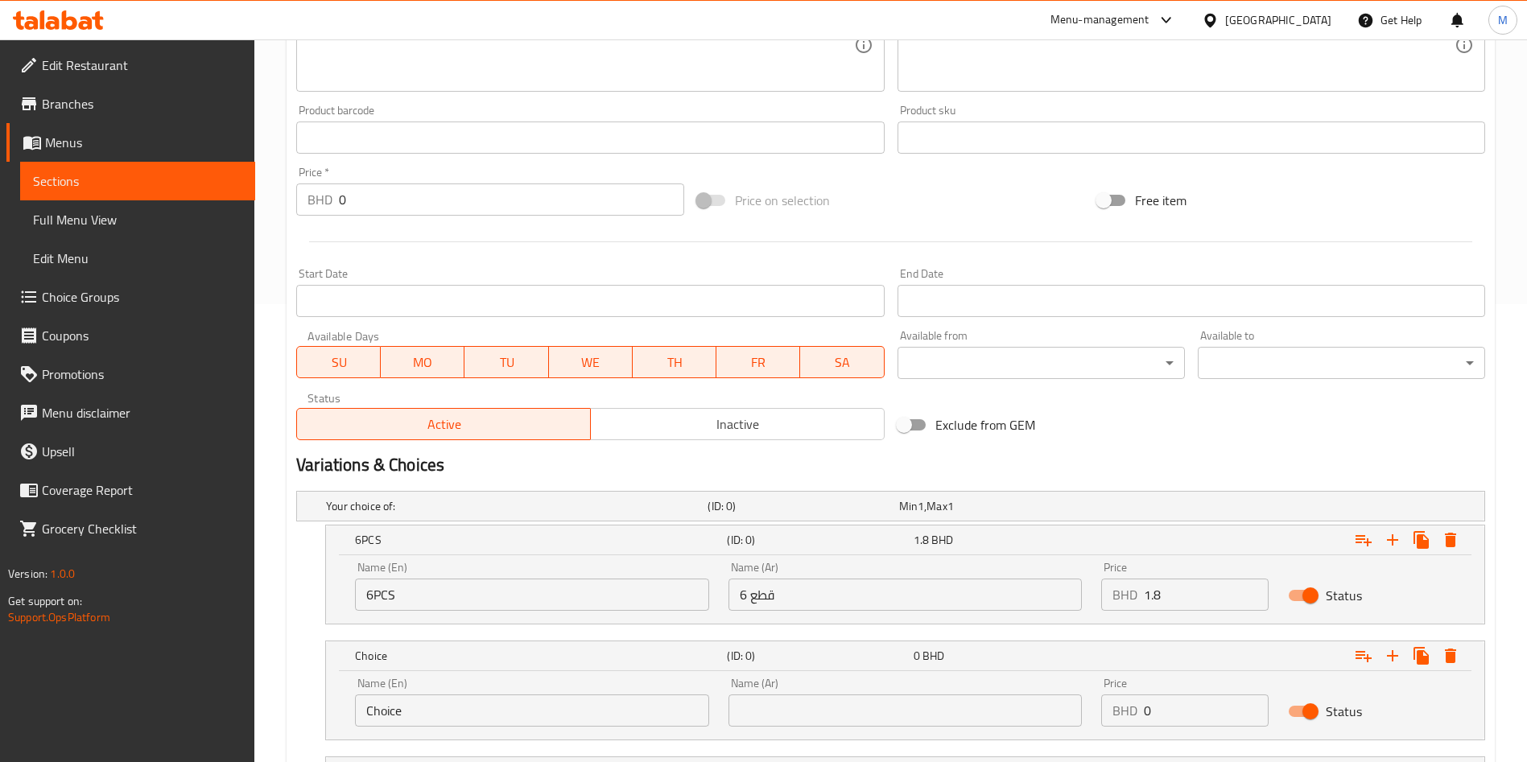
click at [514, 716] on input "Choice" at bounding box center [532, 711] width 354 height 32
type input "12PCS"
drag, startPoint x: 844, startPoint y: 691, endPoint x: 846, endPoint y: 706, distance: 14.7
click at [846, 706] on div "Name (Ar) Name (Ar)" at bounding box center [905, 702] width 354 height 49
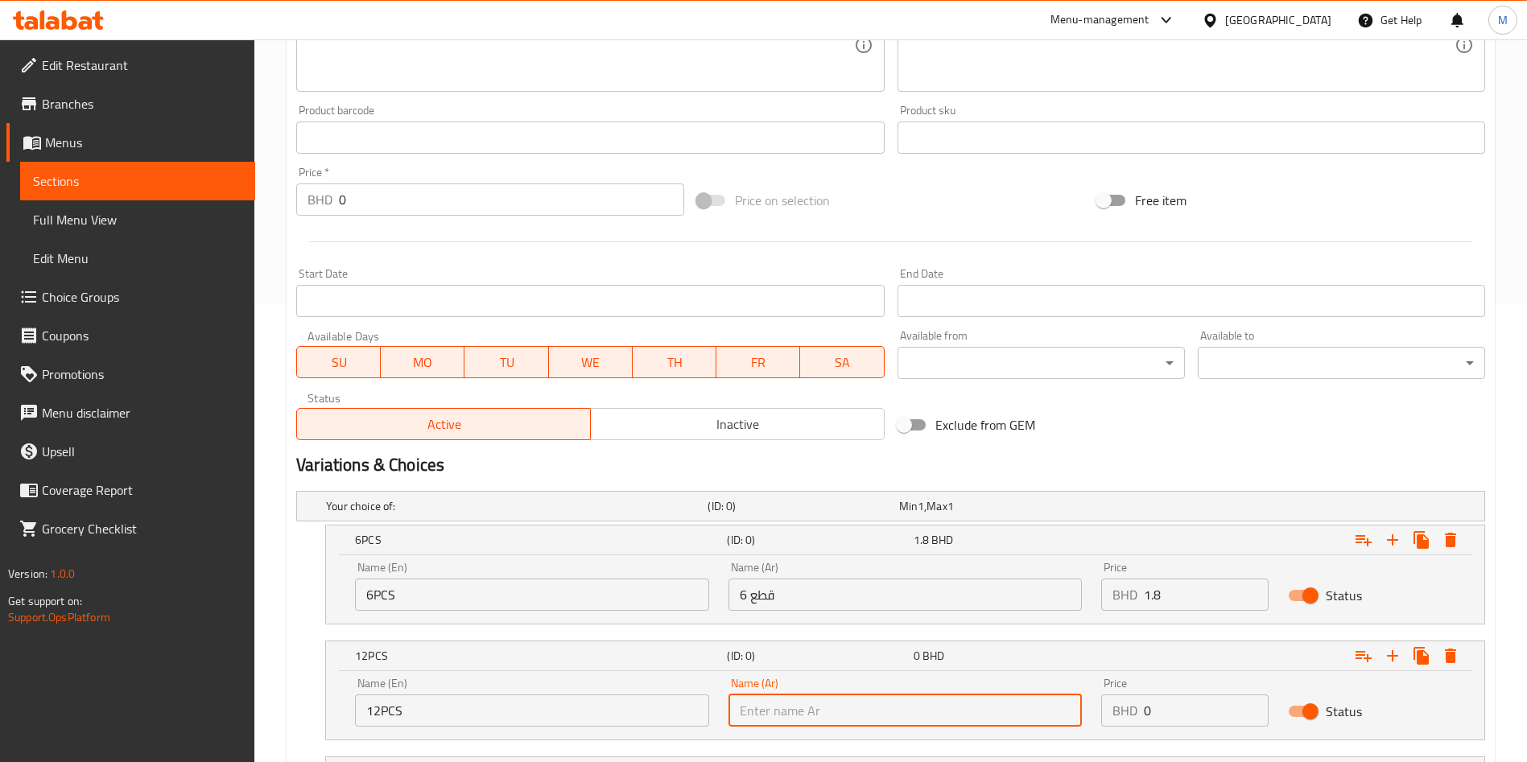
click at [846, 706] on input "text" at bounding box center [905, 711] width 354 height 32
type input "12 قطع"
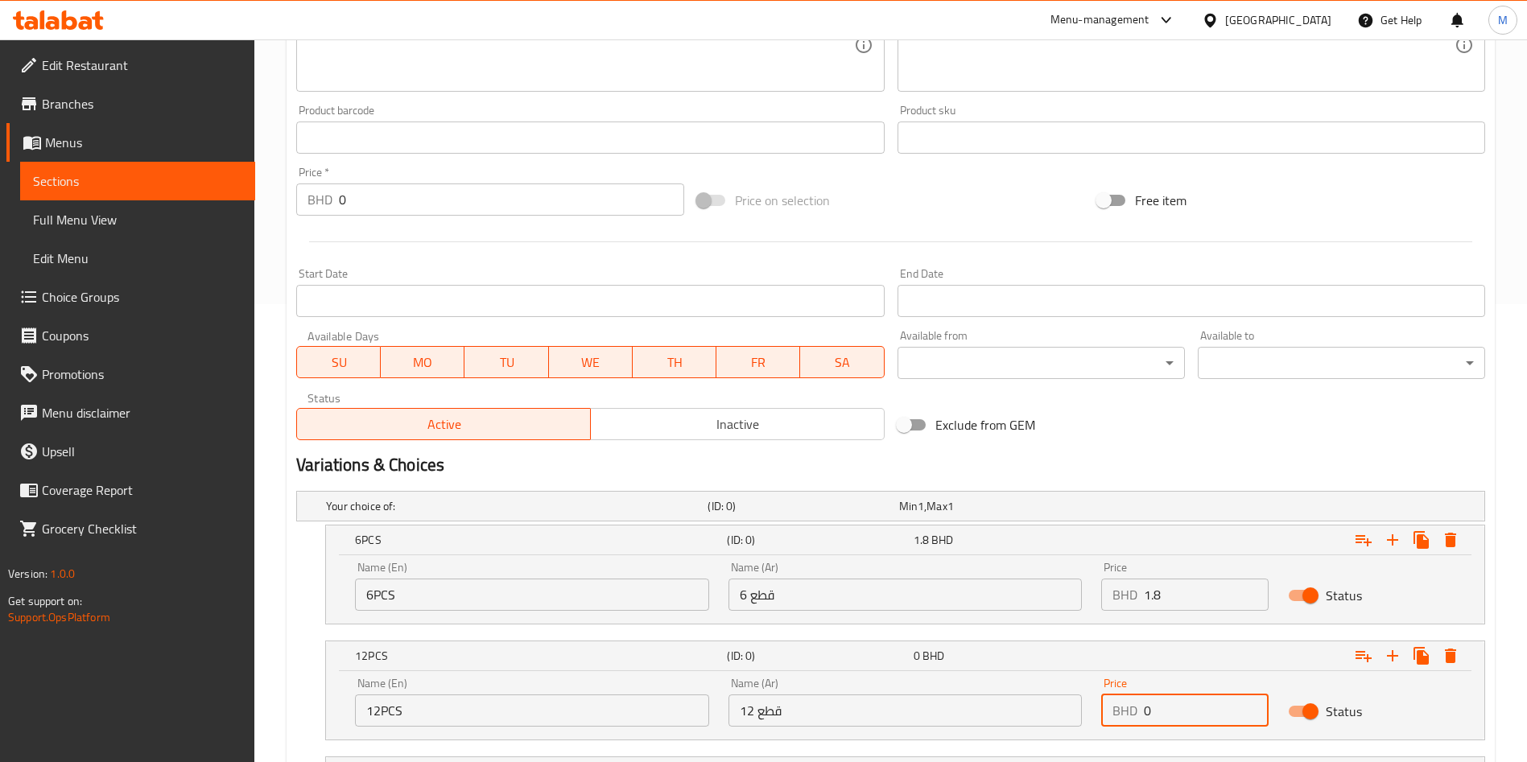
click at [1215, 709] on input "0" at bounding box center [1206, 711] width 125 height 32
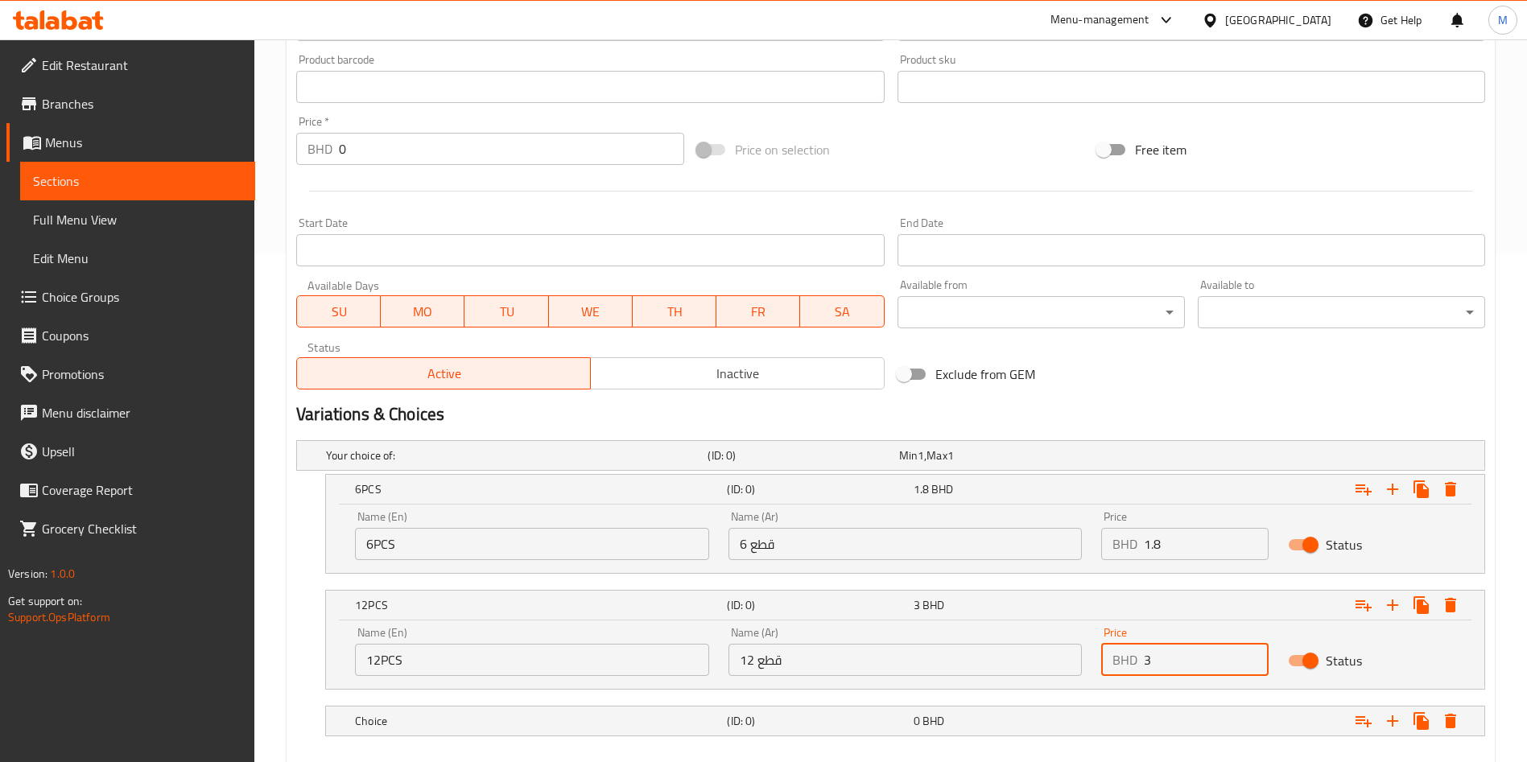
scroll to position [579, 0]
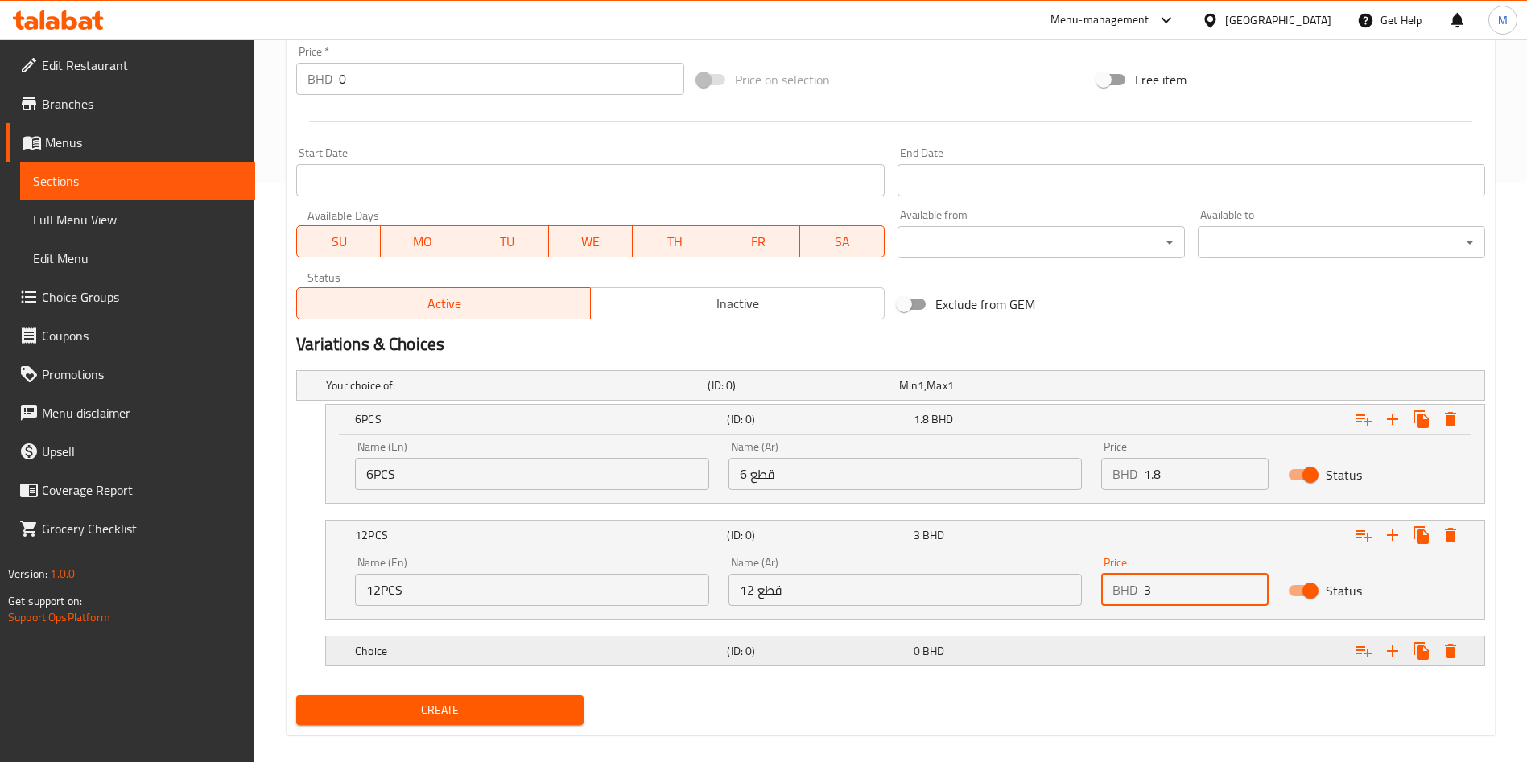
type input "3"
click at [760, 394] on h5 "(ID: 0)" at bounding box center [800, 386] width 184 height 16
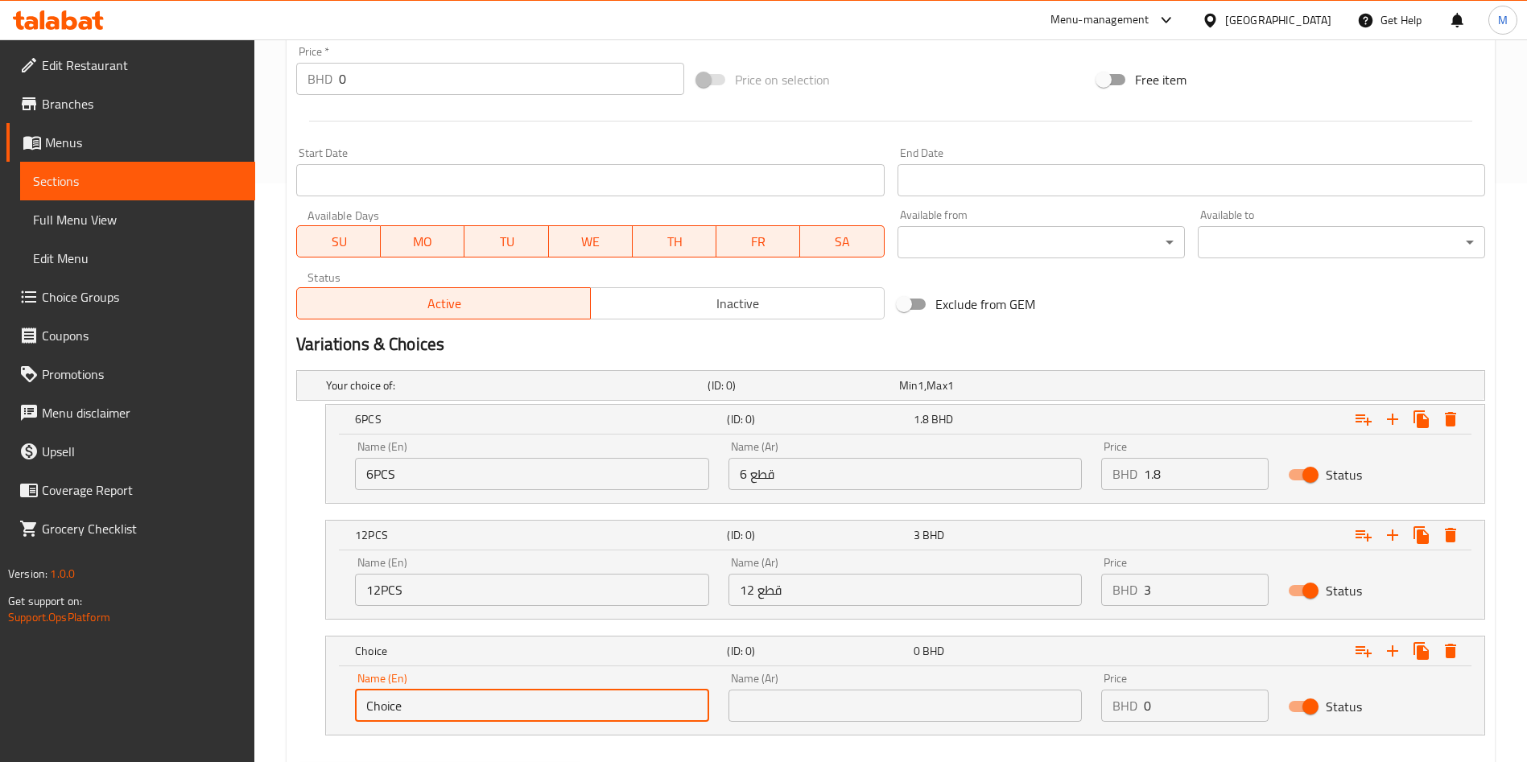
click at [462, 694] on input "Choice" at bounding box center [532, 706] width 354 height 32
click at [462, 694] on input "text" at bounding box center [532, 706] width 354 height 32
type input "24PCS"
click at [763, 707] on input "text" at bounding box center [905, 706] width 354 height 32
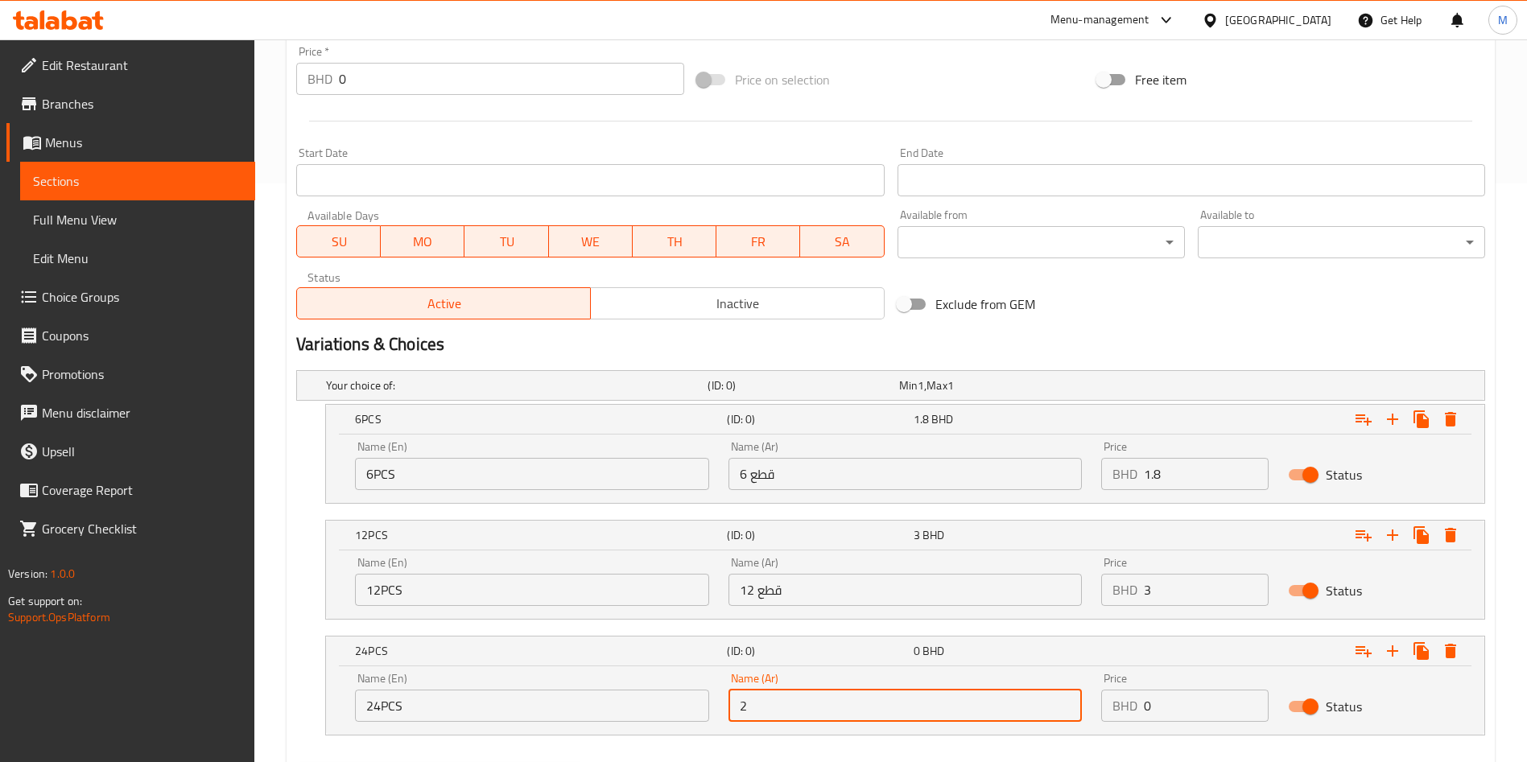
type input "24 قطع"
click at [1181, 703] on input "0" at bounding box center [1206, 706] width 125 height 32
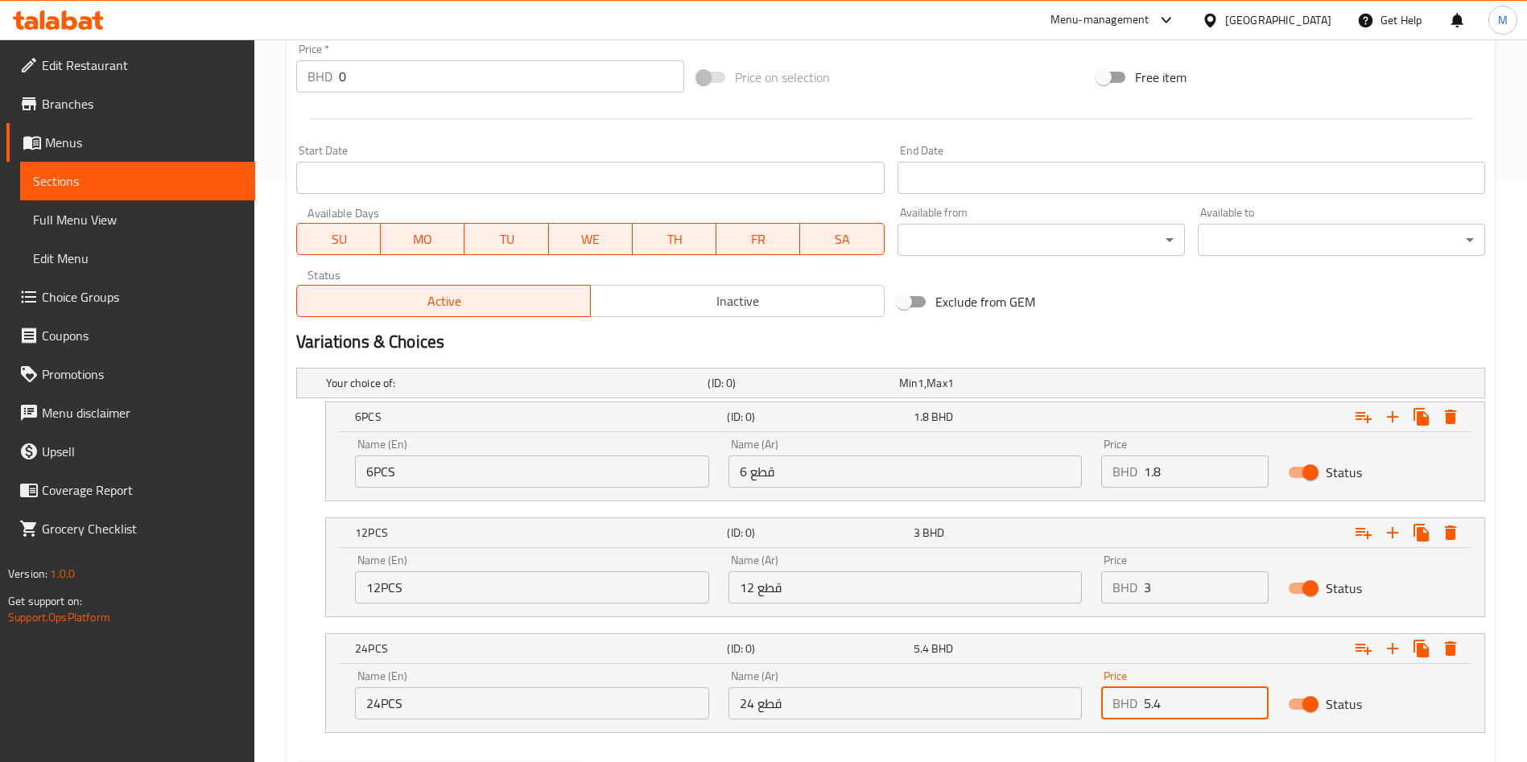
scroll to position [666, 0]
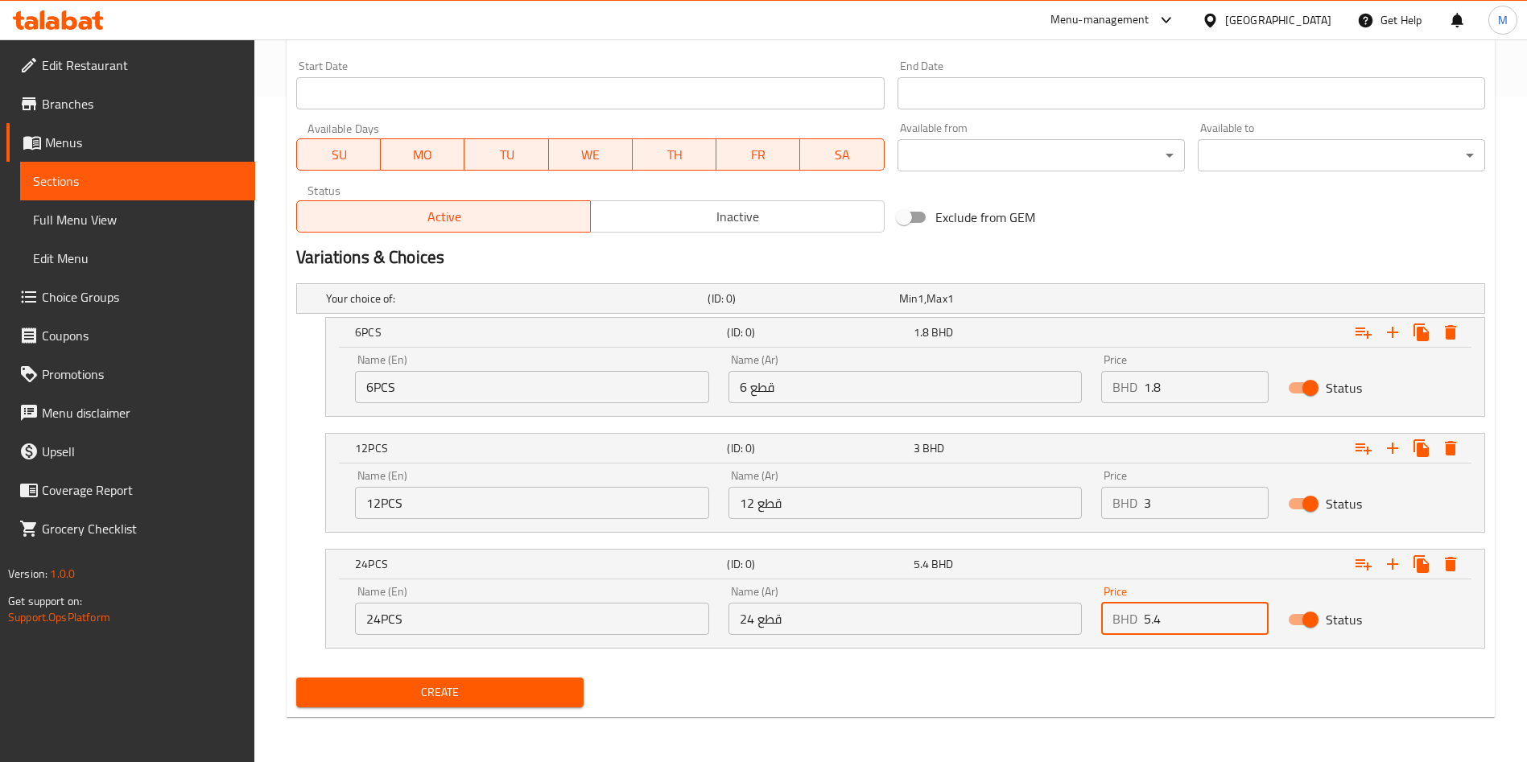
type input "5.4"
click at [465, 707] on div "Create" at bounding box center [440, 692] width 300 height 43
click at [466, 696] on span "Create" at bounding box center [440, 693] width 262 height 20
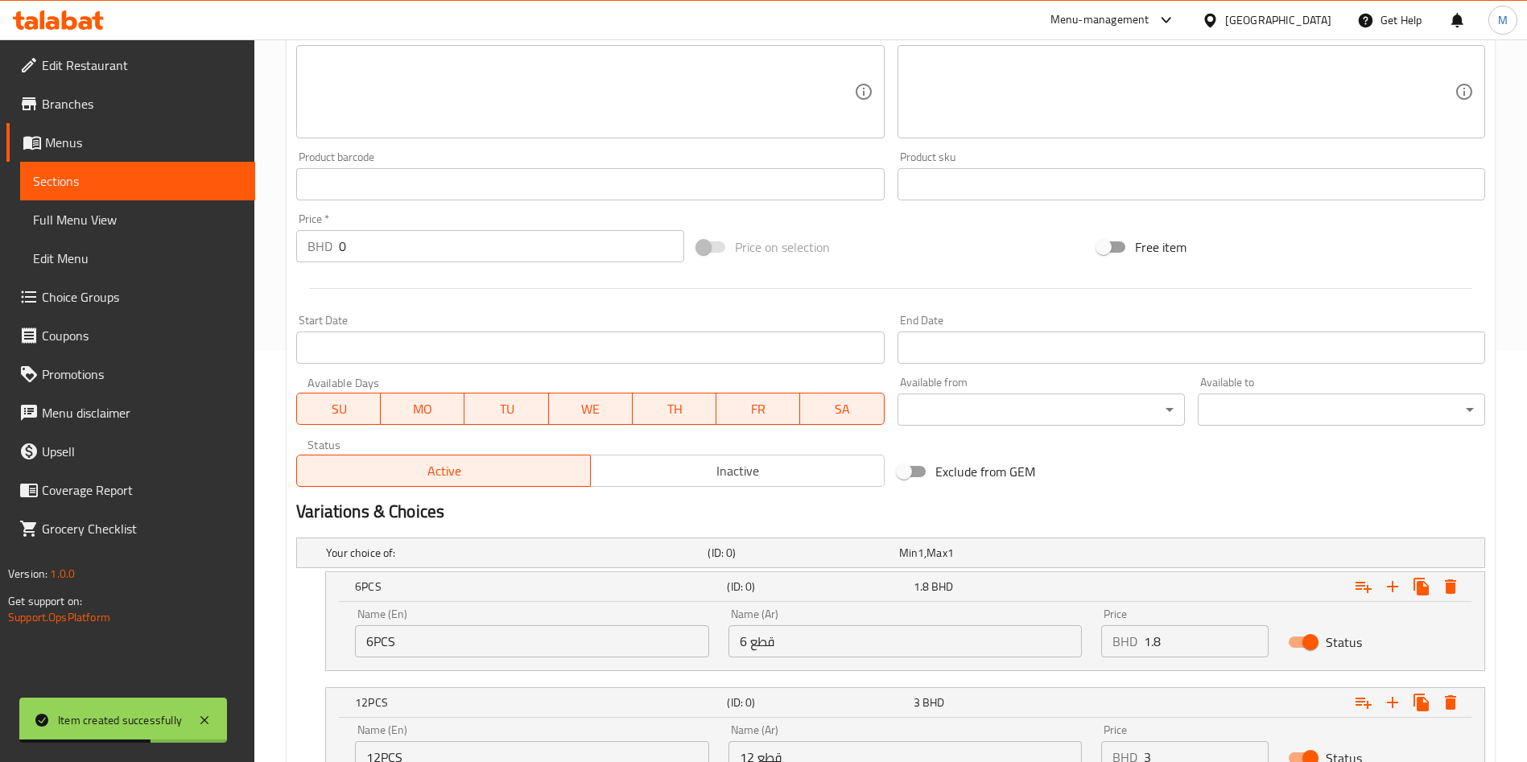
scroll to position [0, 0]
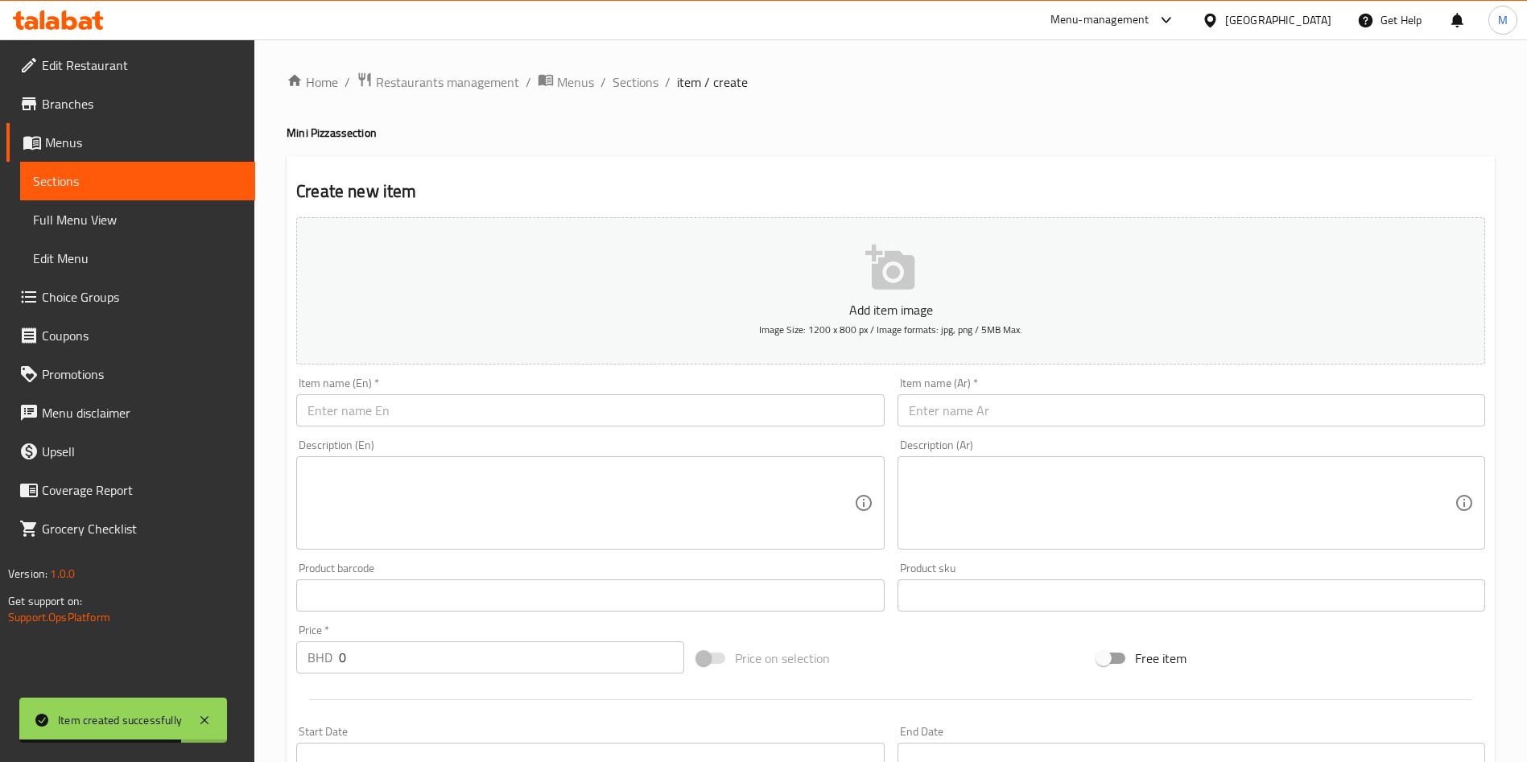
click at [671, 84] on ol "Home / Restaurants management / Menus / Sections / item / create" at bounding box center [891, 82] width 1208 height 21
click at [639, 83] on span "Sections" at bounding box center [636, 81] width 46 height 19
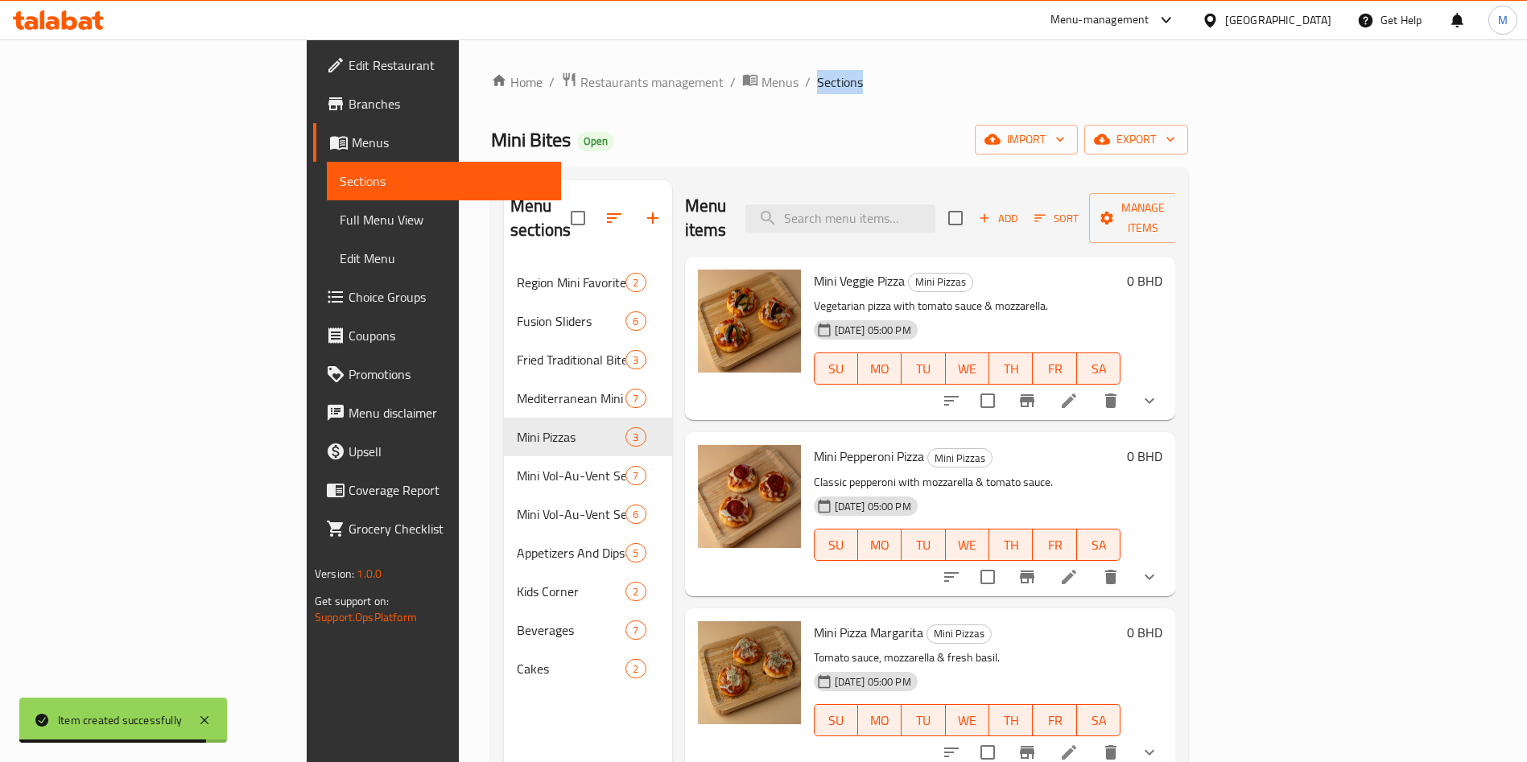
click at [313, 89] on link "Branches" at bounding box center [437, 104] width 249 height 39
